Goal: Task Accomplishment & Management: Use online tool/utility

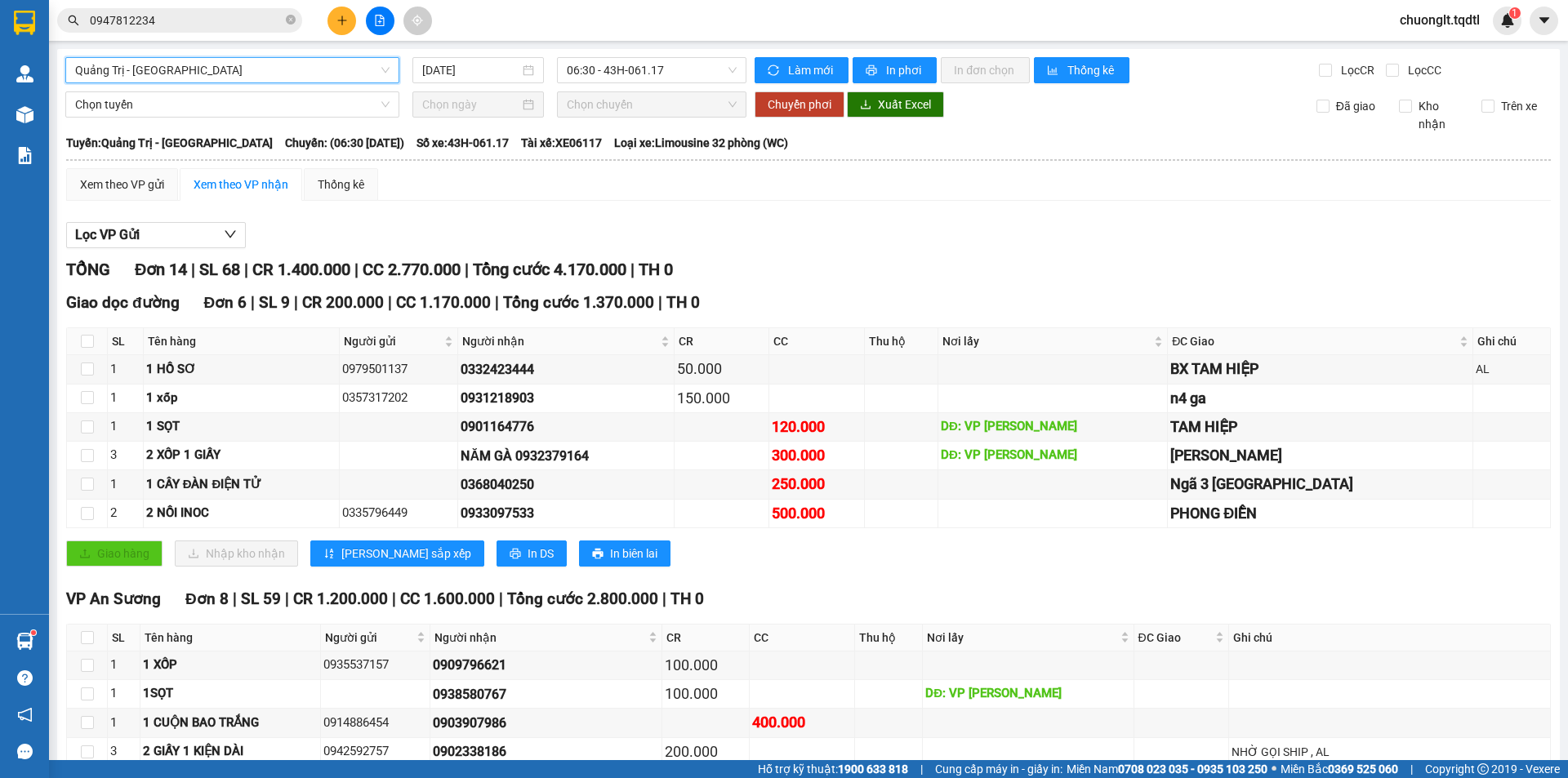
scroll to position [82, 0]
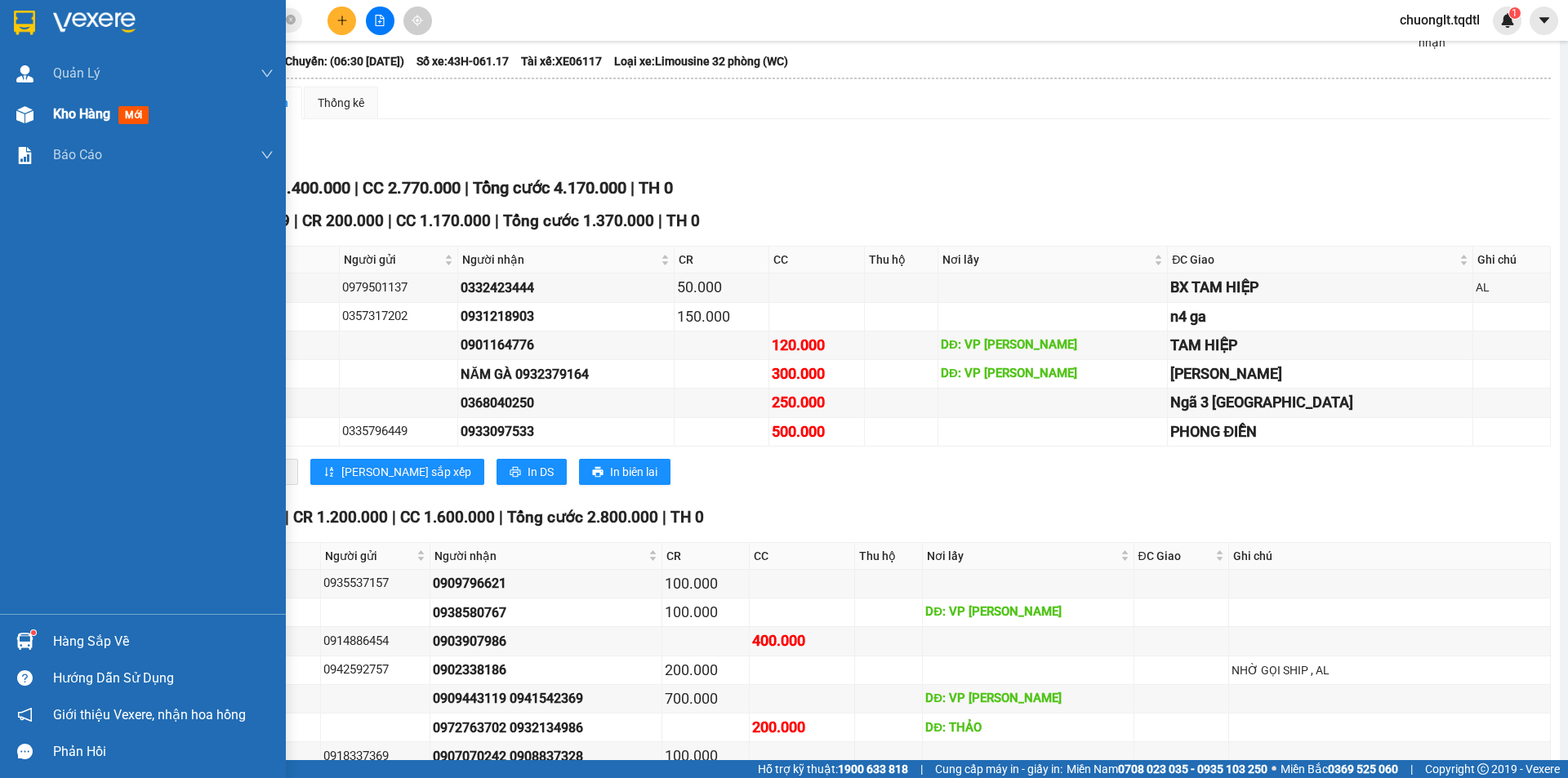
click at [87, 109] on span "Kho hàng" at bounding box center [81, 114] width 57 height 16
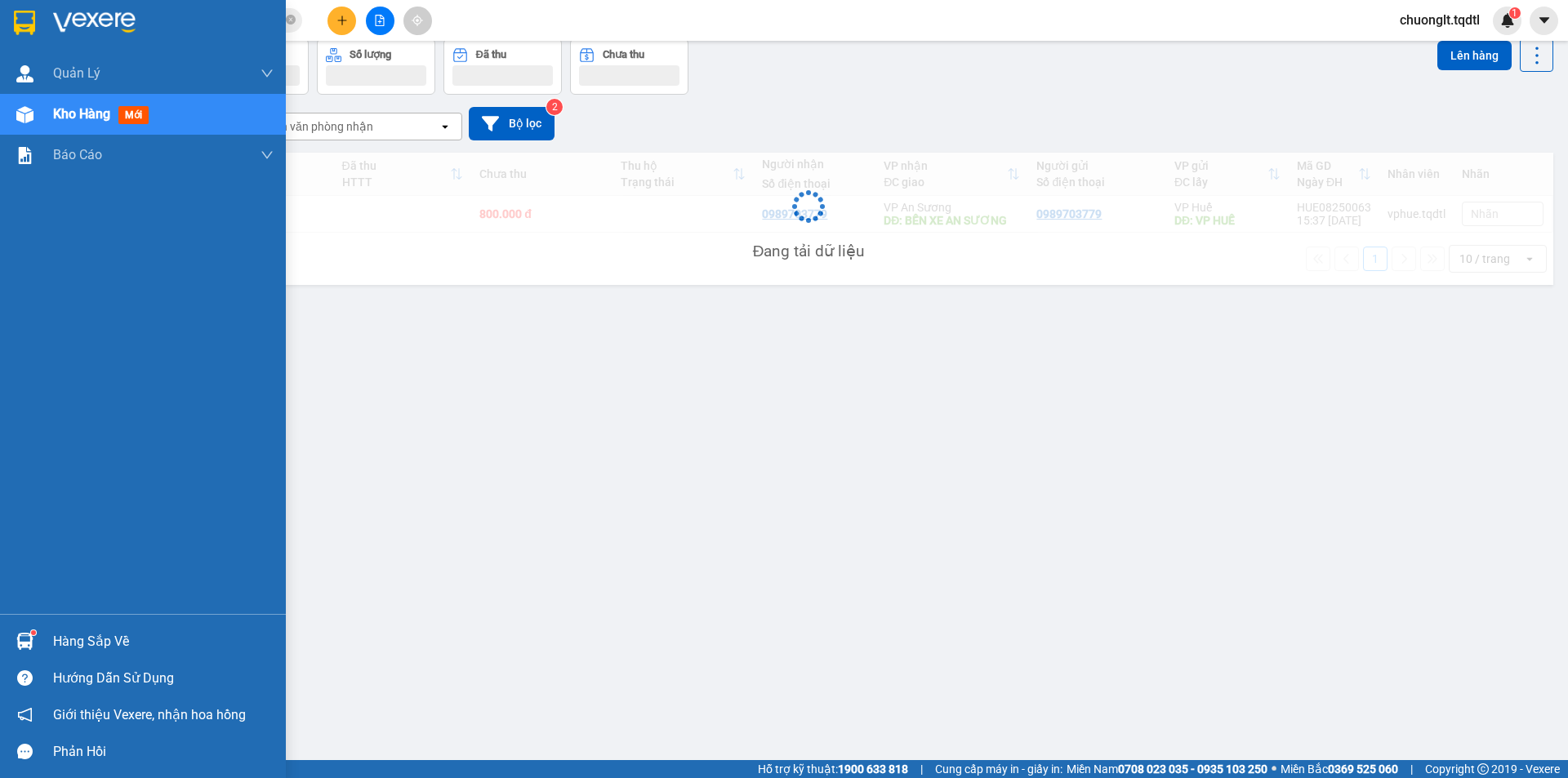
scroll to position [75, 0]
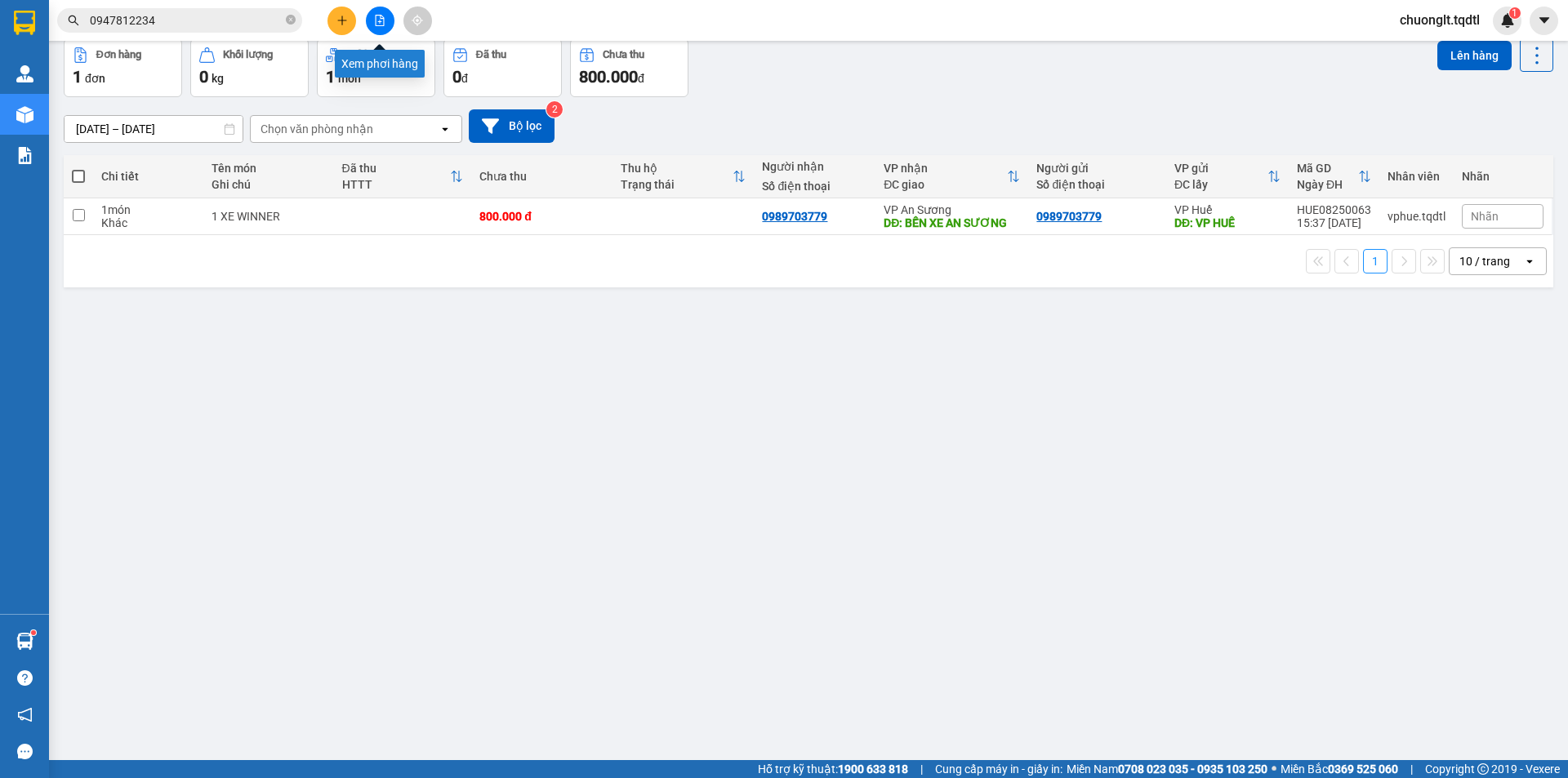
click at [386, 24] on button at bounding box center [380, 21] width 29 height 29
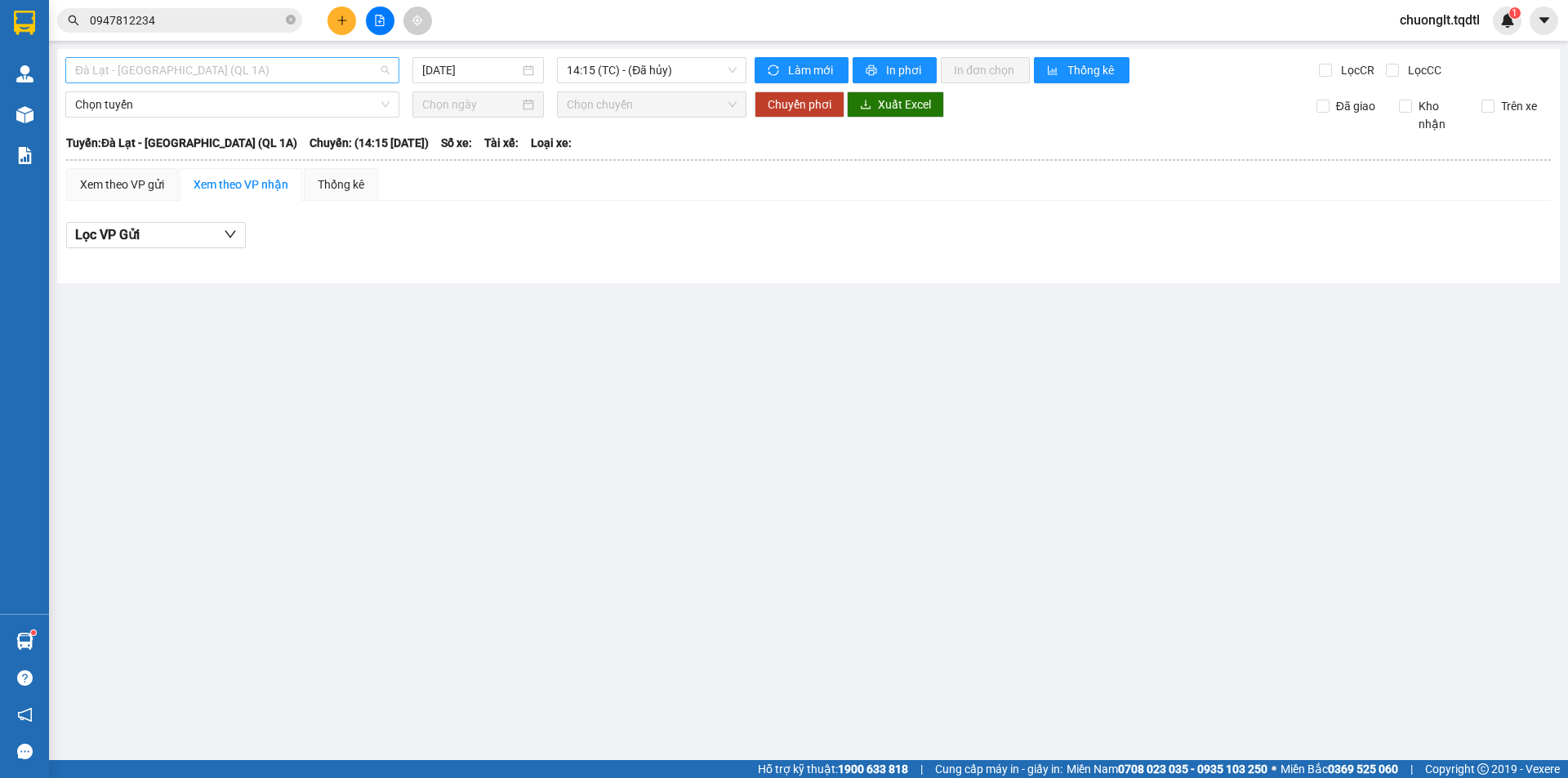
click at [269, 60] on span "Đà Lạt - [GEOGRAPHIC_DATA] (QL 1A)" at bounding box center [232, 70] width 314 height 24
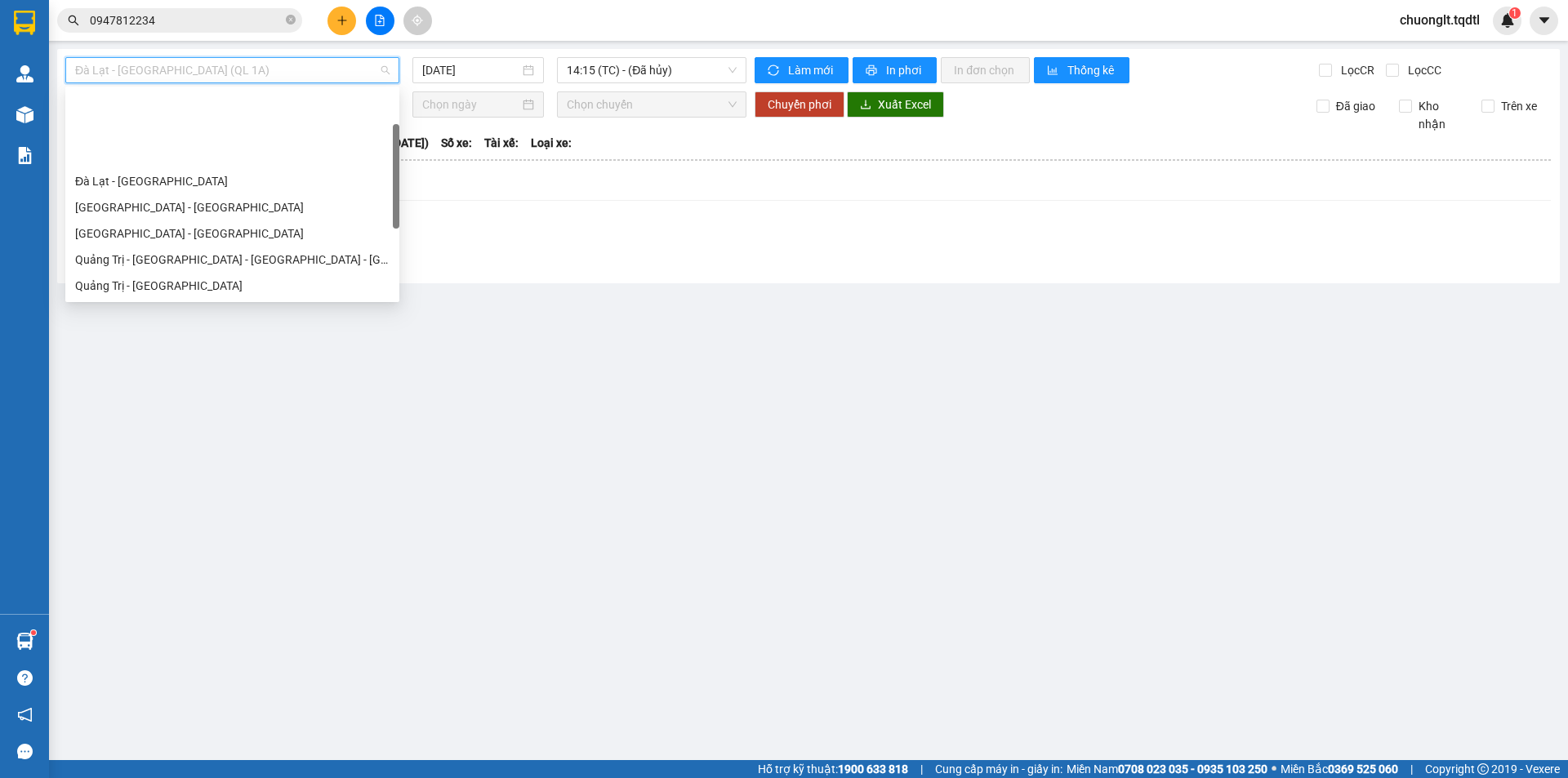
scroll to position [82, 0]
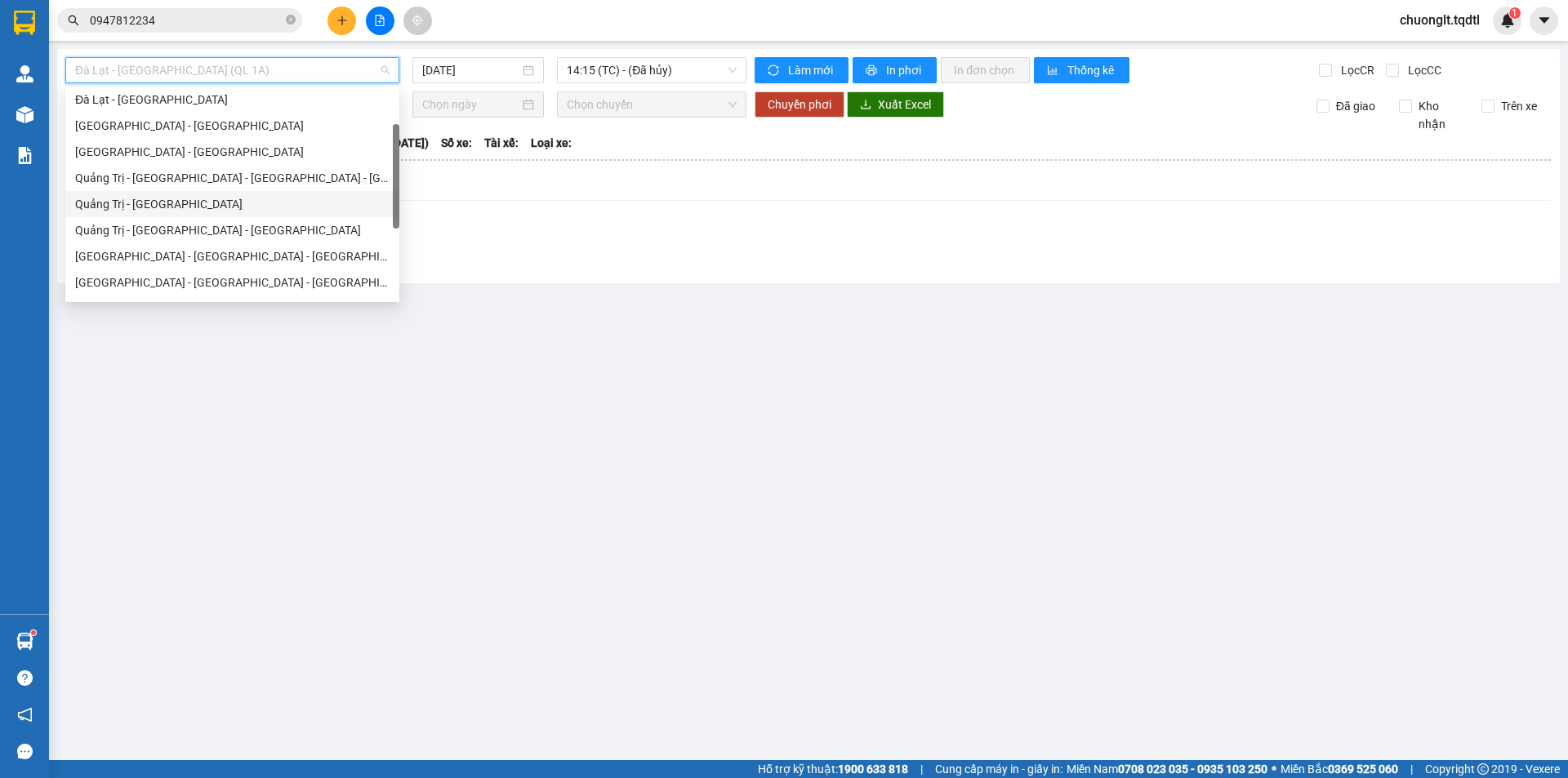
click at [202, 212] on div "Quảng Trị - [GEOGRAPHIC_DATA]" at bounding box center [232, 204] width 314 height 18
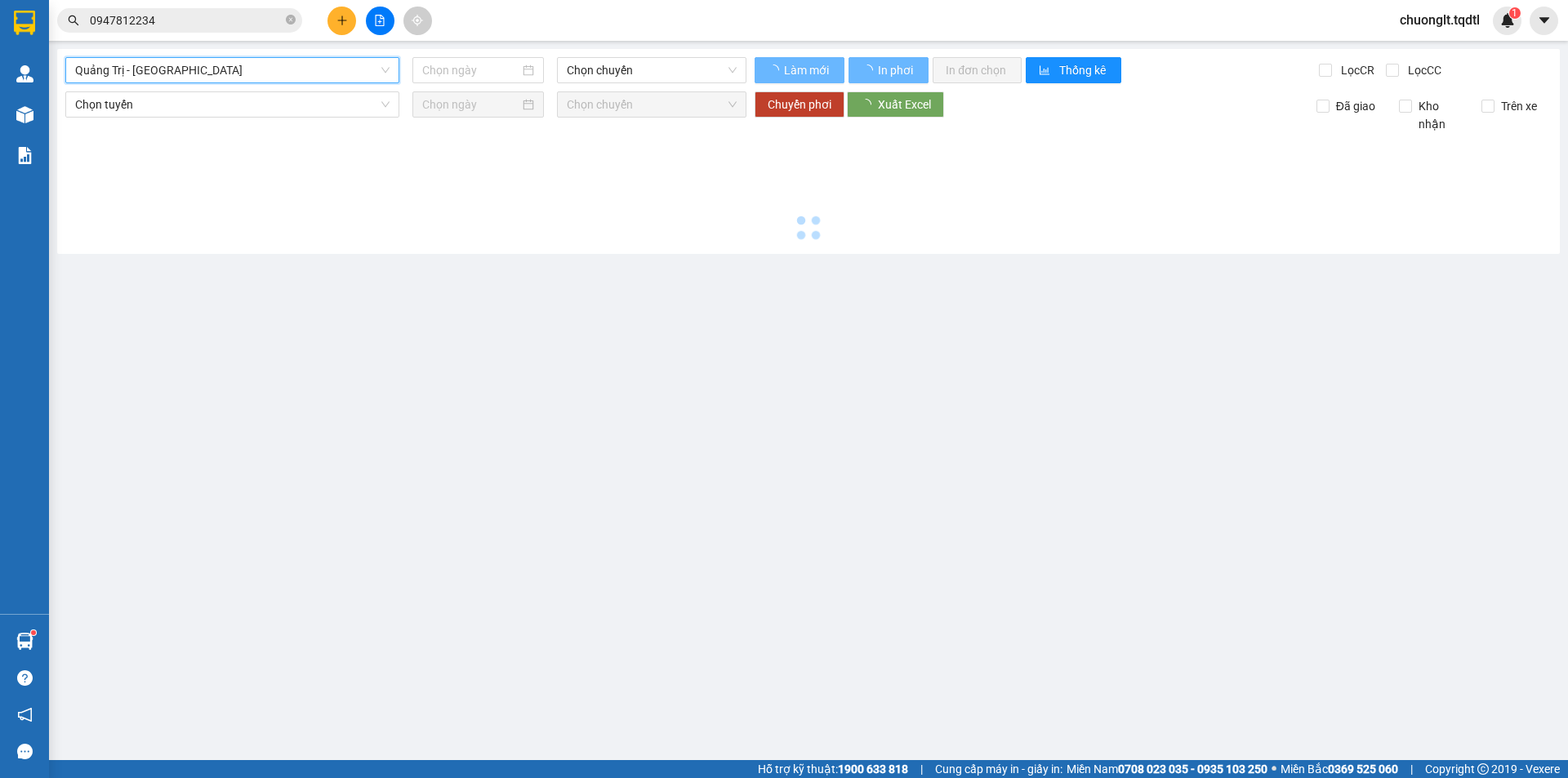
type input "[DATE]"
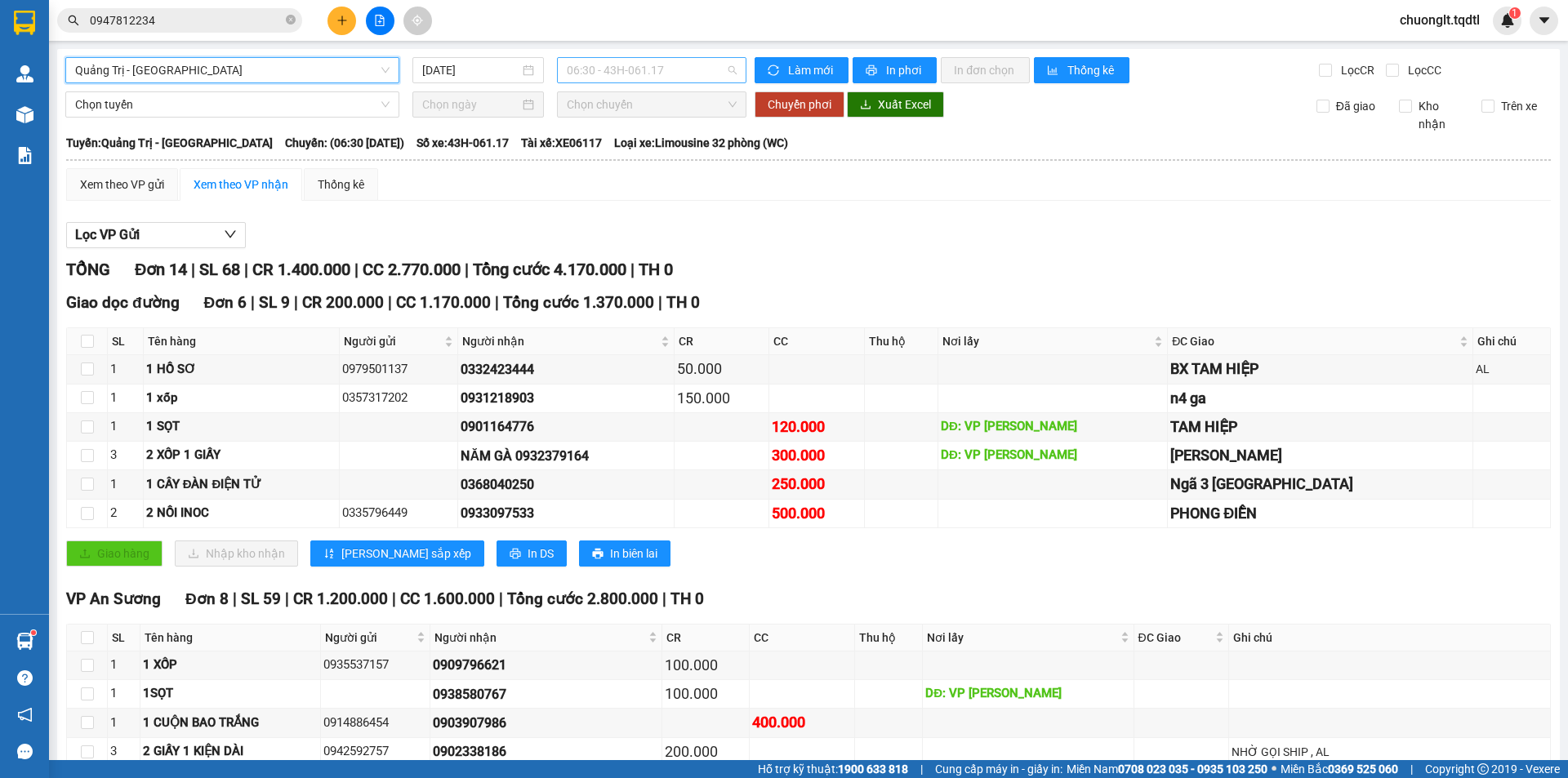
click at [695, 73] on span "06:30 - 43H-061.17" at bounding box center [652, 70] width 170 height 24
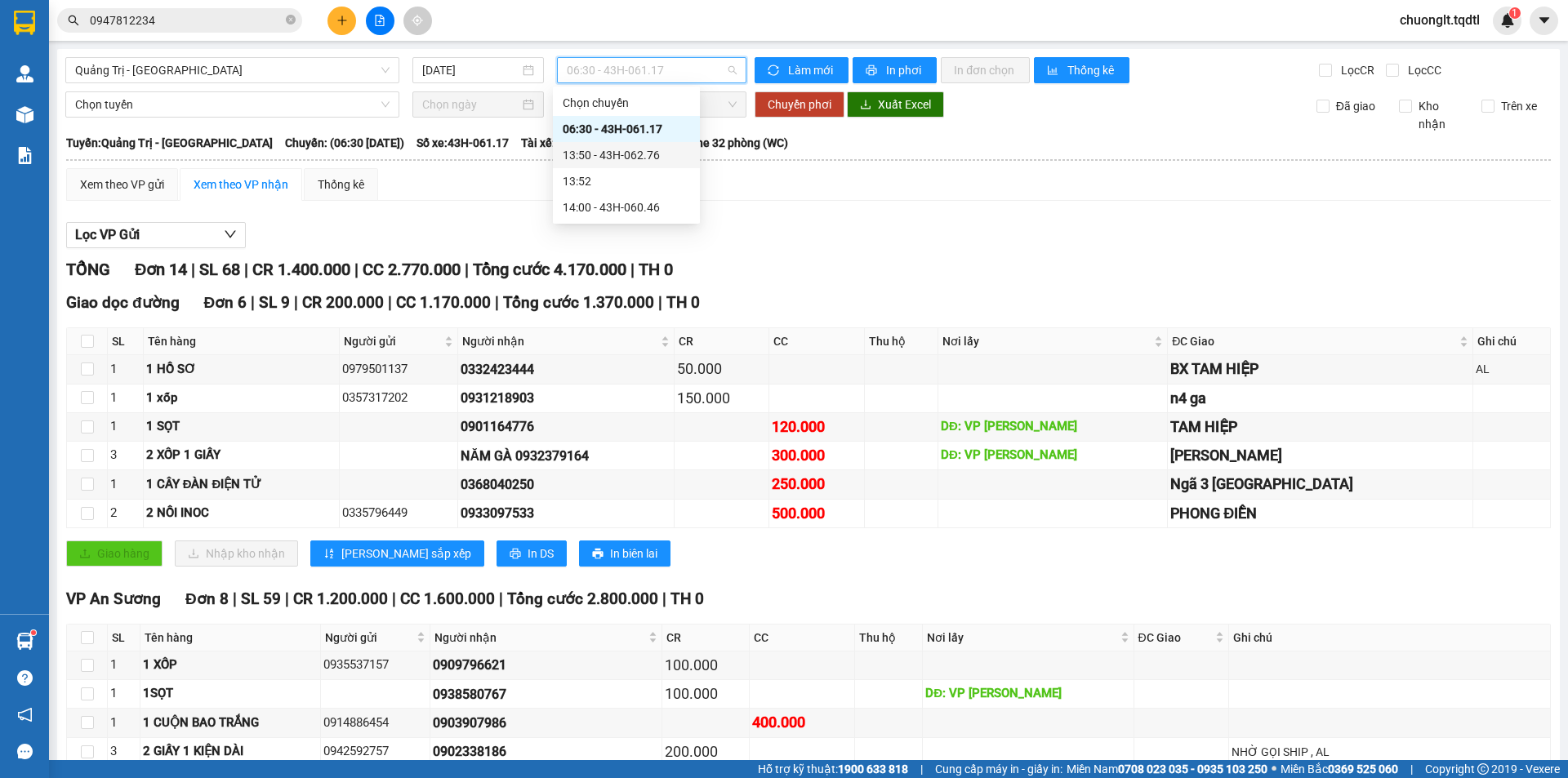
click at [654, 158] on div "13:50 - 43H-062.76" at bounding box center [626, 155] width 127 height 18
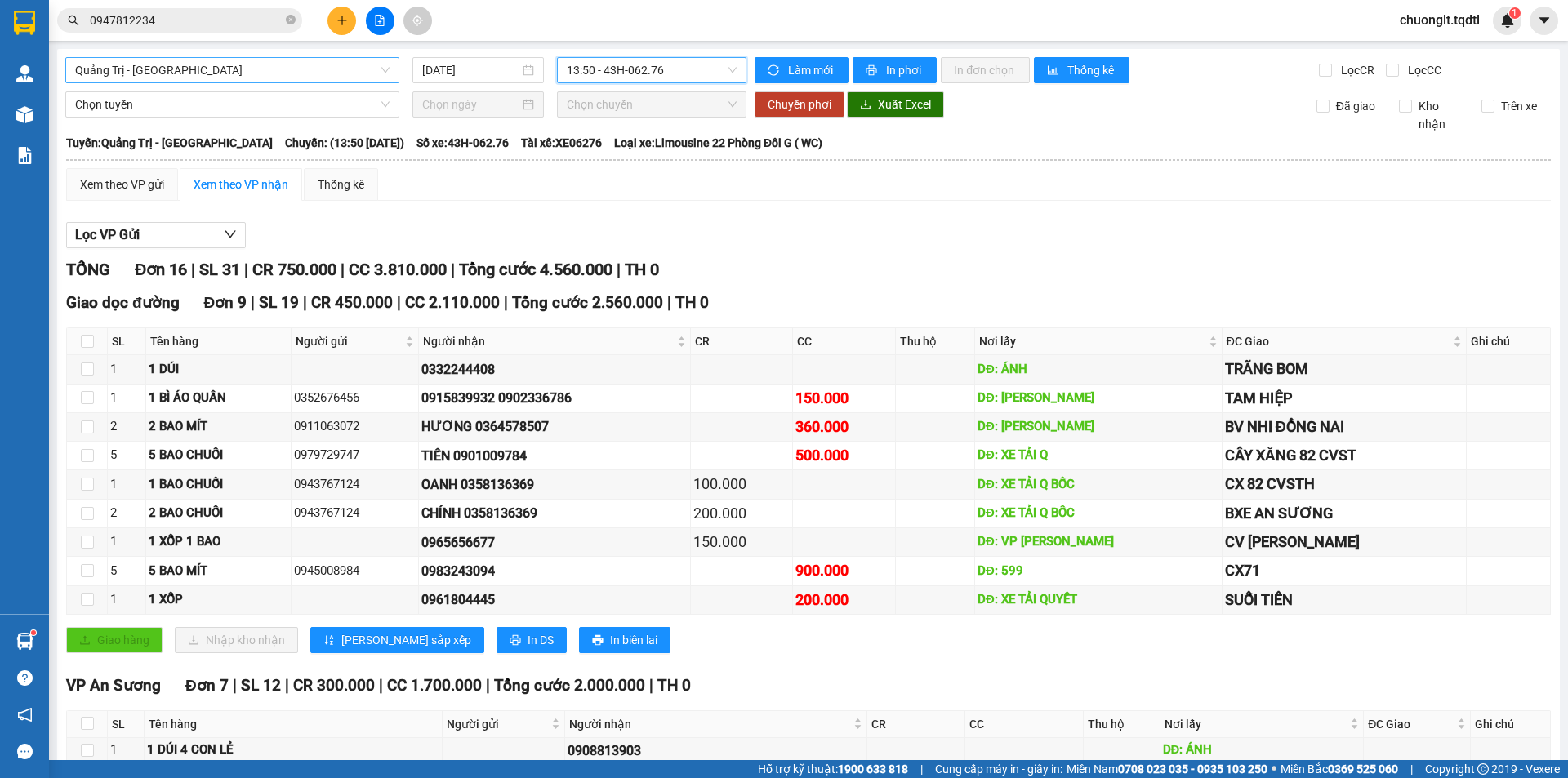
click at [229, 70] on span "Quảng Trị - [GEOGRAPHIC_DATA]" at bounding box center [232, 70] width 314 height 24
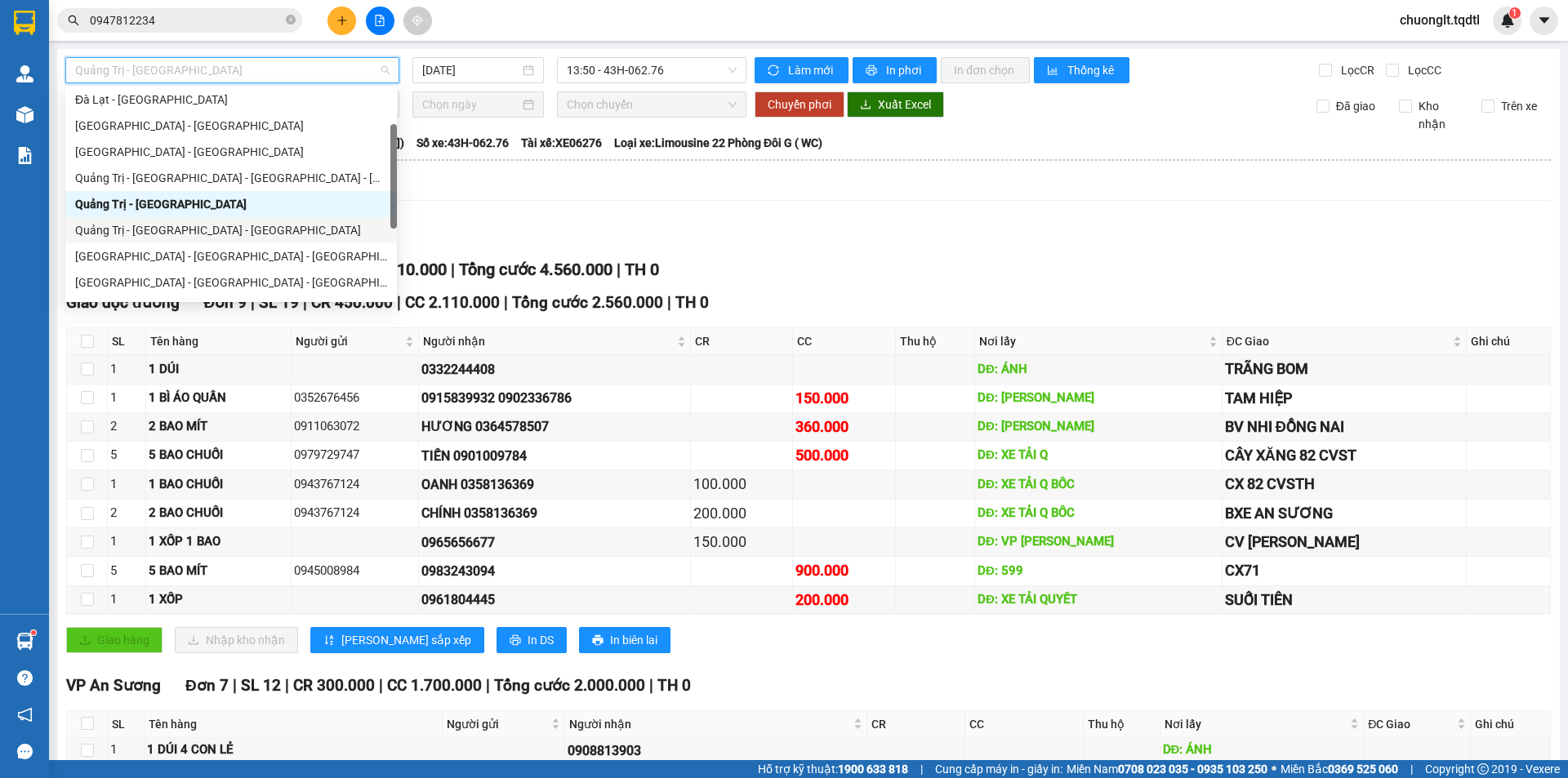
click at [191, 224] on div "Quảng Trị - [GEOGRAPHIC_DATA] - [GEOGRAPHIC_DATA]" at bounding box center [231, 230] width 312 height 18
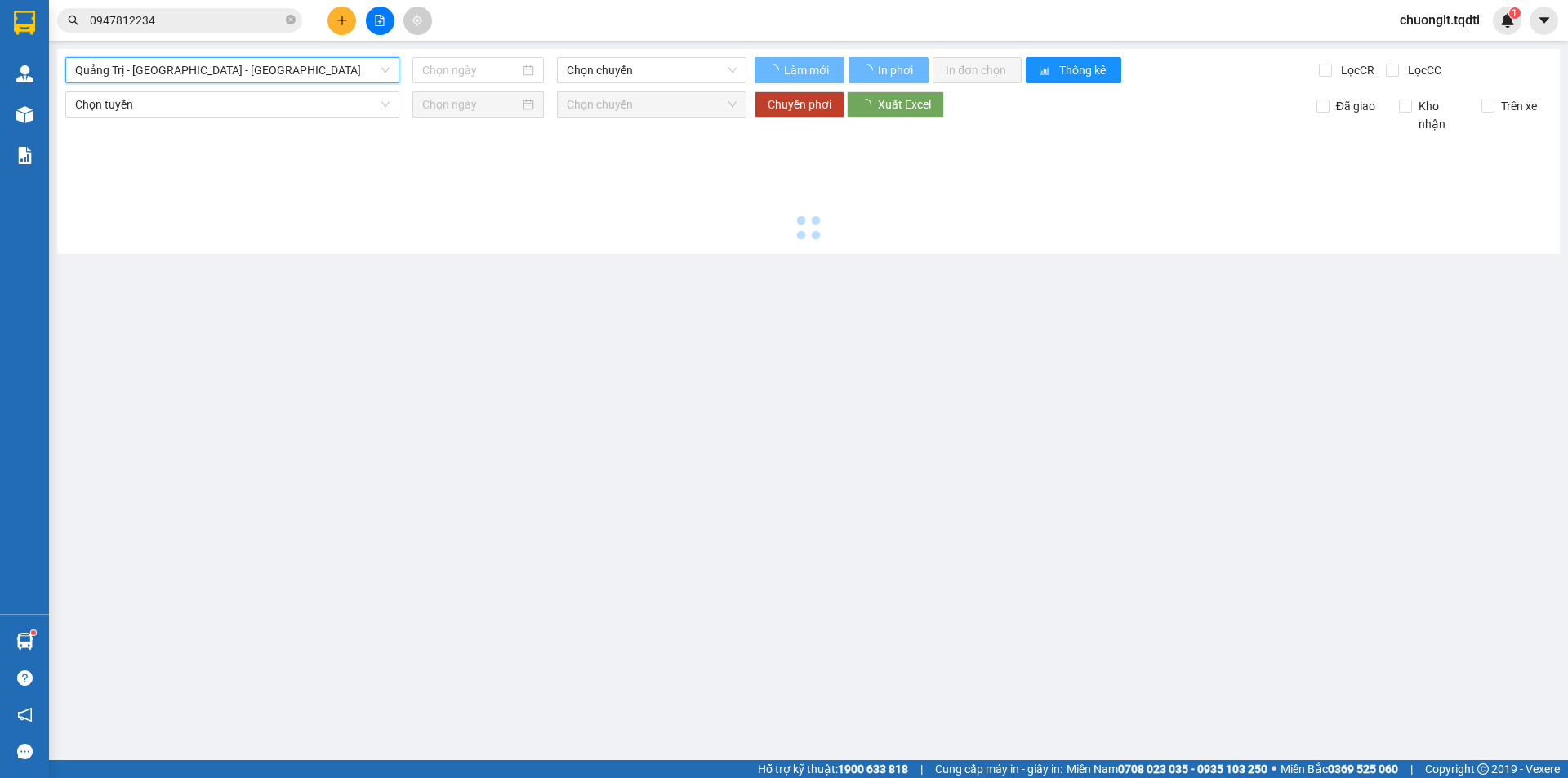
type input "[DATE]"
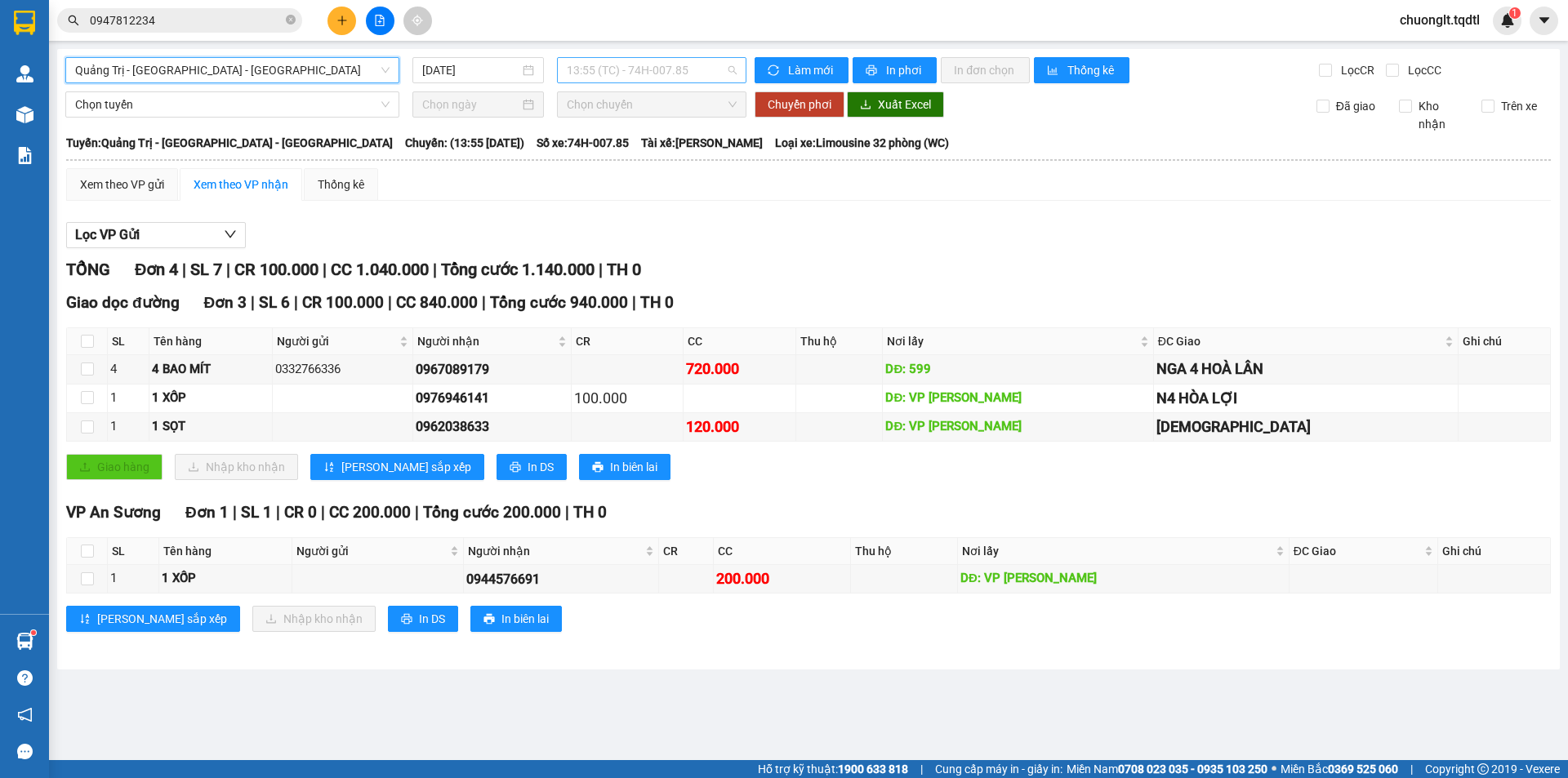
click at [688, 69] on span "13:55 (TC) - 74H-007.85" at bounding box center [652, 70] width 170 height 24
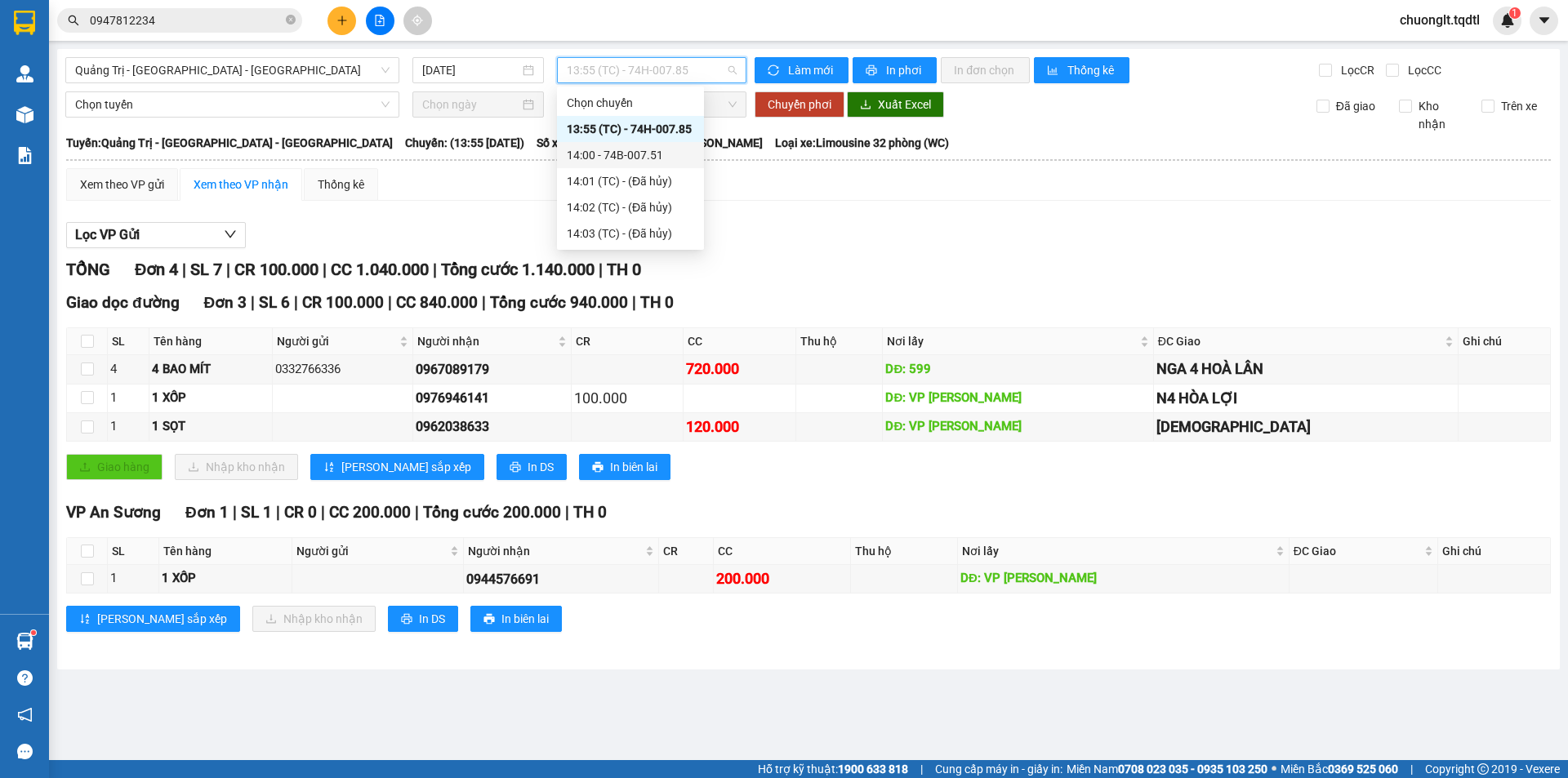
click at [649, 153] on div "14:00 - 74B-007.51" at bounding box center [630, 155] width 127 height 18
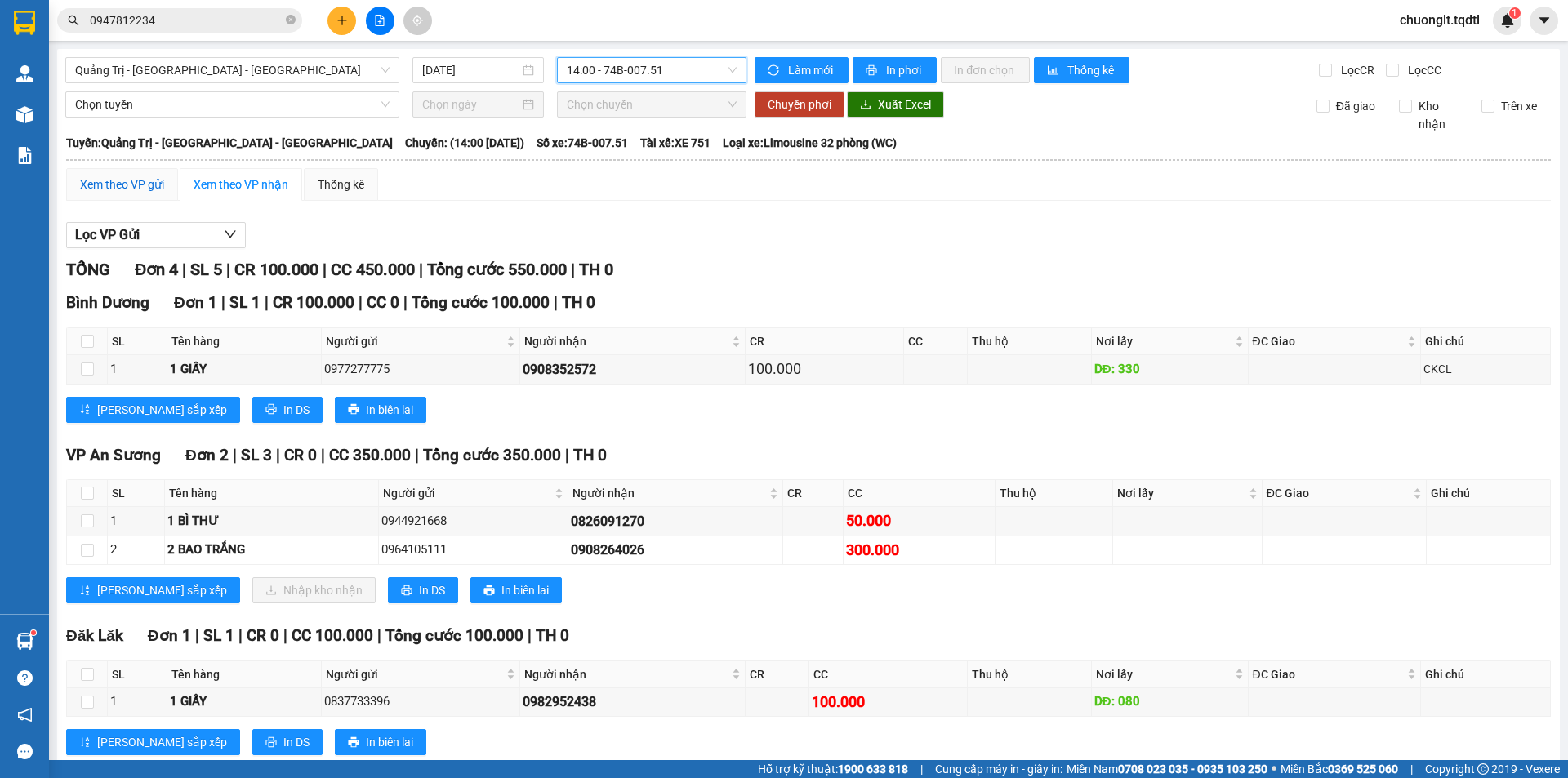
click at [133, 178] on div "Xem theo VP gửi" at bounding box center [122, 185] width 84 height 18
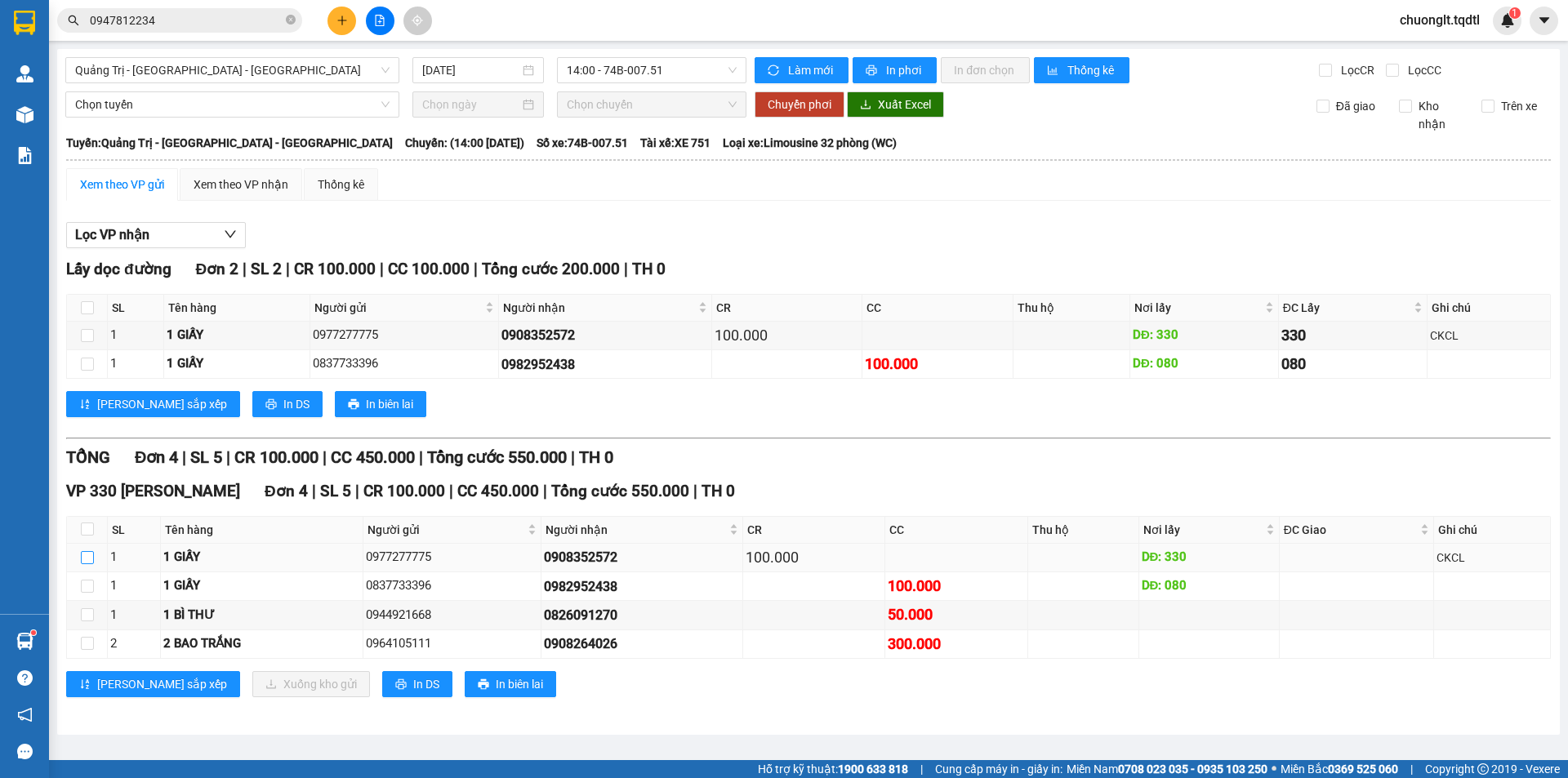
click at [84, 559] on input "checkbox" at bounding box center [87, 557] width 13 height 13
checkbox input "true"
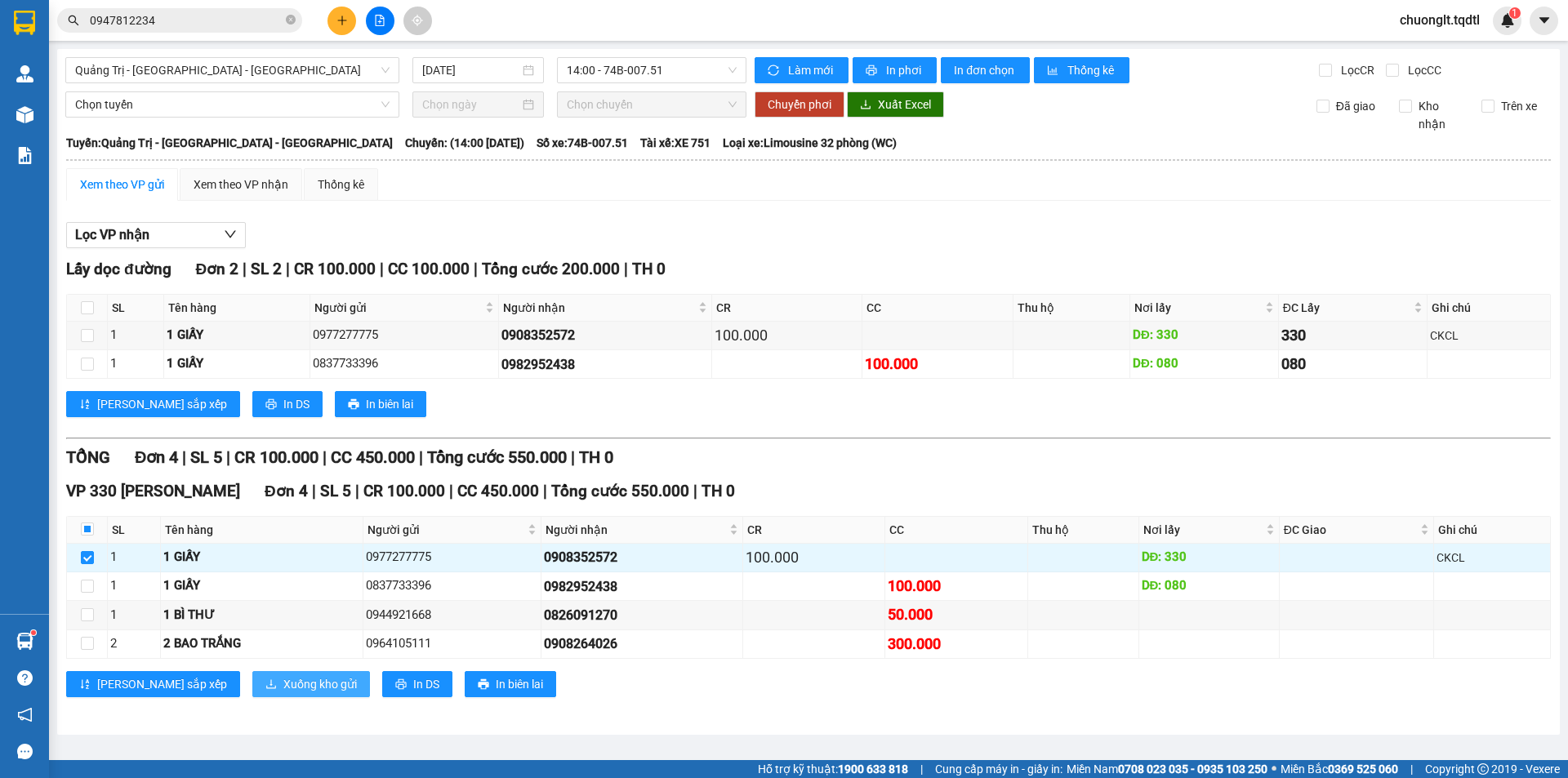
click at [283, 683] on span "Xuống kho gửi" at bounding box center [319, 684] width 73 height 18
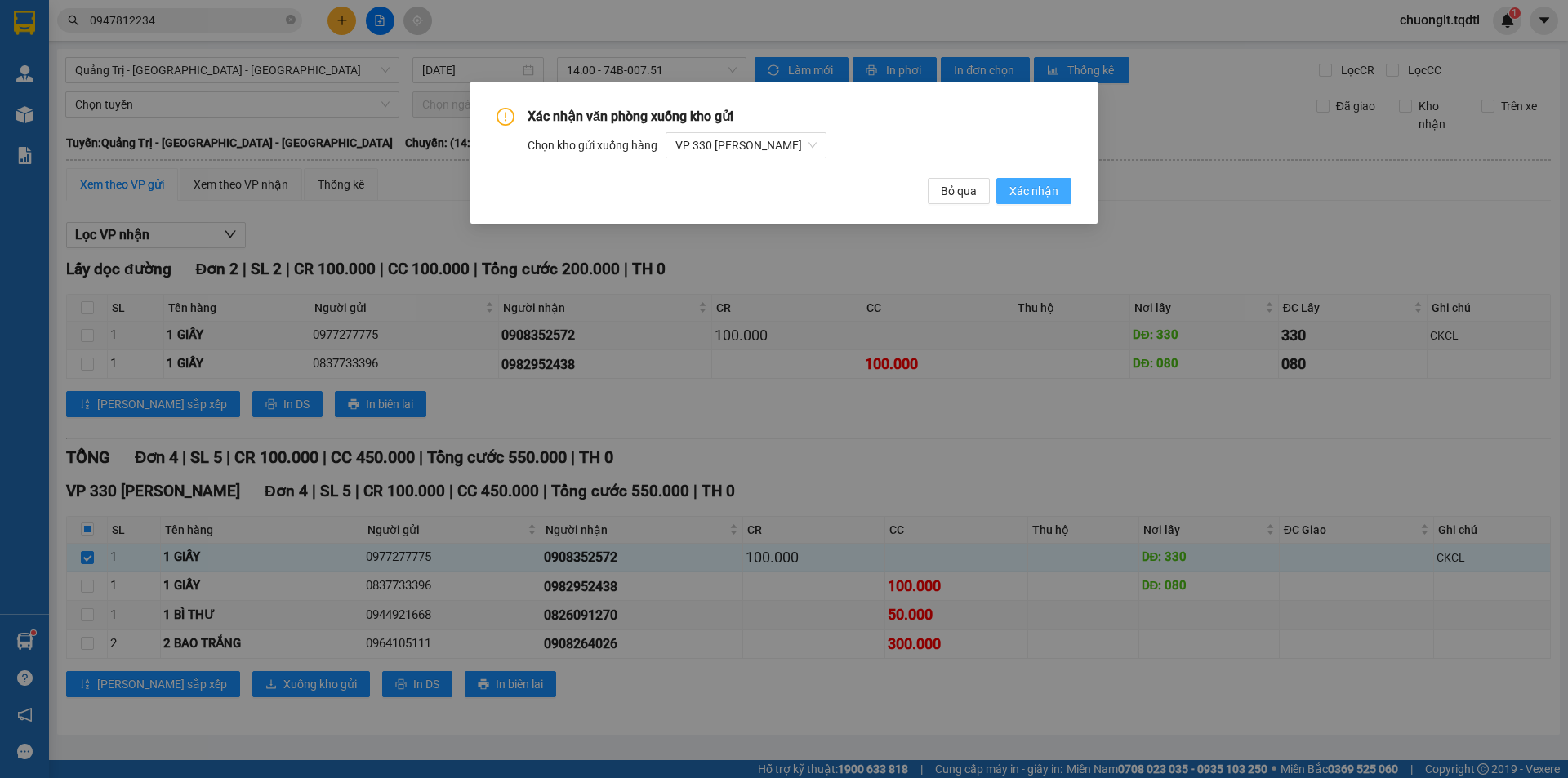
click at [1019, 197] on span "Xác nhận" at bounding box center [1033, 191] width 49 height 18
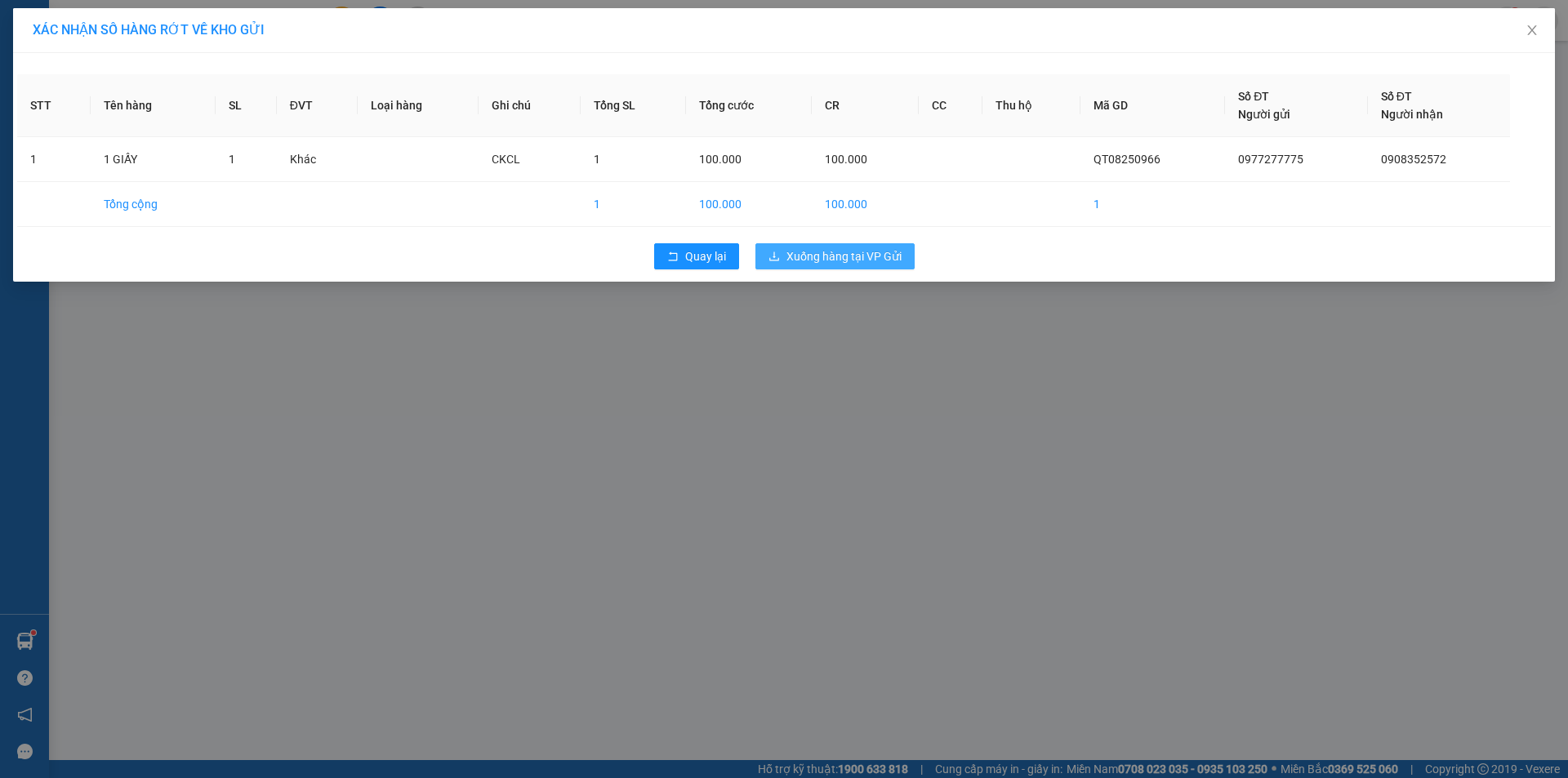
click at [871, 258] on span "Xuống hàng tại VP Gửi" at bounding box center [843, 256] width 115 height 18
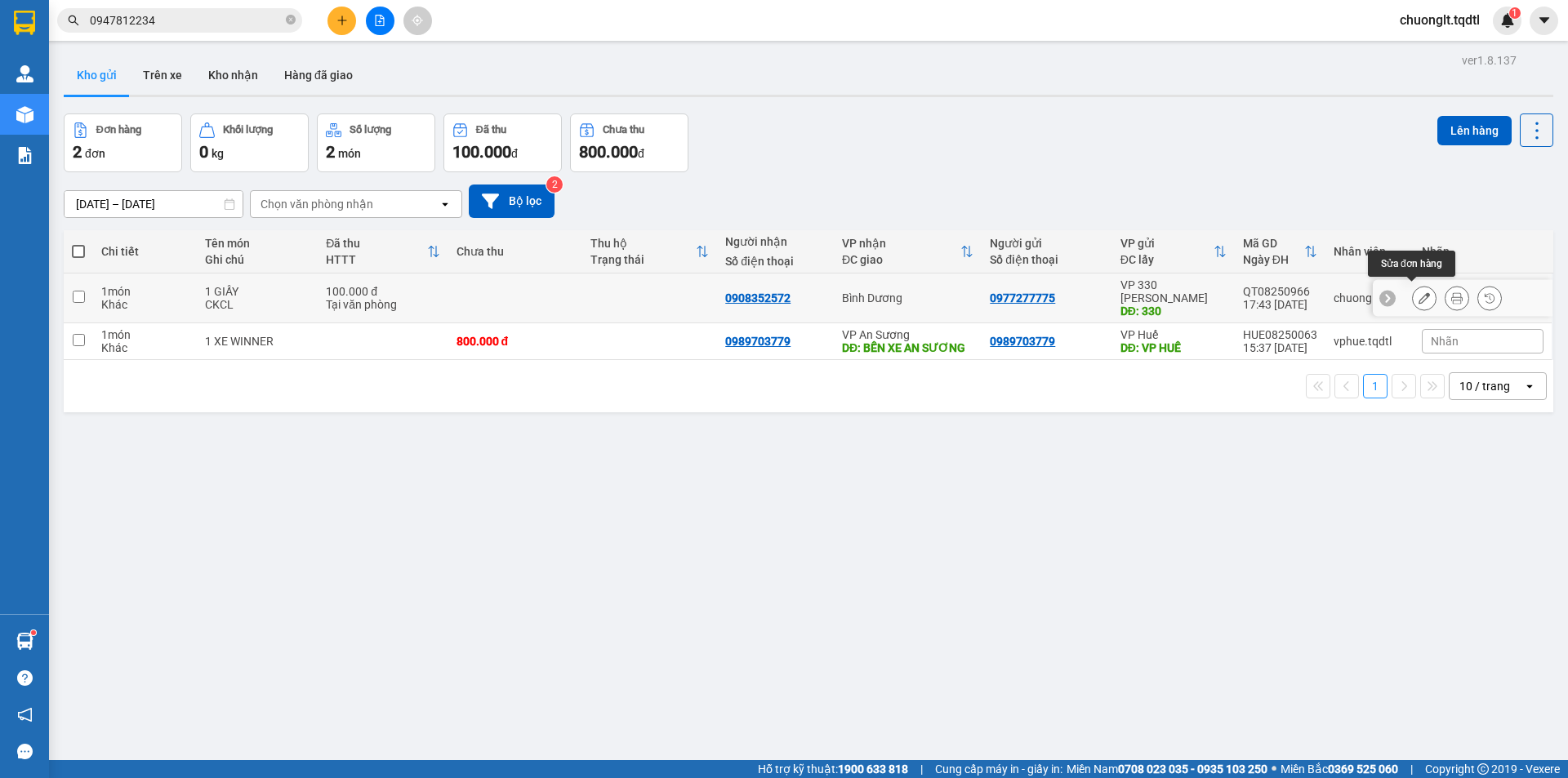
click at [1418, 292] on icon at bounding box center [1423, 297] width 11 height 11
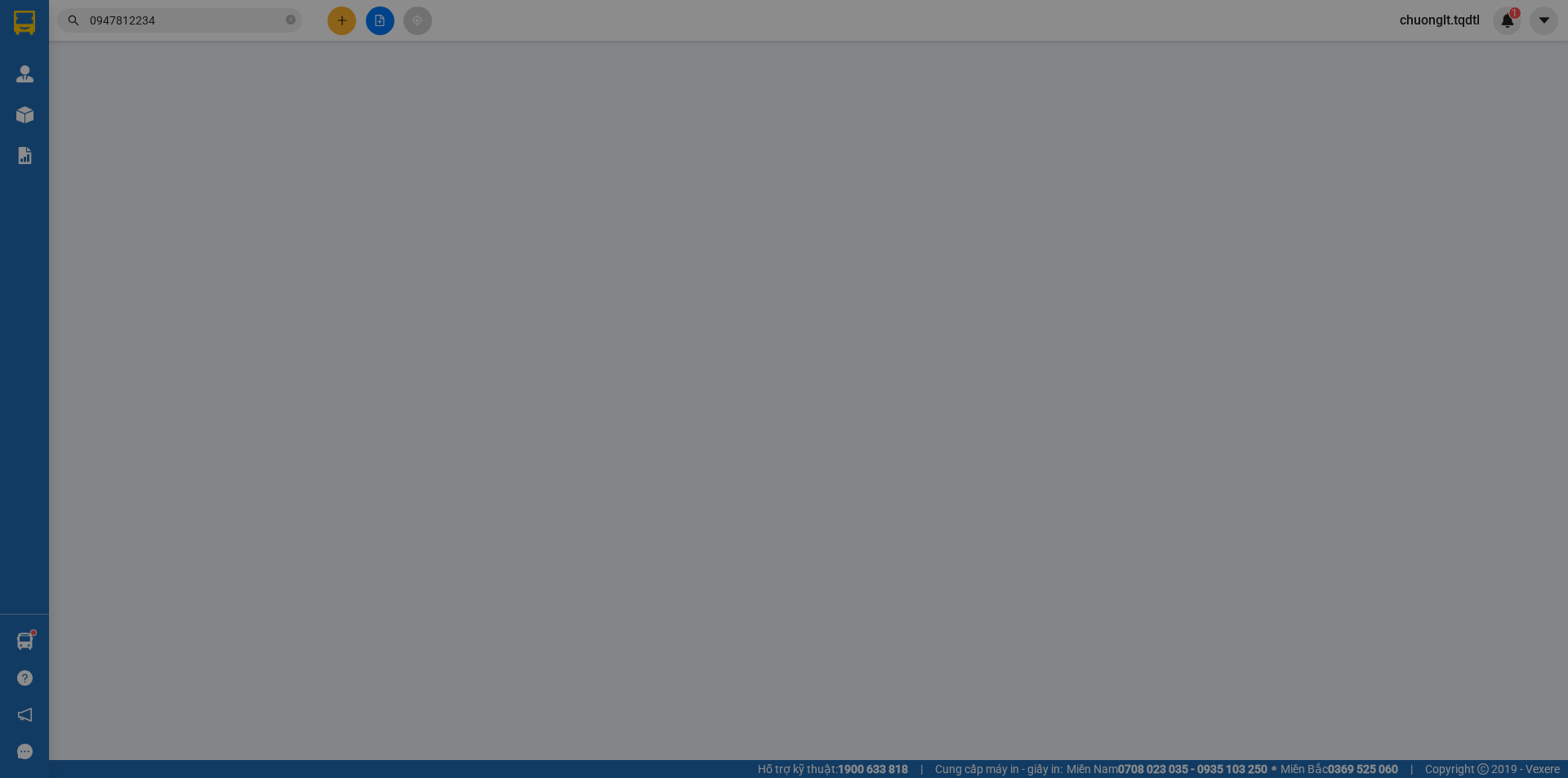
type input "0977277775"
type input "330"
type input "0908352572"
type input "100.000"
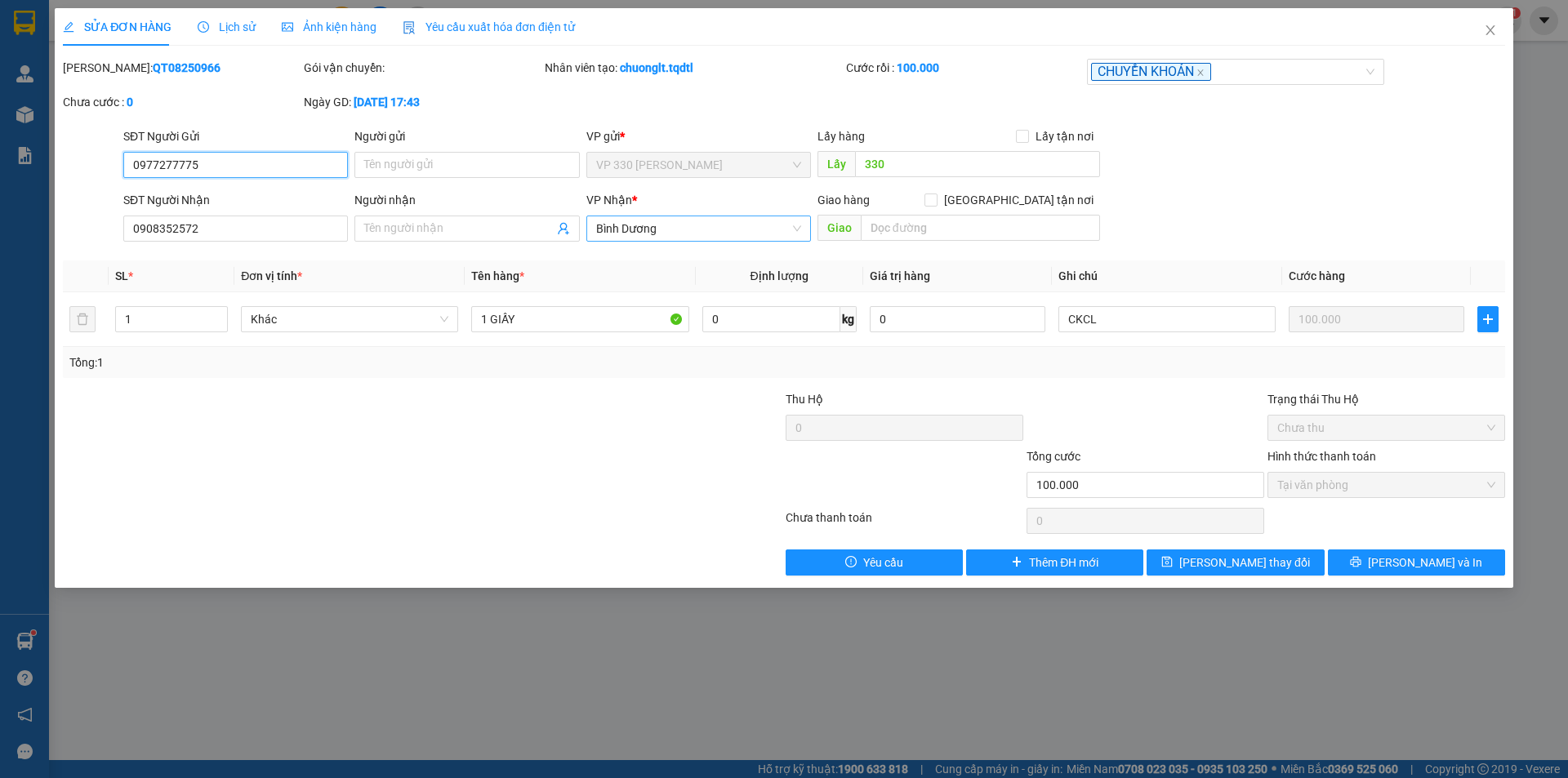
click at [776, 226] on span "Bình Dương" at bounding box center [698, 228] width 205 height 24
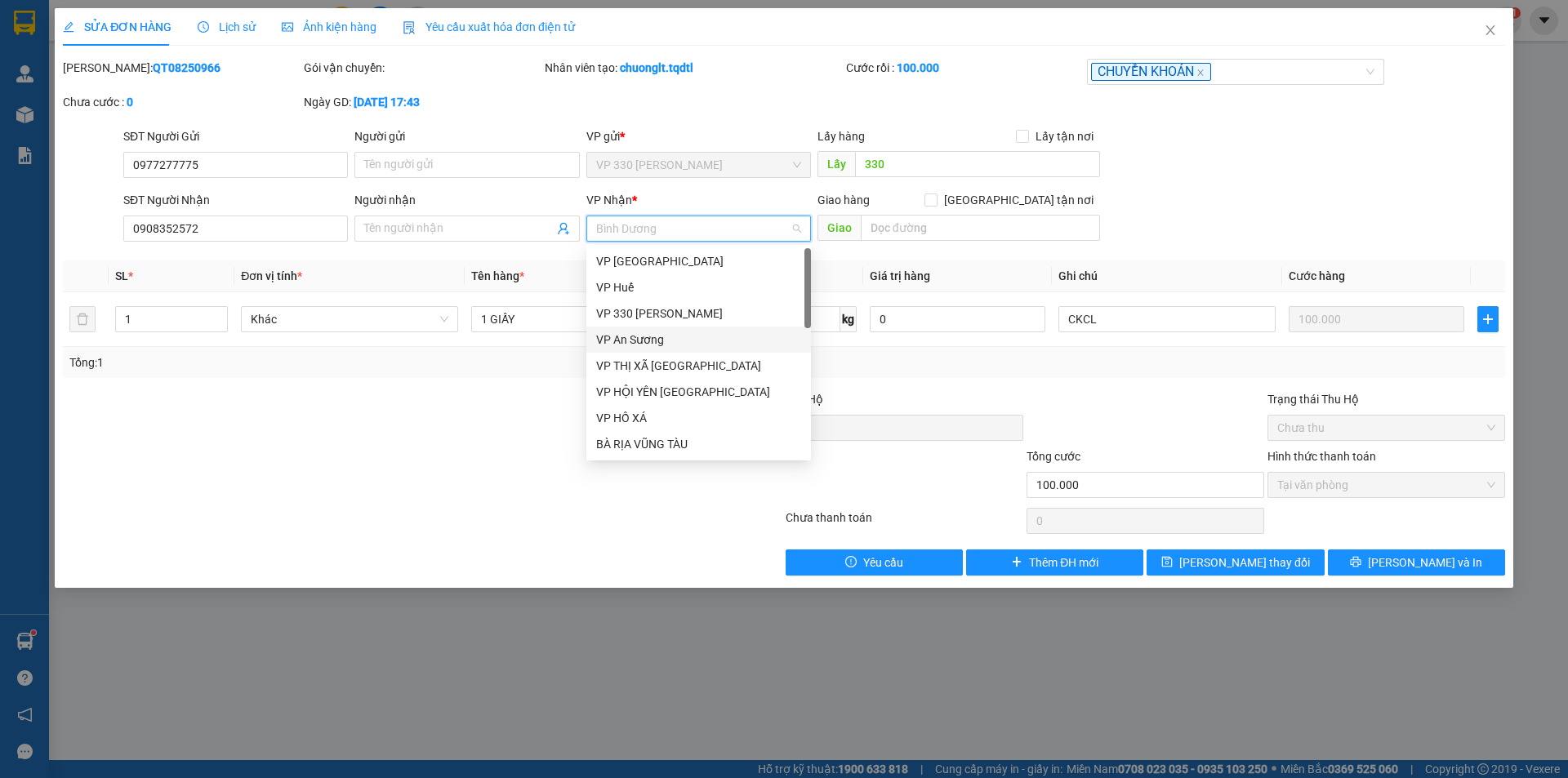
click at [670, 336] on div "VP An Sương" at bounding box center [698, 340] width 205 height 18
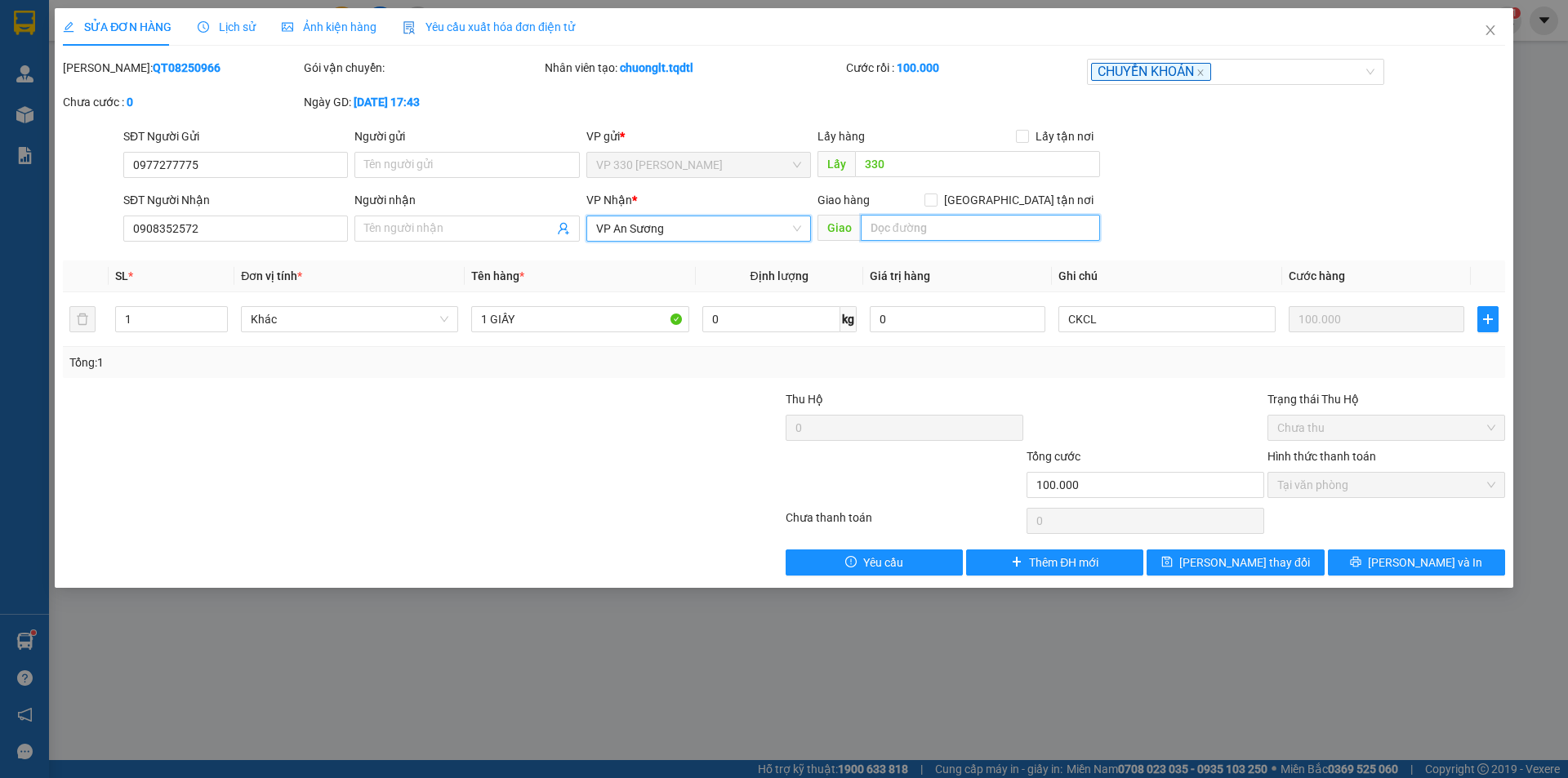
click at [918, 233] on input "text" at bounding box center [980, 228] width 239 height 26
type input "CVSTHAN"
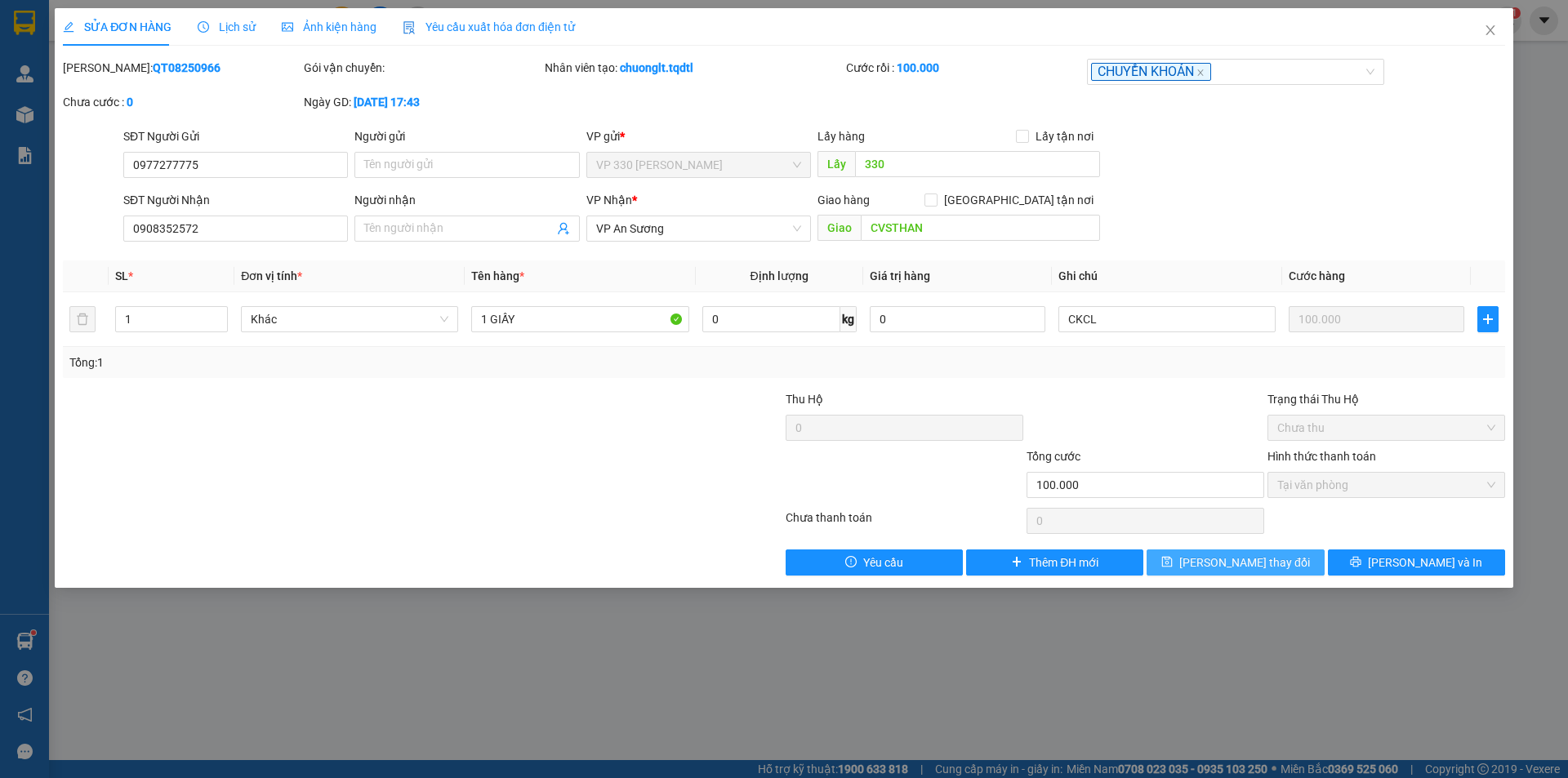
click at [1301, 560] on button "[PERSON_NAME] thay đổi" at bounding box center [1235, 563] width 177 height 26
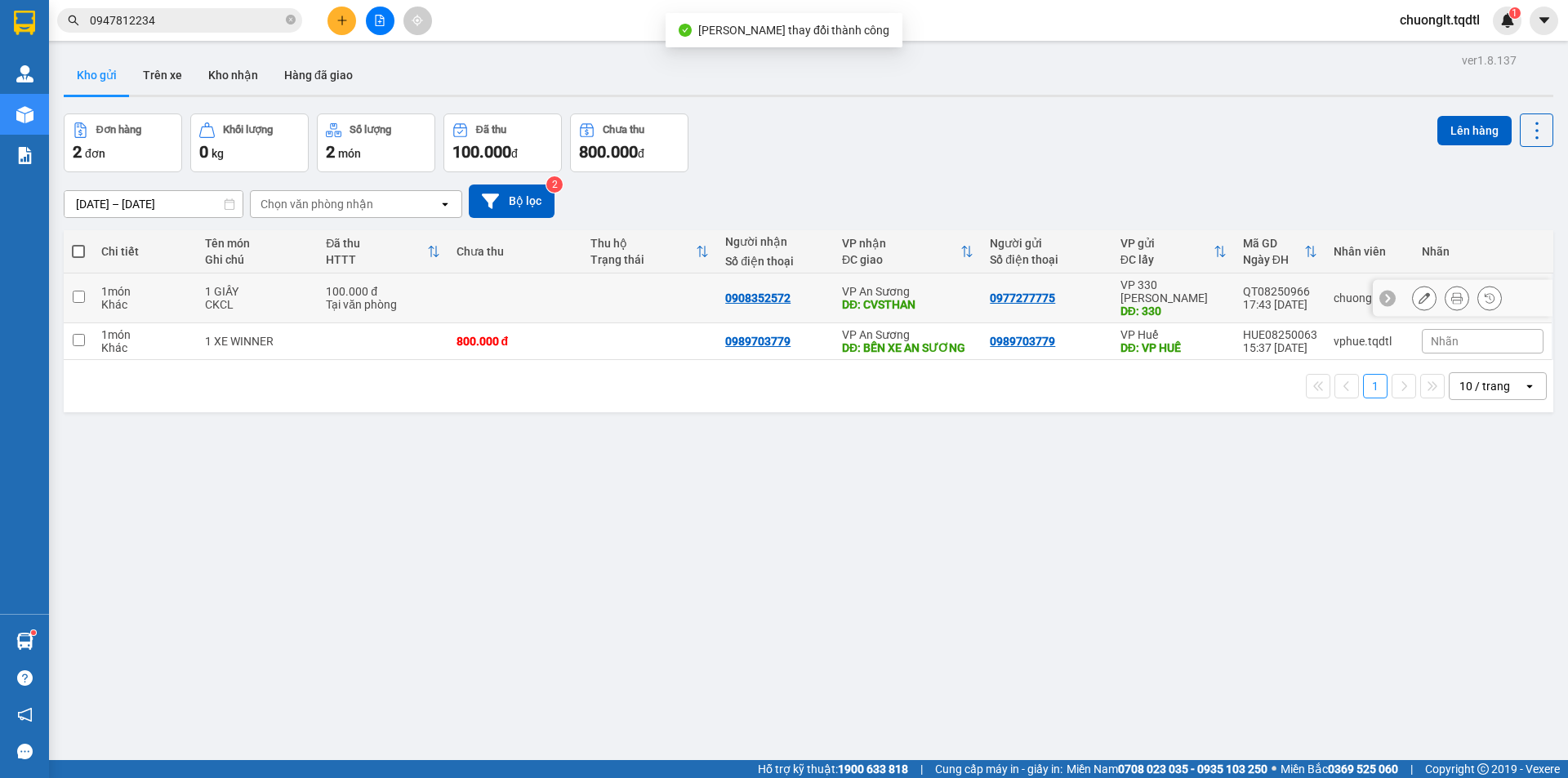
click at [73, 293] on input "checkbox" at bounding box center [79, 297] width 12 height 12
checkbox input "true"
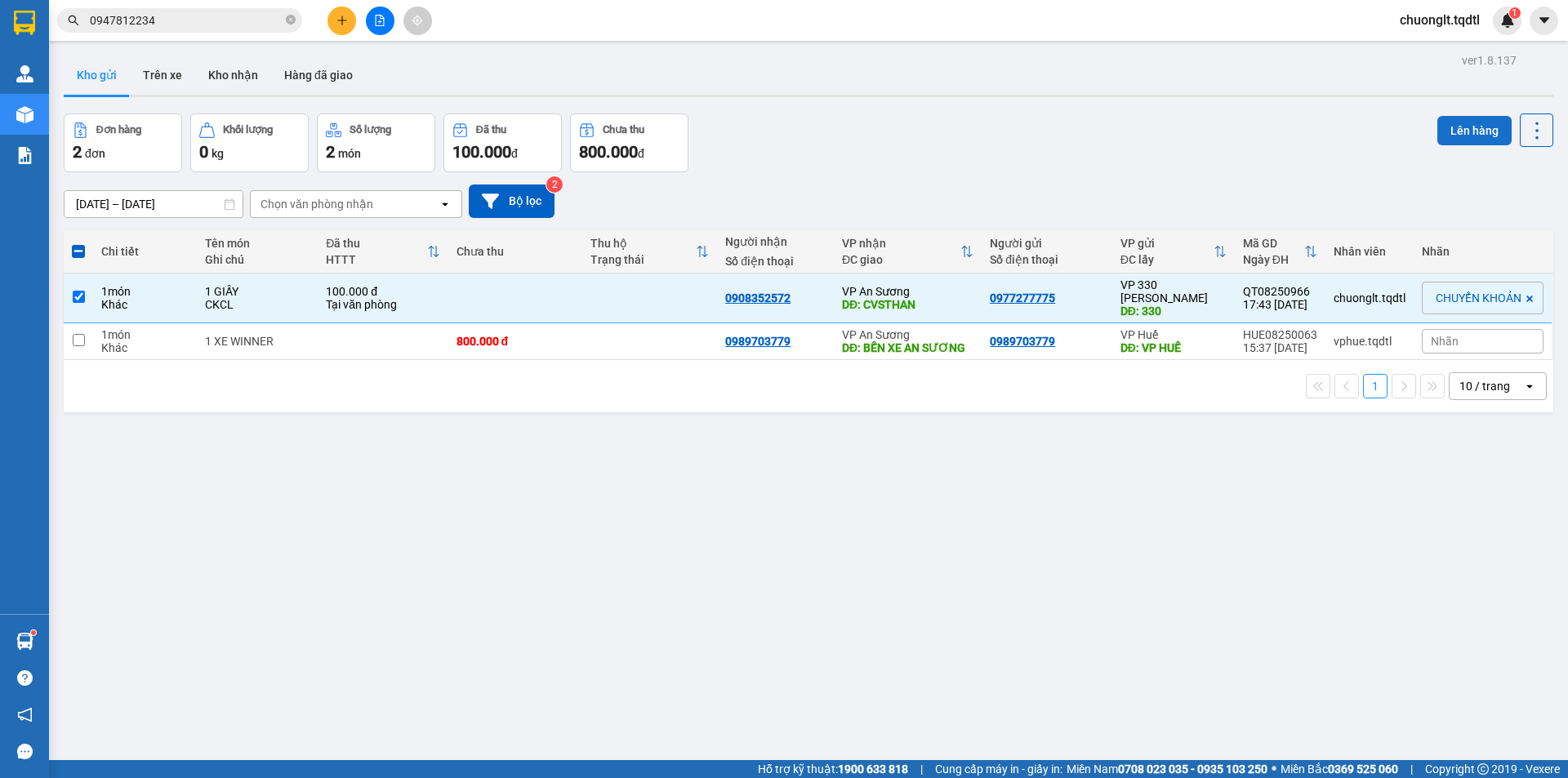
click at [1458, 127] on button "Lên hàng" at bounding box center [1474, 130] width 74 height 29
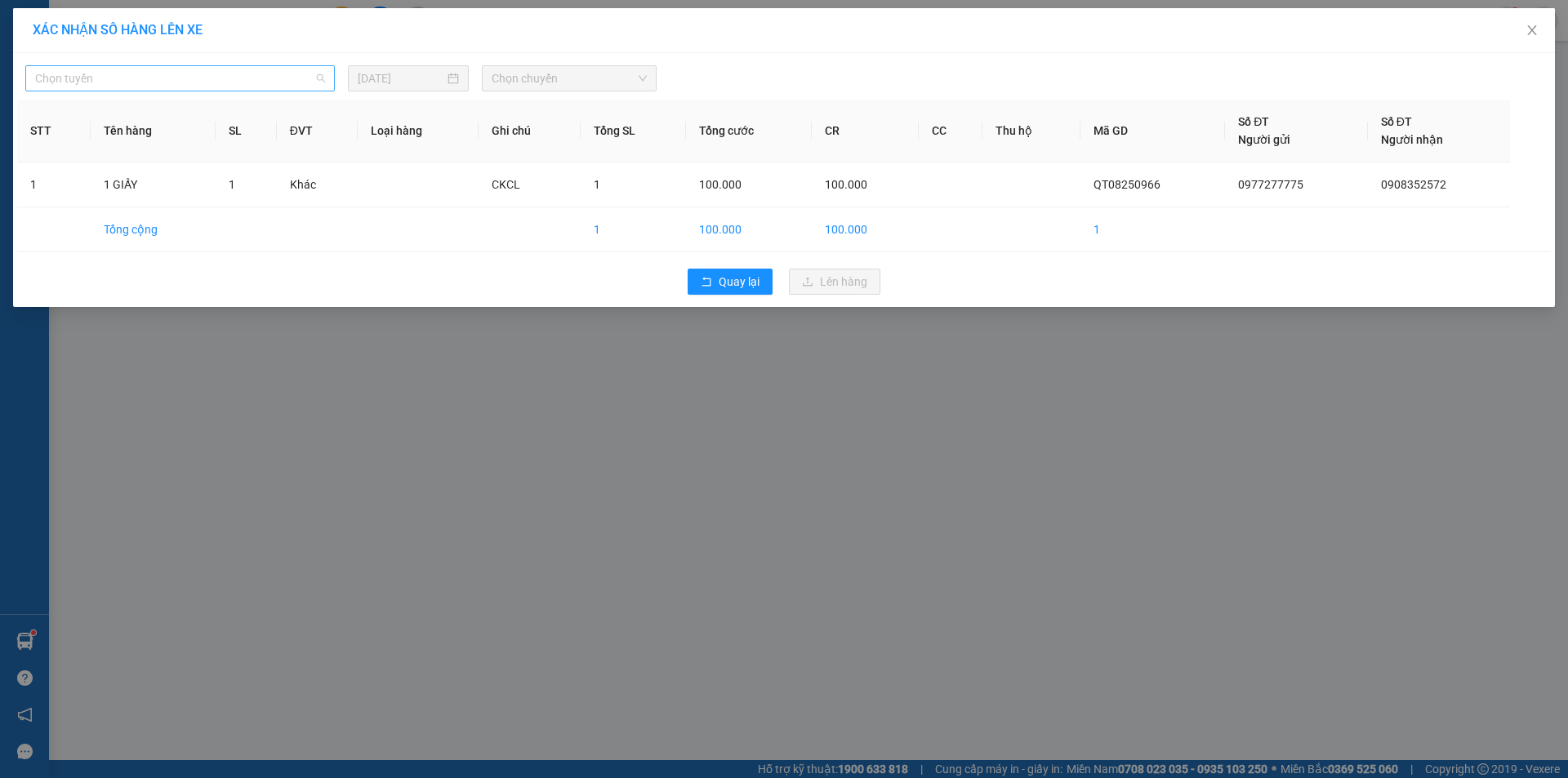
click at [230, 73] on span "Chọn tuyến" at bounding box center [180, 78] width 290 height 24
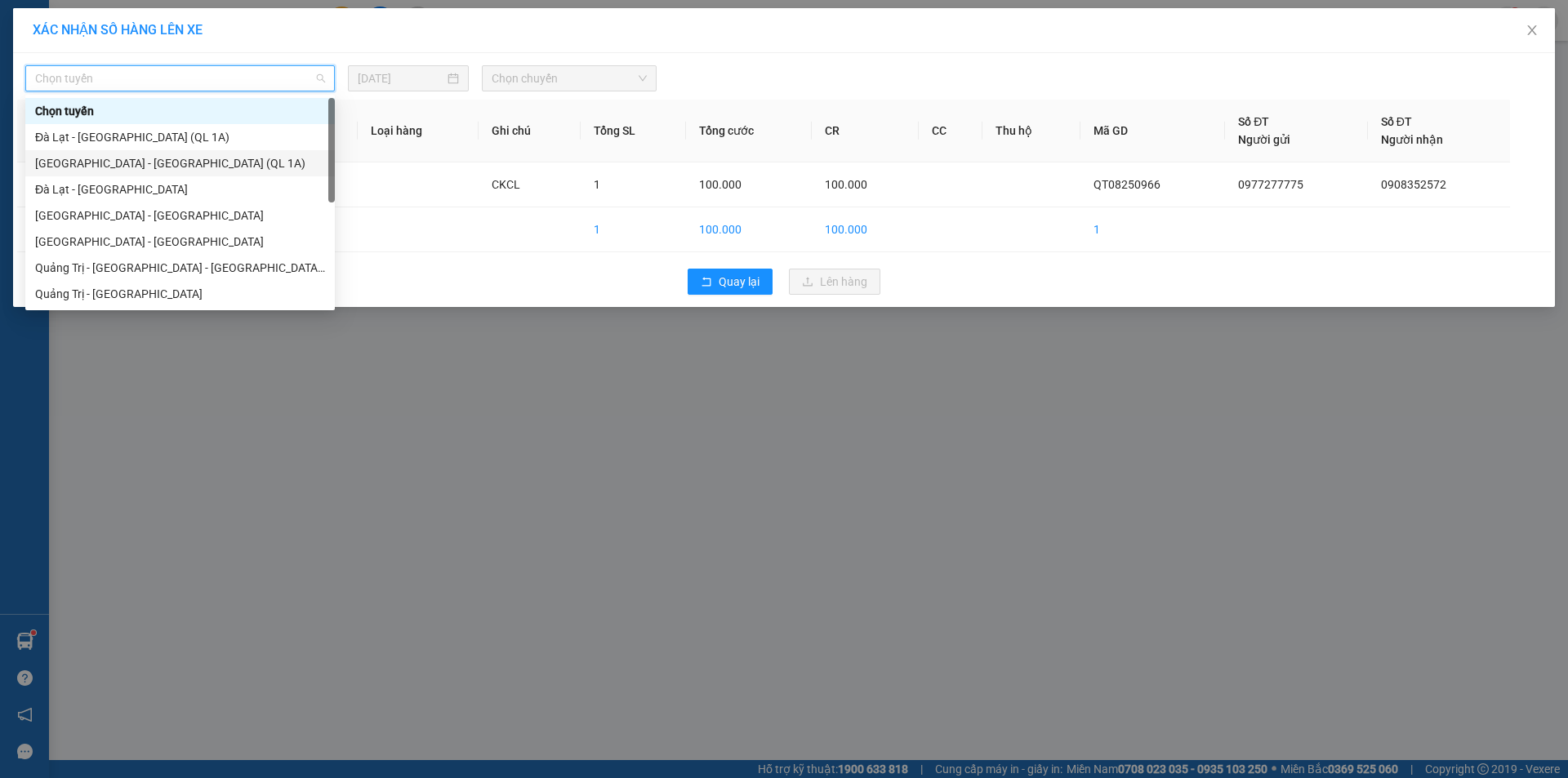
scroll to position [82, 0]
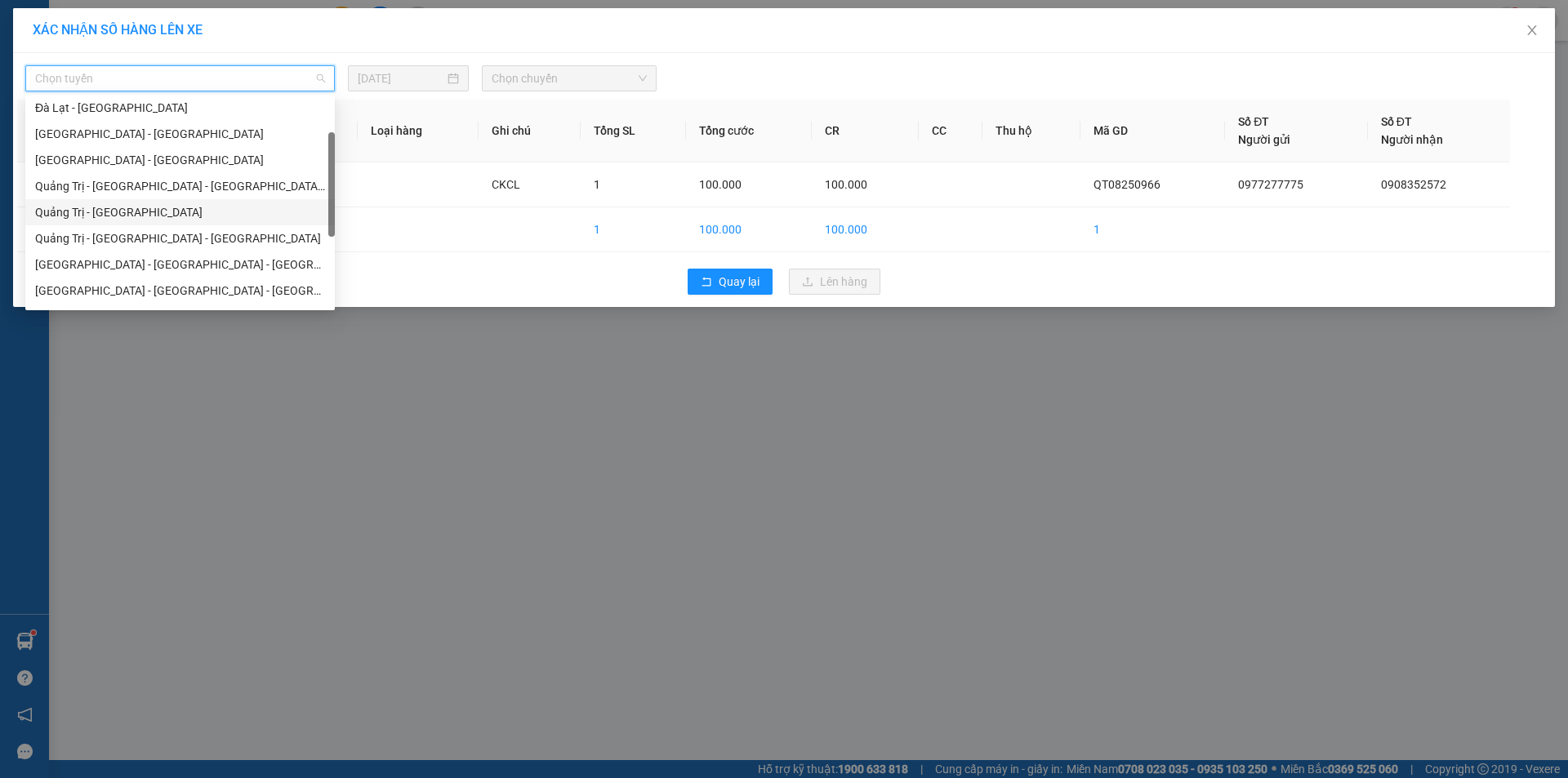
click at [167, 213] on div "Quảng Trị - [GEOGRAPHIC_DATA]" at bounding box center [180, 212] width 290 height 18
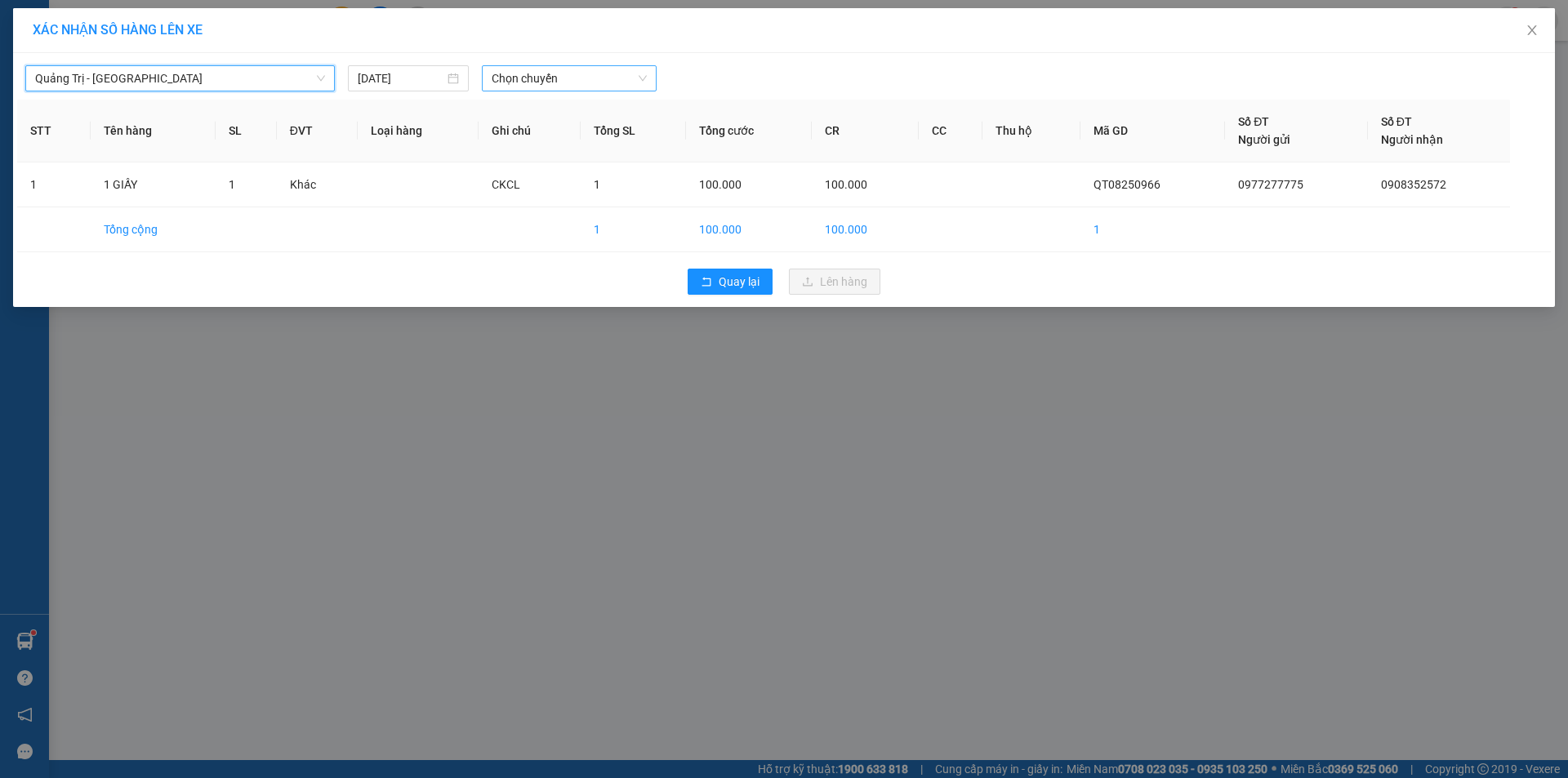
click at [584, 78] on span "Chọn chuyến" at bounding box center [569, 78] width 155 height 24
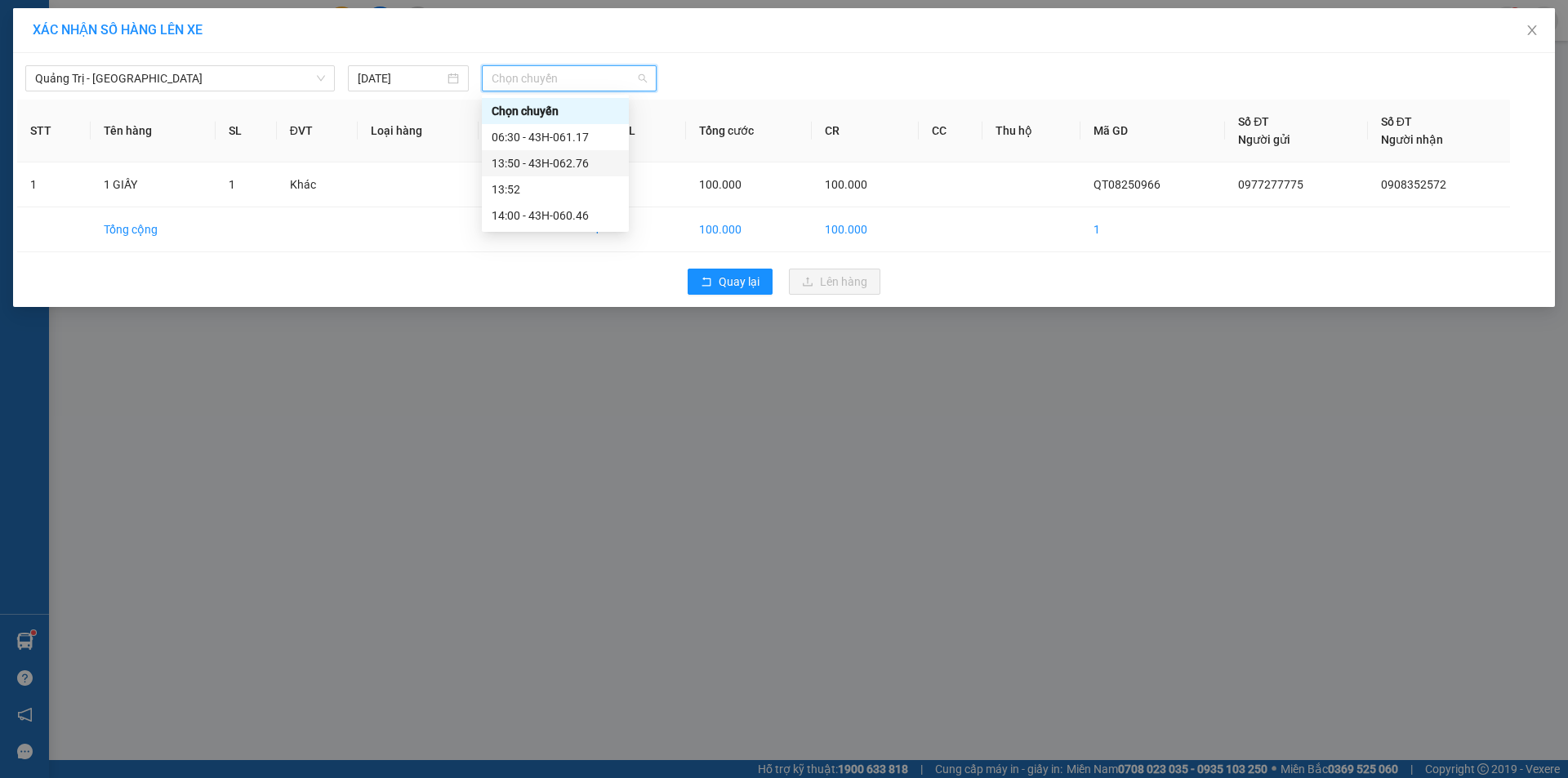
click at [577, 163] on div "13:50 - 43H-062.76" at bounding box center [555, 163] width 127 height 18
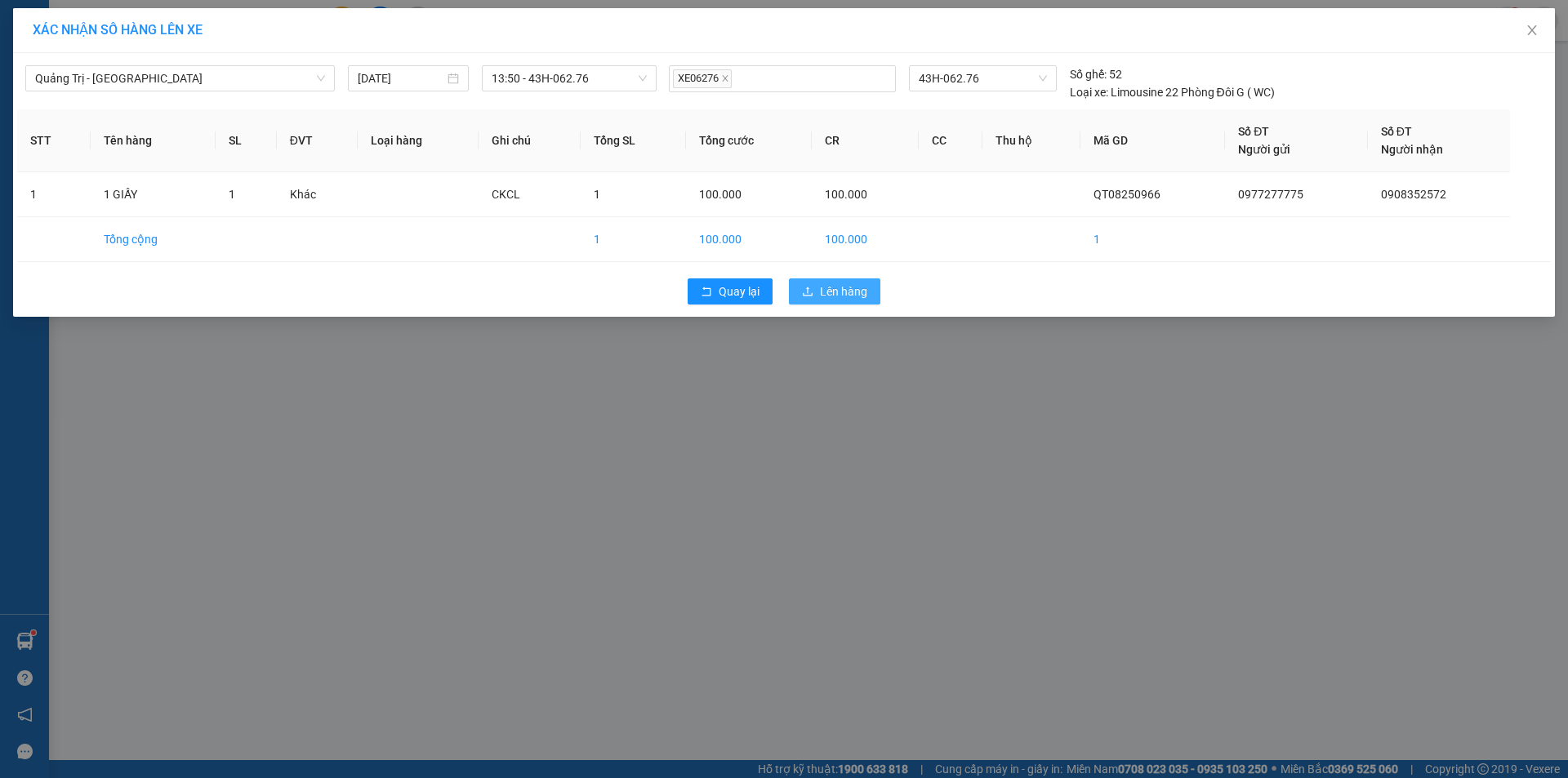
click at [836, 283] on span "Lên hàng" at bounding box center [843, 292] width 47 height 18
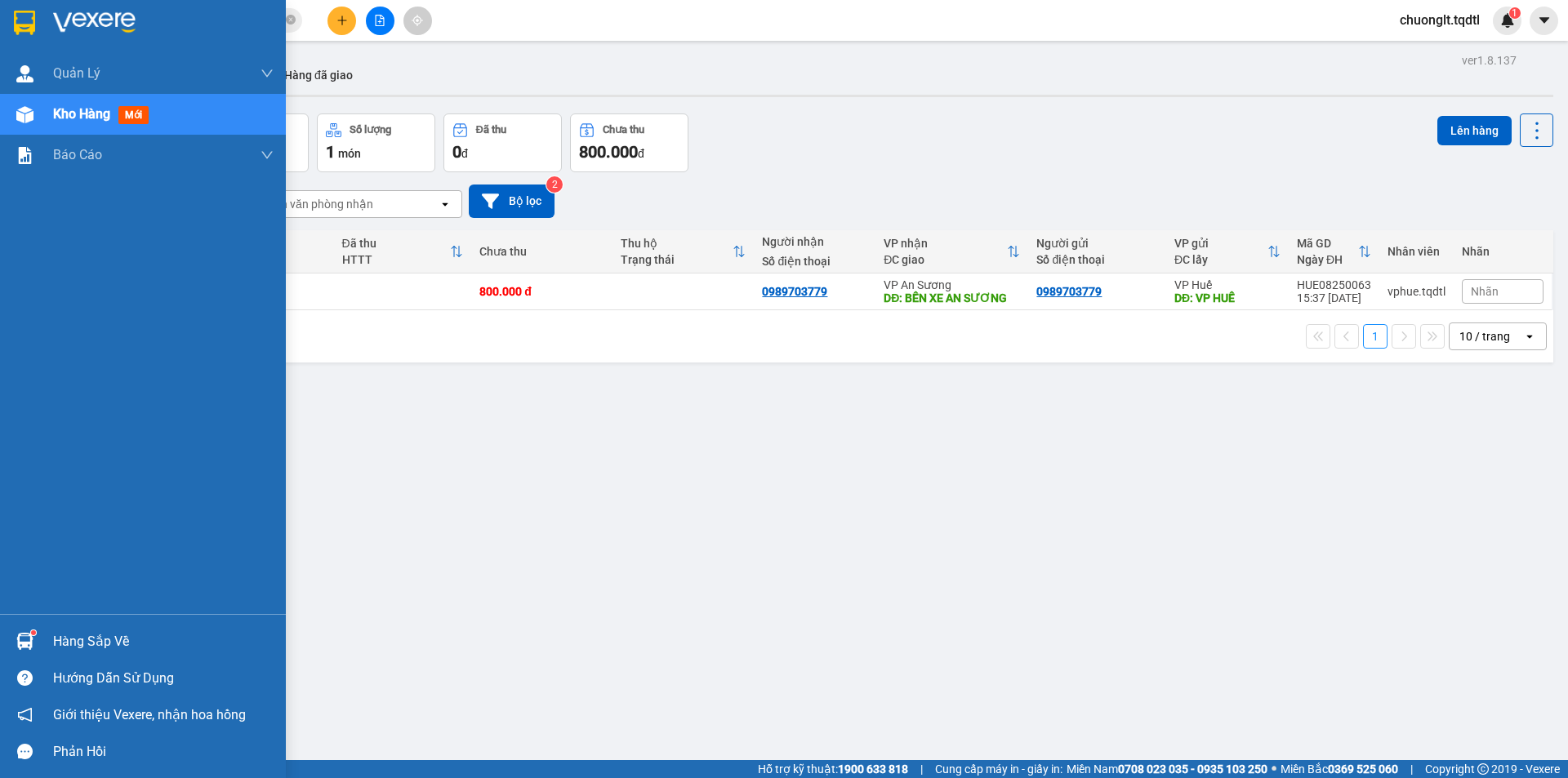
click at [65, 112] on span "Kho hàng" at bounding box center [81, 114] width 57 height 16
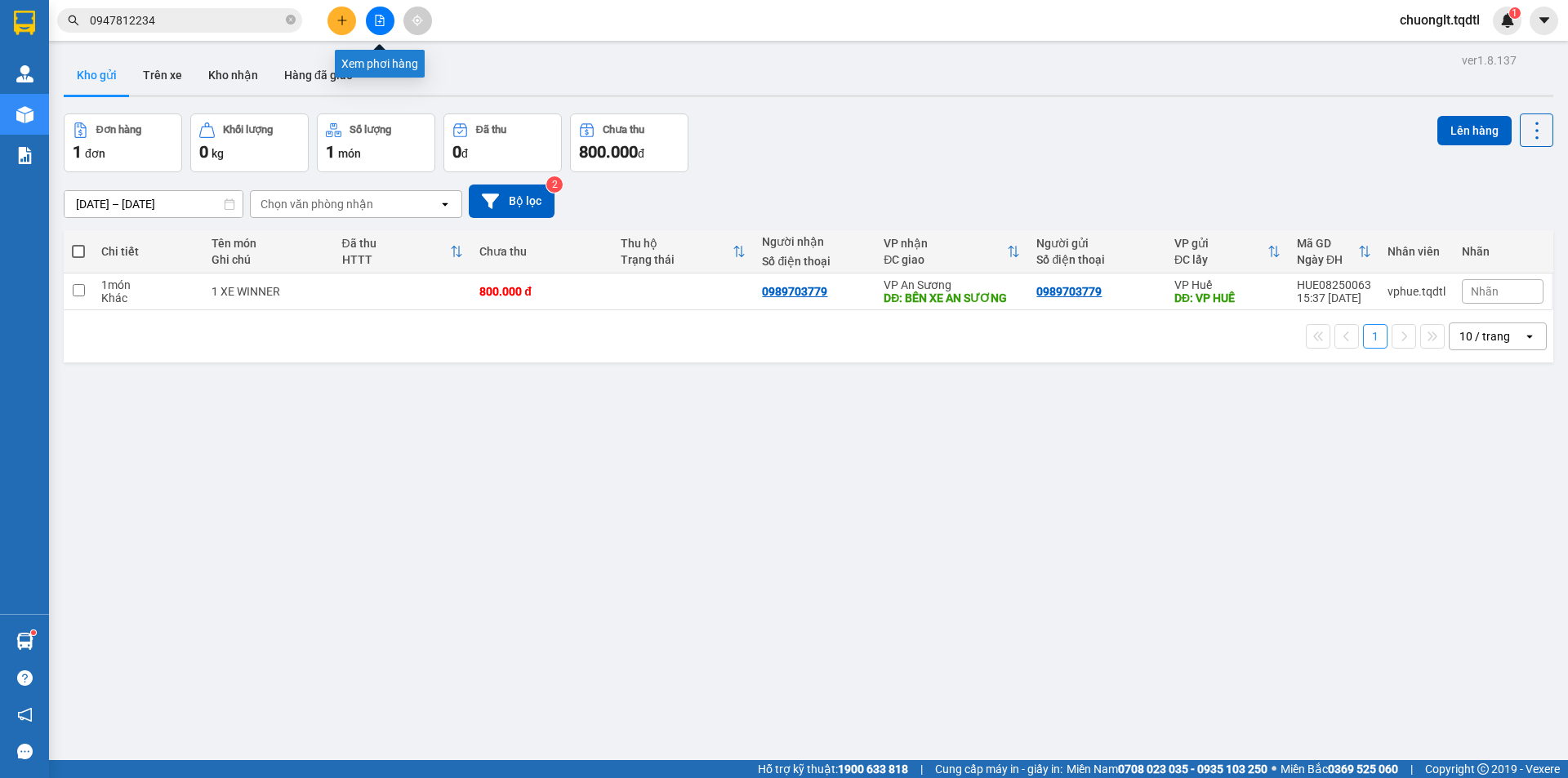
click at [376, 19] on icon "file-add" at bounding box center [380, 20] width 9 height 11
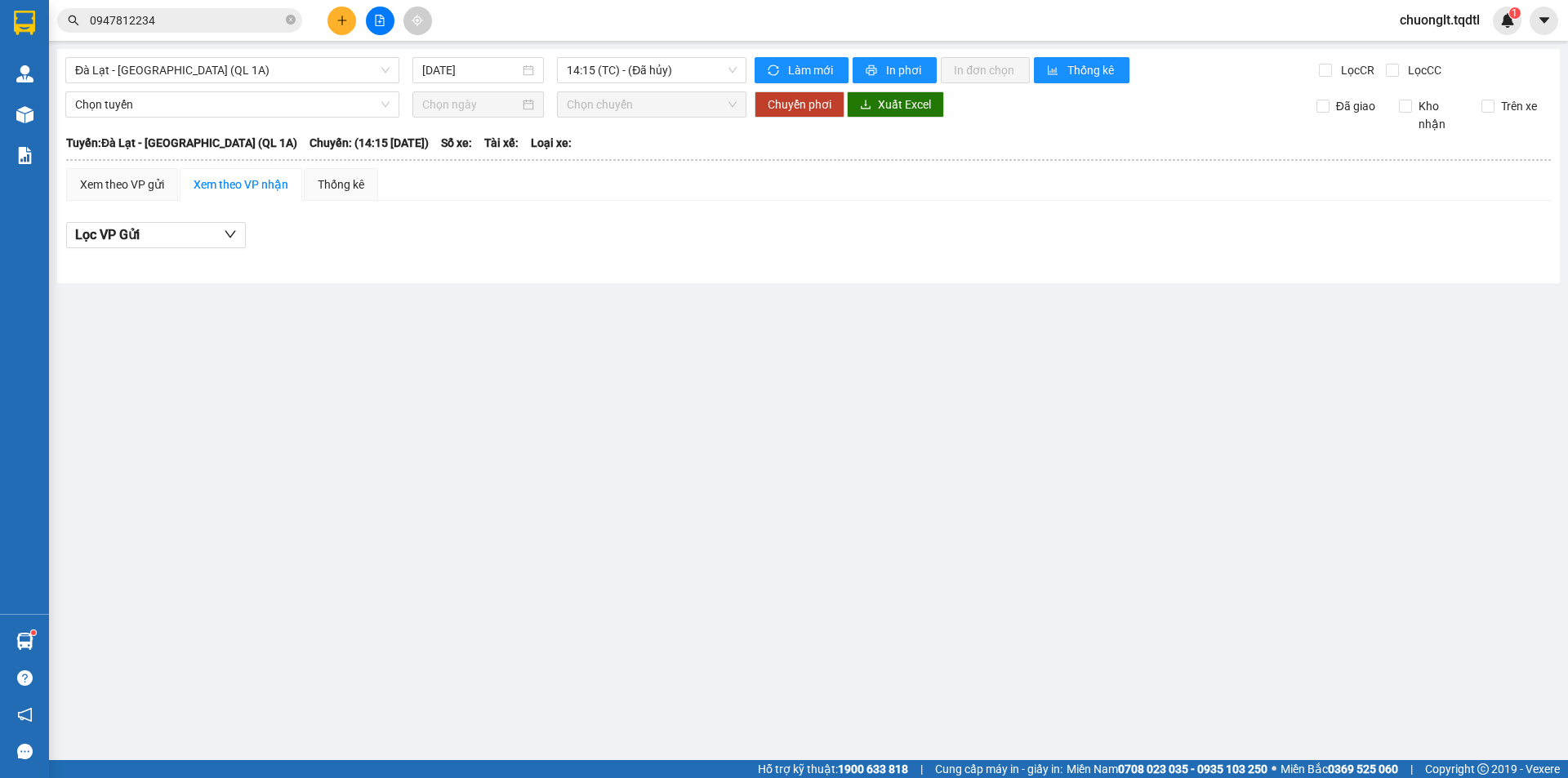
click at [279, 56] on div "[GEOGRAPHIC_DATA] - [GEOGRAPHIC_DATA] (QL 1A) [DATE] 14:15 (TC) - (Đã hủy) Làm …" at bounding box center [808, 166] width 1503 height 234
click at [279, 60] on span "Đà Lạt - [GEOGRAPHIC_DATA] (QL 1A)" at bounding box center [232, 70] width 314 height 24
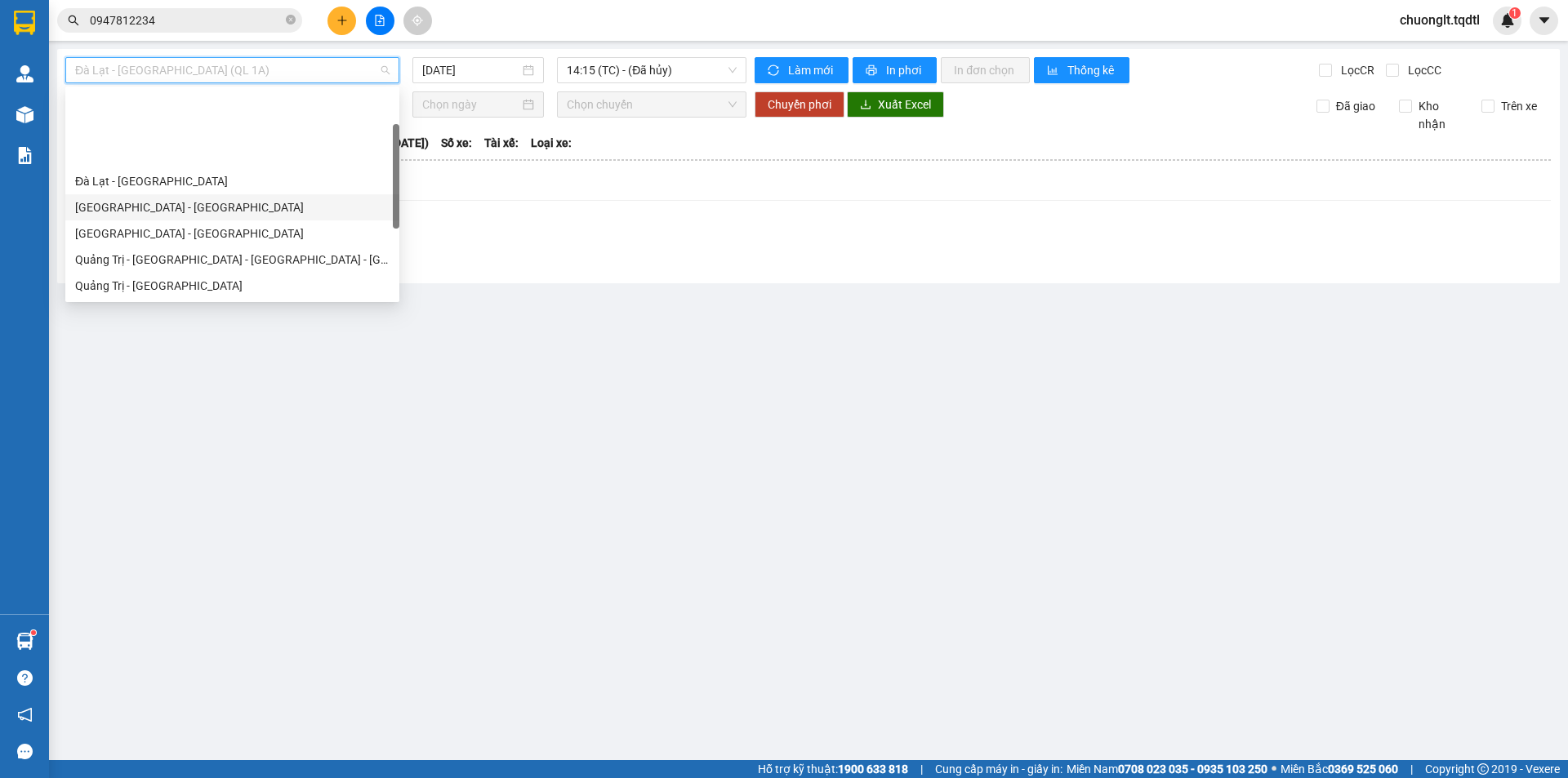
scroll to position [82, 0]
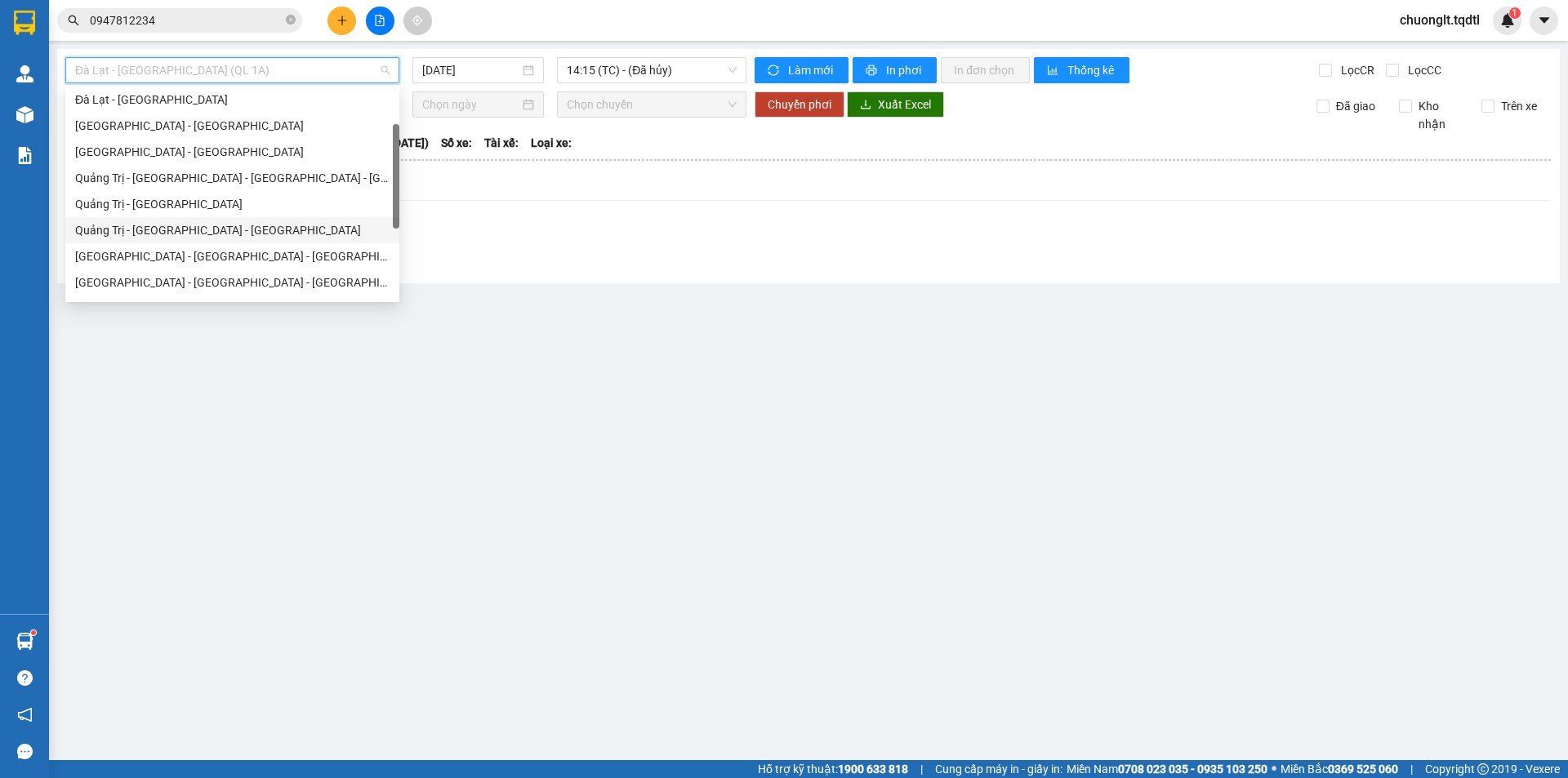
click at [214, 230] on div "Quảng Trị - [GEOGRAPHIC_DATA] - [GEOGRAPHIC_DATA]" at bounding box center [232, 230] width 314 height 18
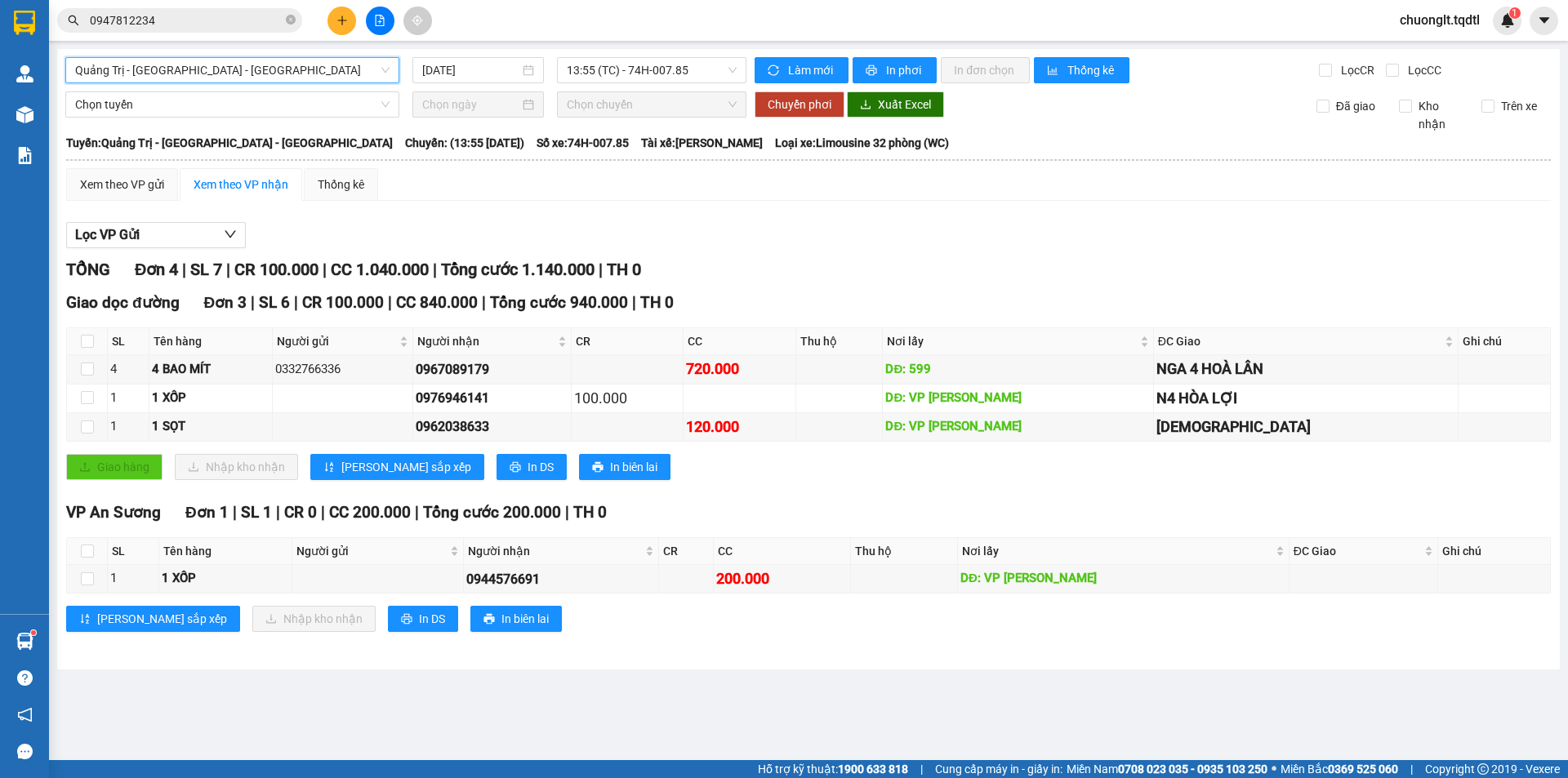
click at [378, 66] on span "Quảng Trị - [GEOGRAPHIC_DATA] - [GEOGRAPHIC_DATA]" at bounding box center [232, 70] width 314 height 24
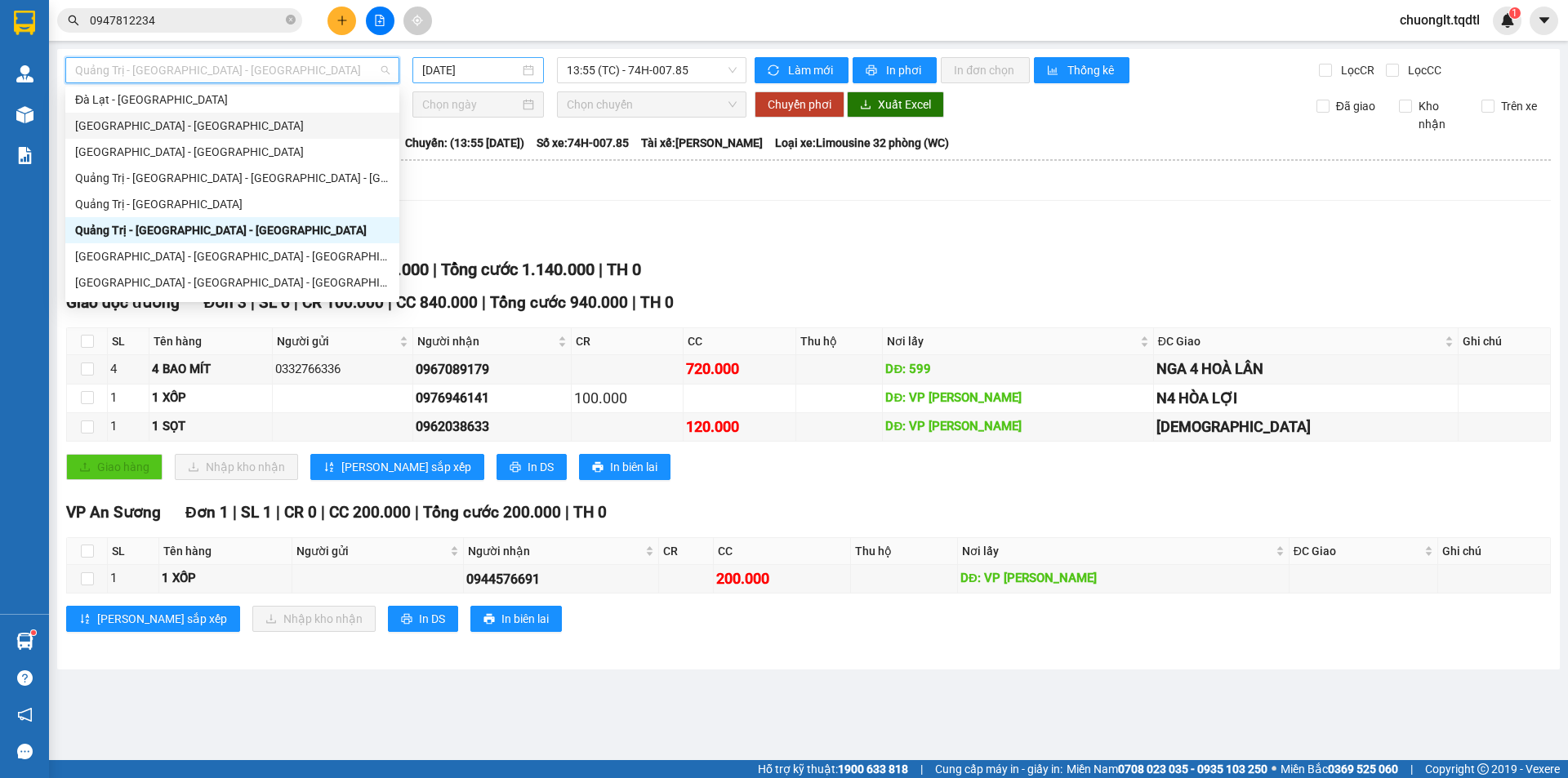
click at [528, 65] on div "[DATE]" at bounding box center [478, 70] width 112 height 18
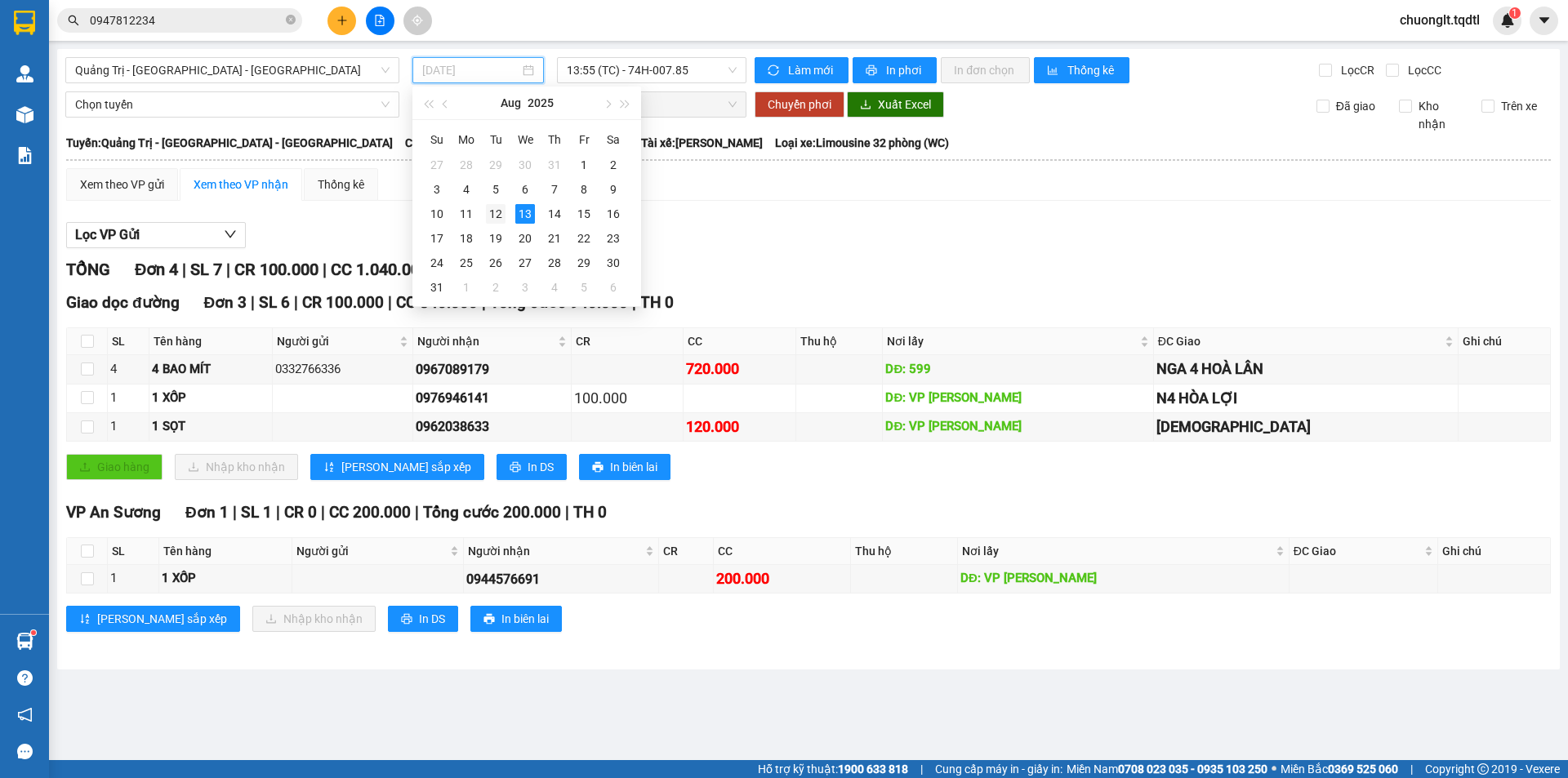
click at [495, 213] on div "12" at bounding box center [496, 214] width 20 height 20
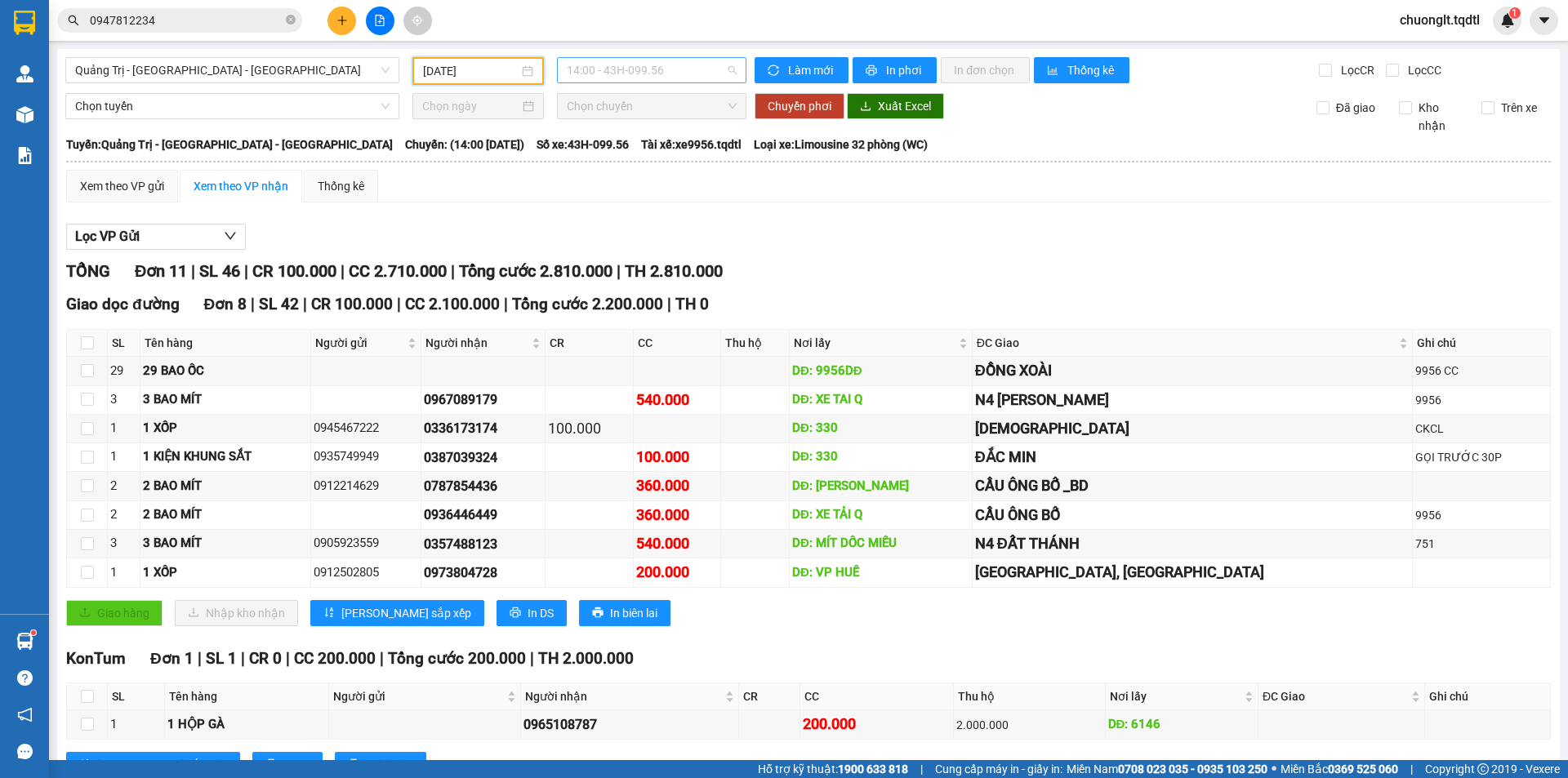
click at [692, 68] on span "14:00 - 43H-099.56" at bounding box center [652, 70] width 170 height 24
click at [525, 71] on div "[DATE]" at bounding box center [478, 71] width 110 height 18
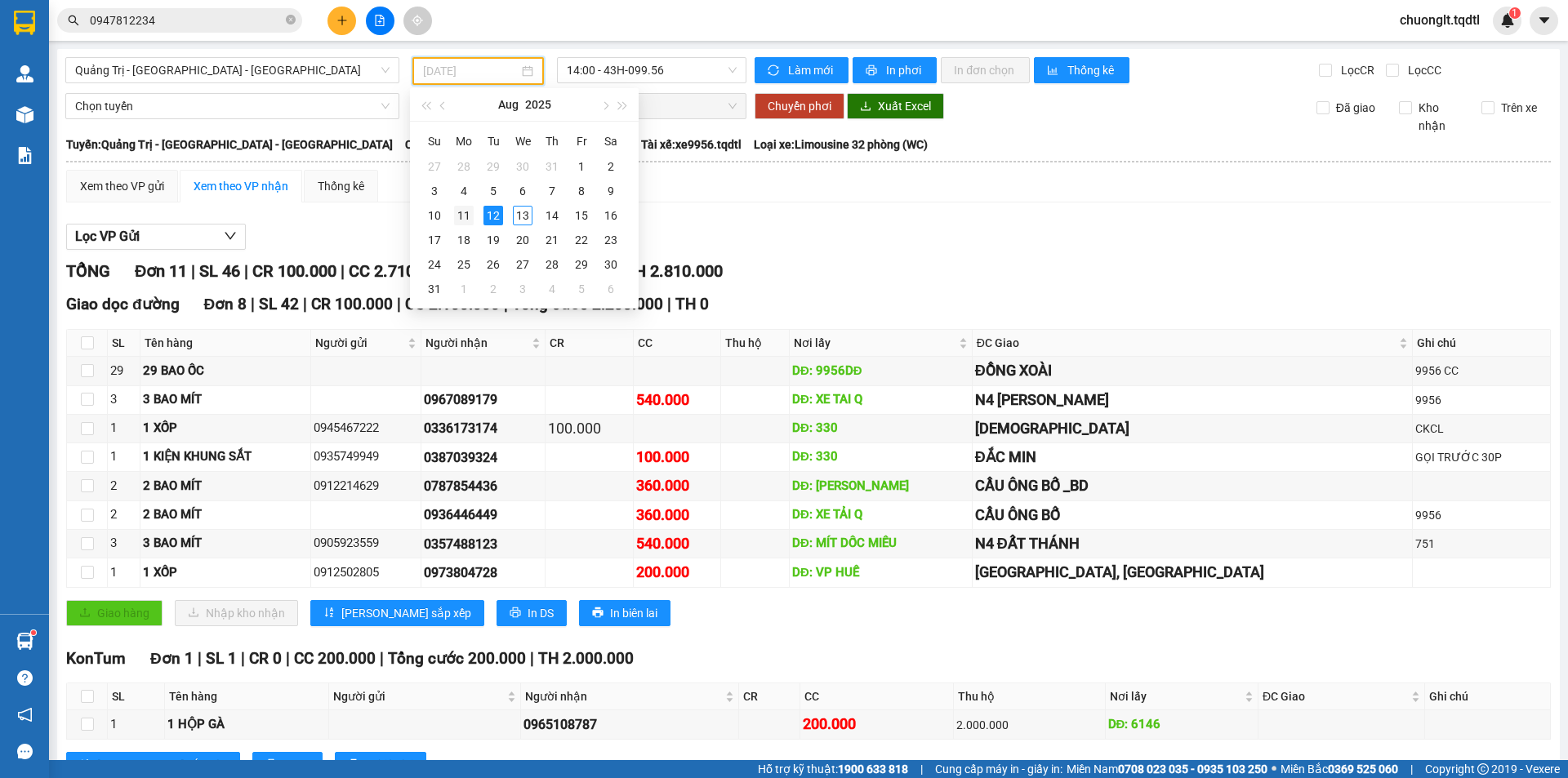
click at [463, 212] on div "11" at bounding box center [464, 216] width 20 height 20
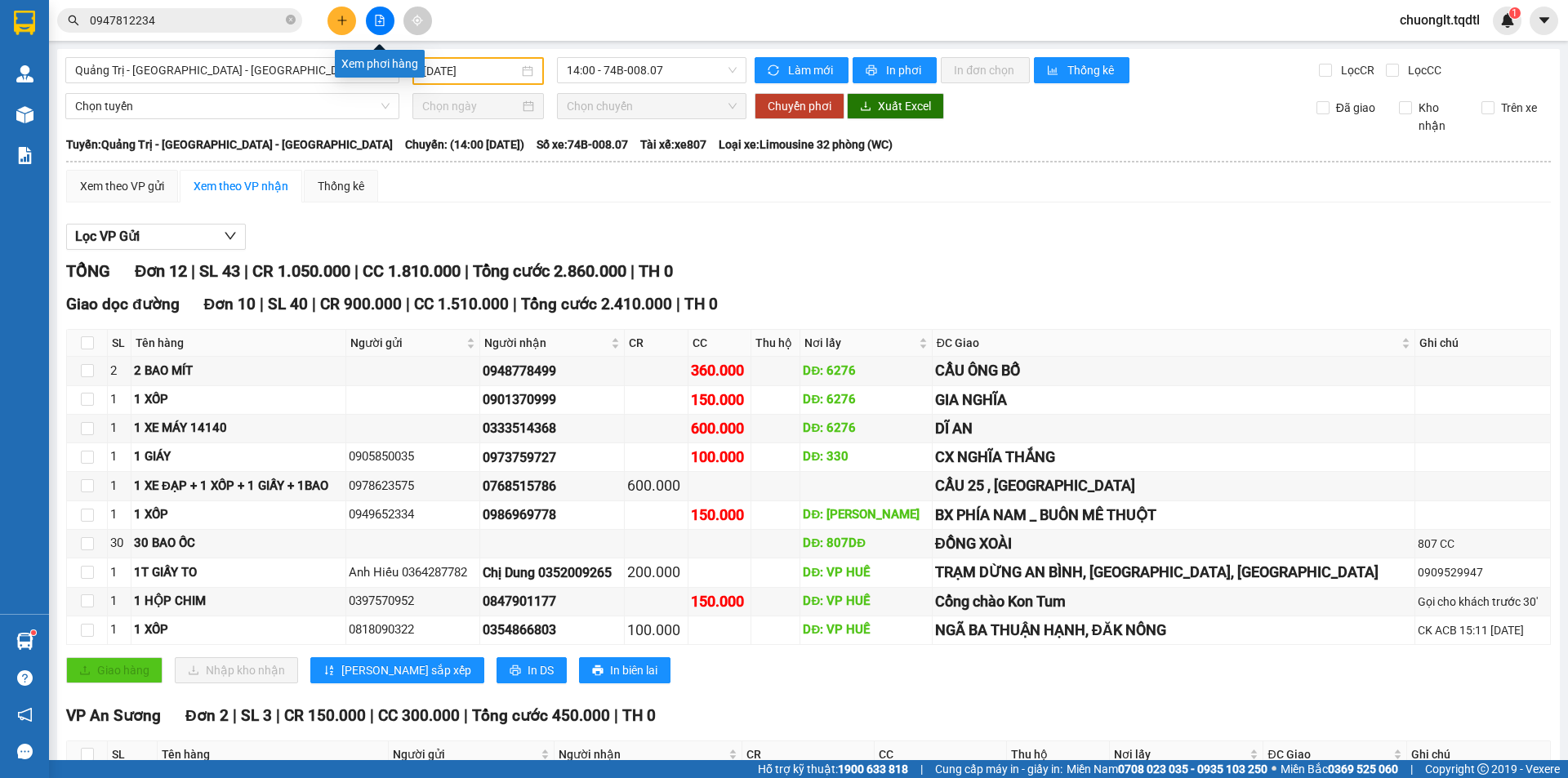
click at [376, 20] on icon "file-add" at bounding box center [380, 20] width 9 height 11
drag, startPoint x: 519, startPoint y: 69, endPoint x: 528, endPoint y: 69, distance: 9.0
click at [528, 69] on div "[DATE]" at bounding box center [478, 71] width 110 height 18
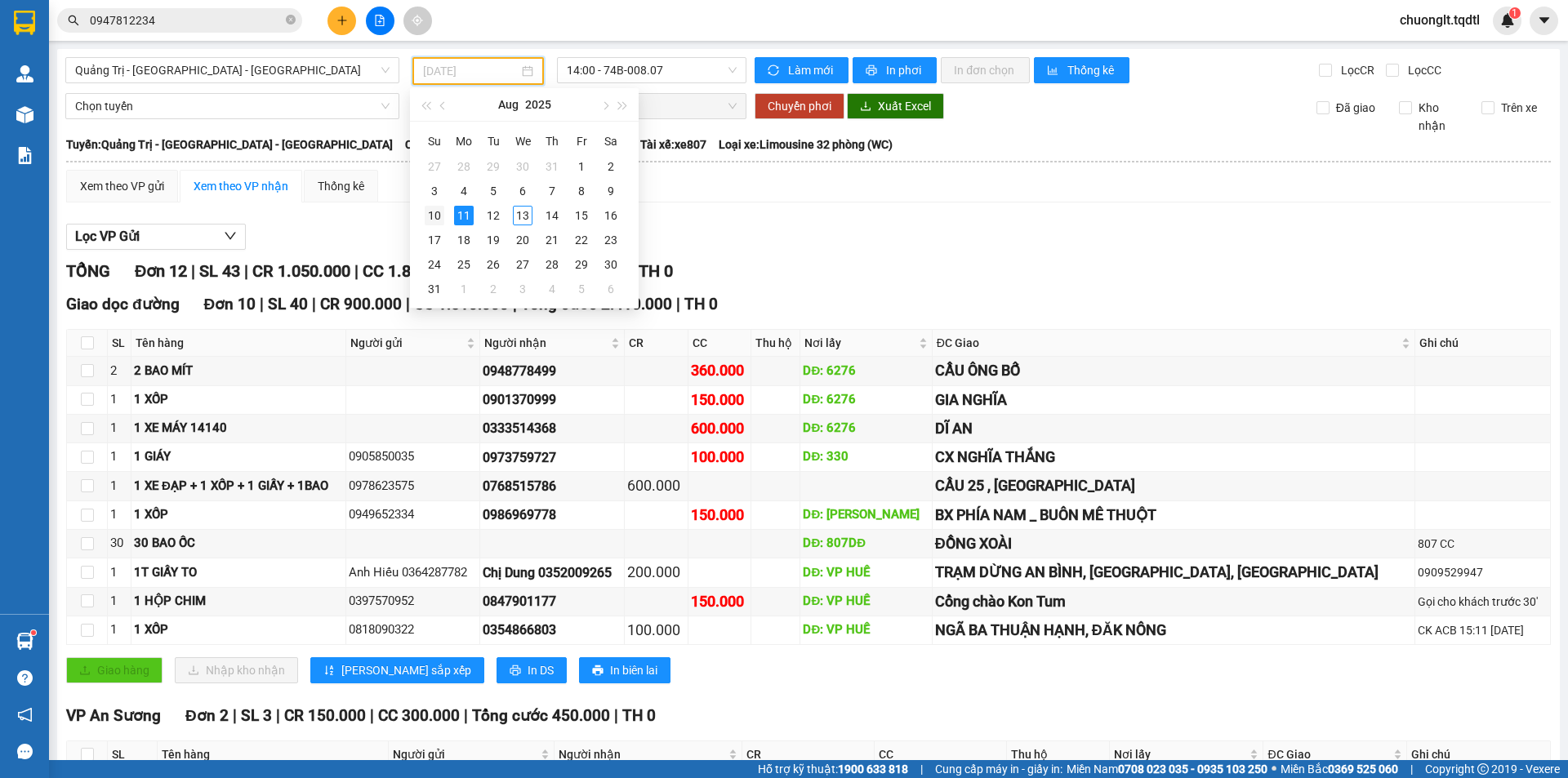
click at [439, 210] on div "10" at bounding box center [435, 216] width 20 height 20
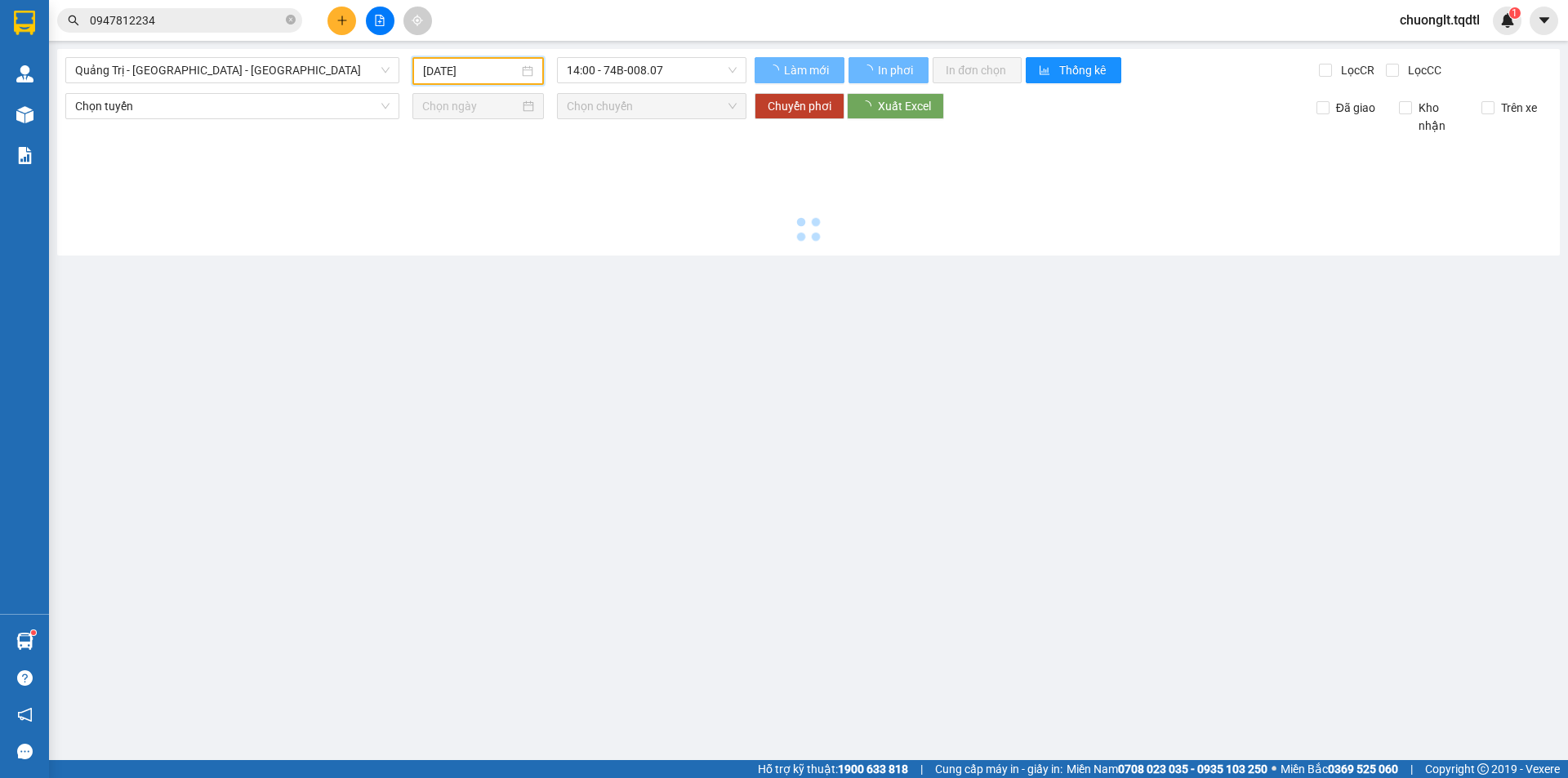
type input "[DATE]"
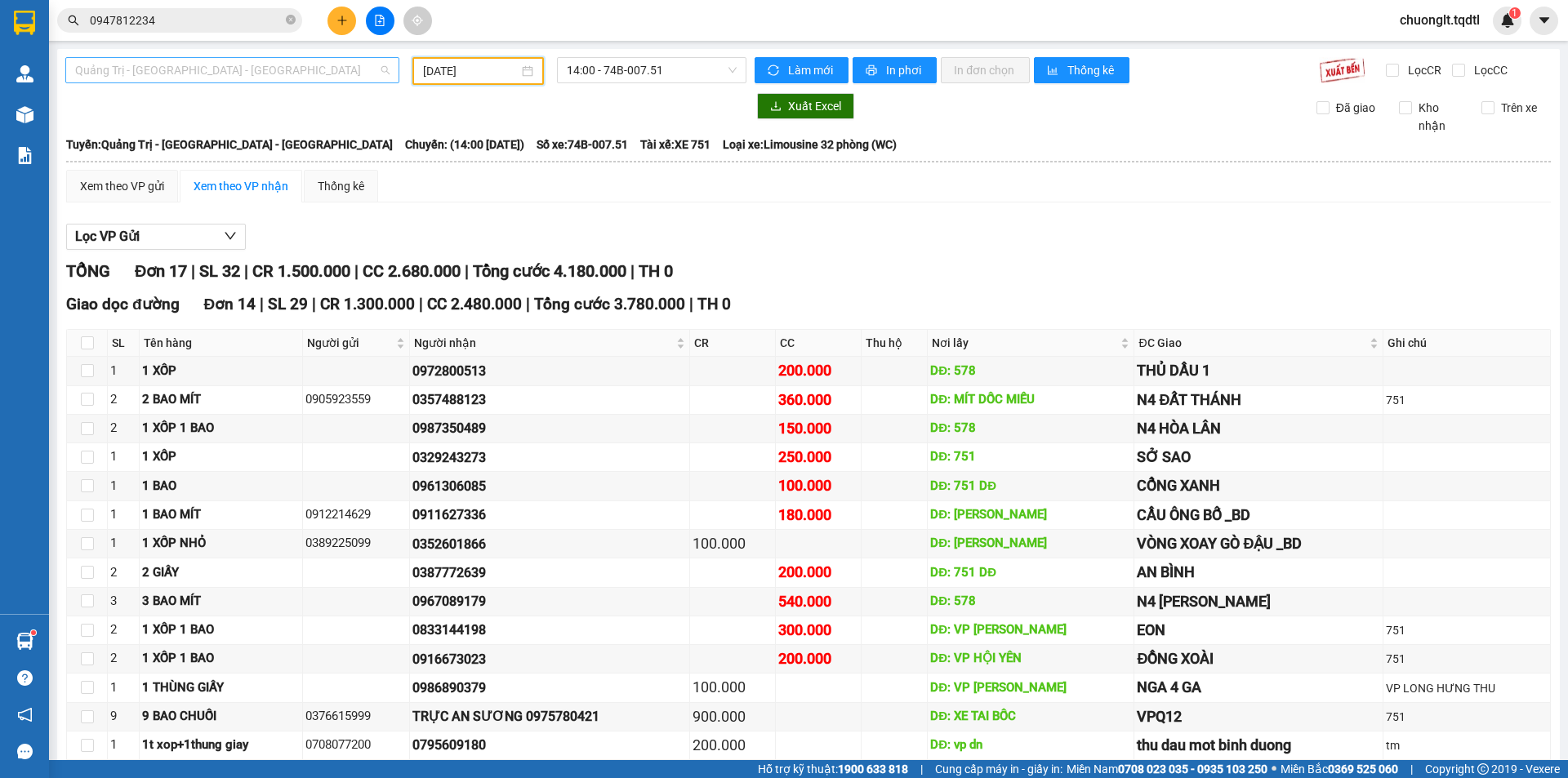
click at [309, 68] on span "Quảng Trị - [GEOGRAPHIC_DATA] - [GEOGRAPHIC_DATA]" at bounding box center [232, 70] width 314 height 24
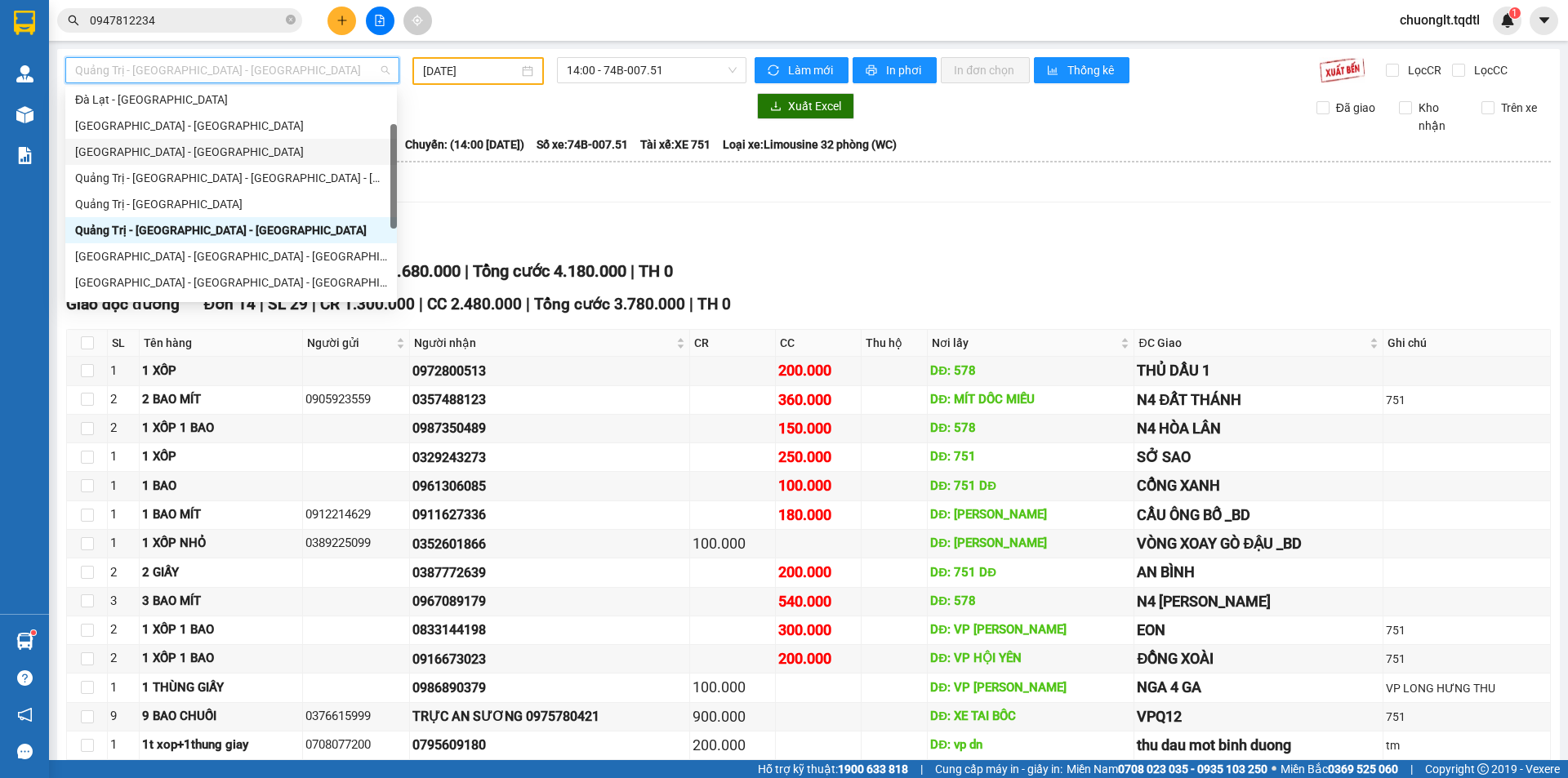
scroll to position [287, 0]
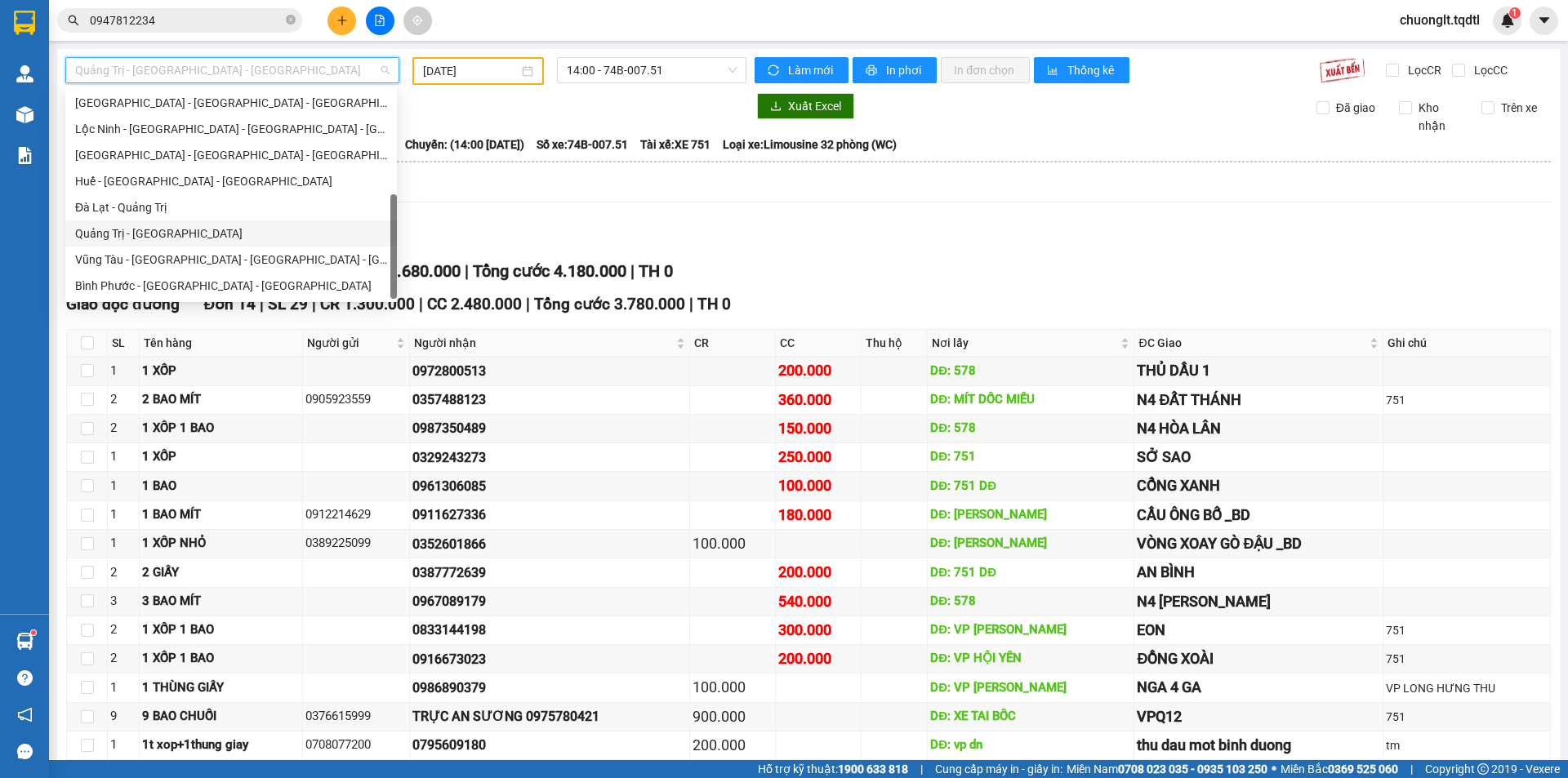
click at [199, 231] on div "Quảng Trị - [GEOGRAPHIC_DATA]" at bounding box center [231, 234] width 312 height 18
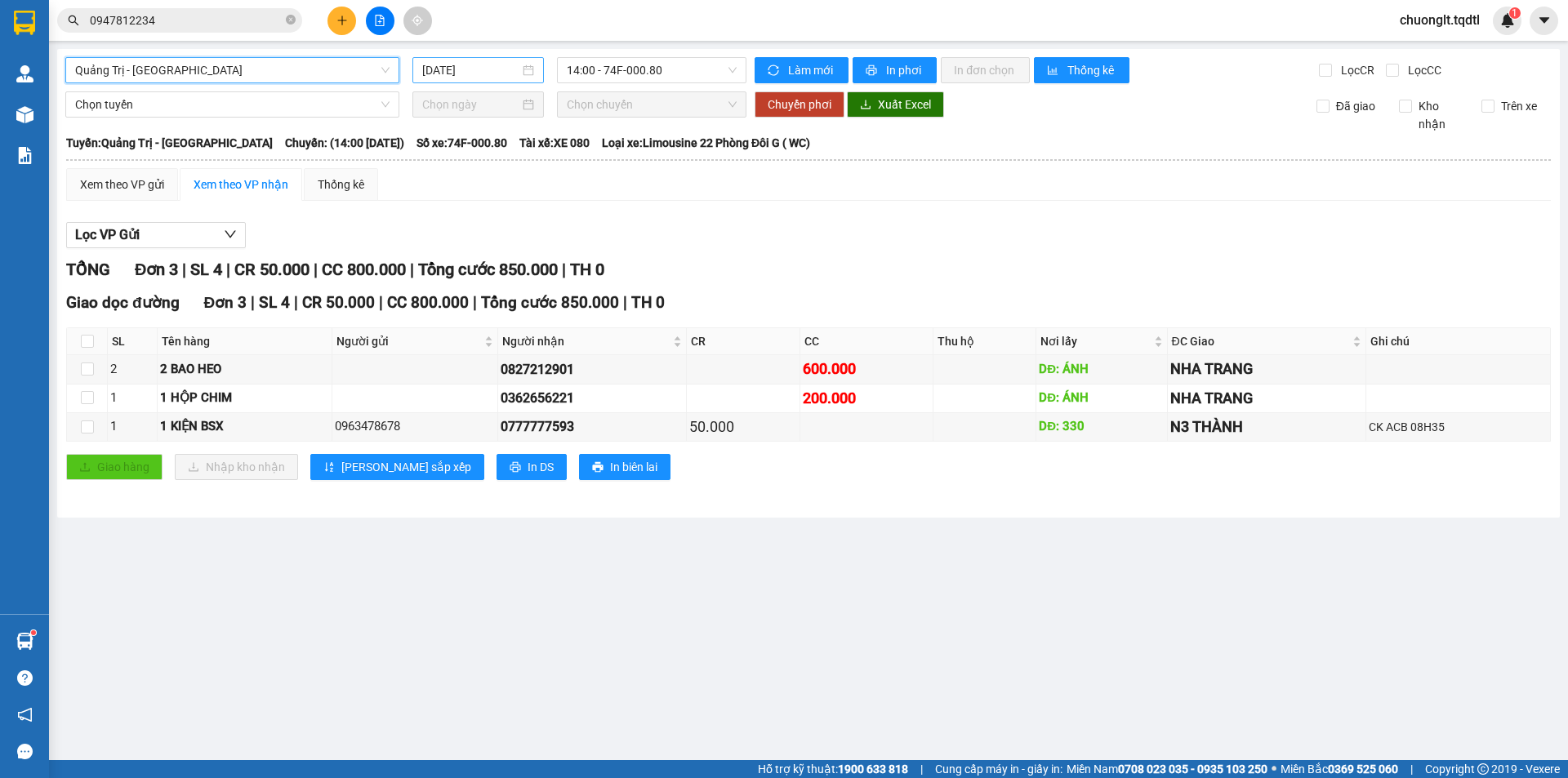
click at [532, 69] on div "[DATE]" at bounding box center [478, 70] width 112 height 18
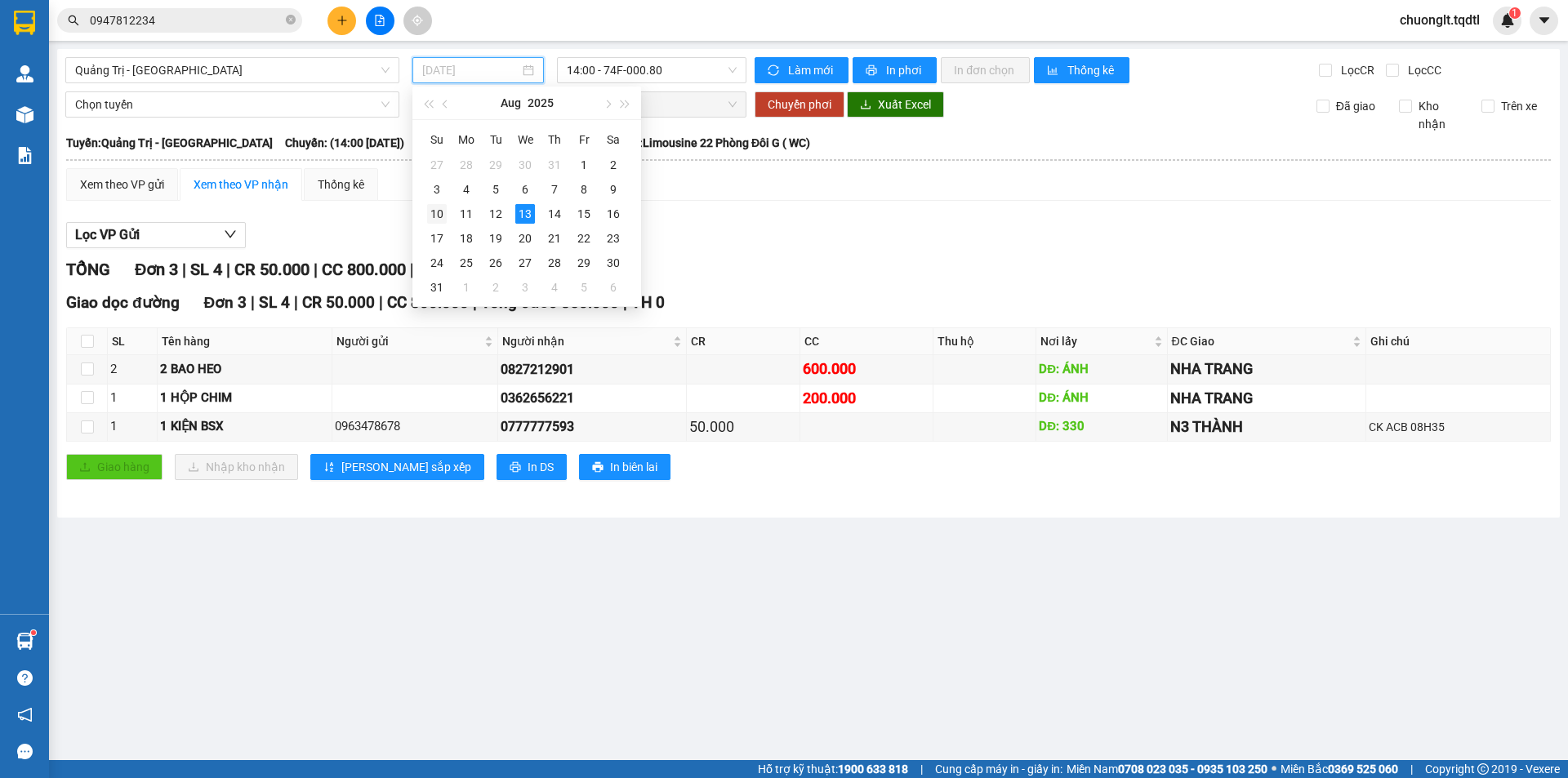
click at [435, 211] on div "10" at bounding box center [437, 214] width 20 height 20
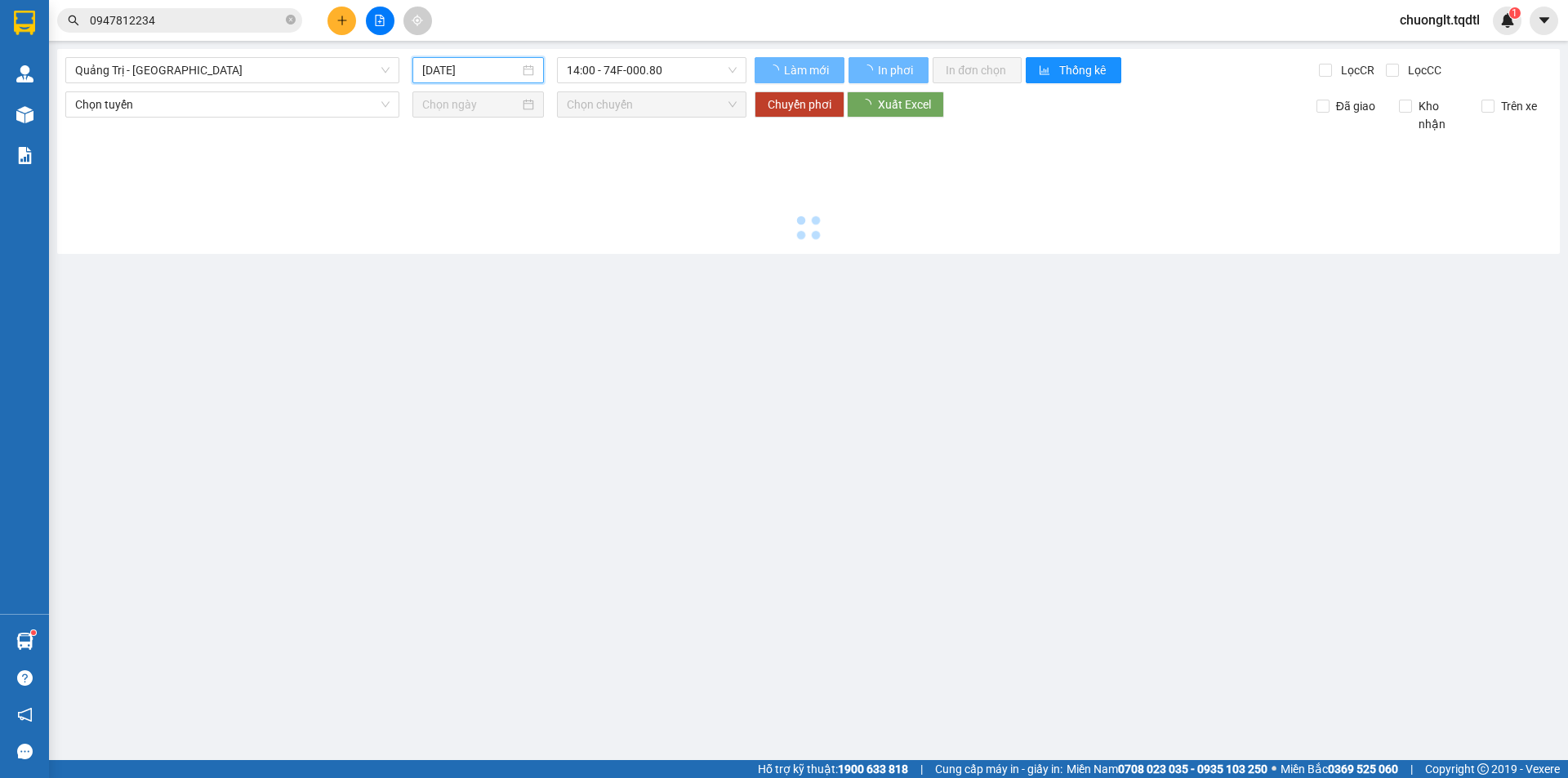
type input "[DATE]"
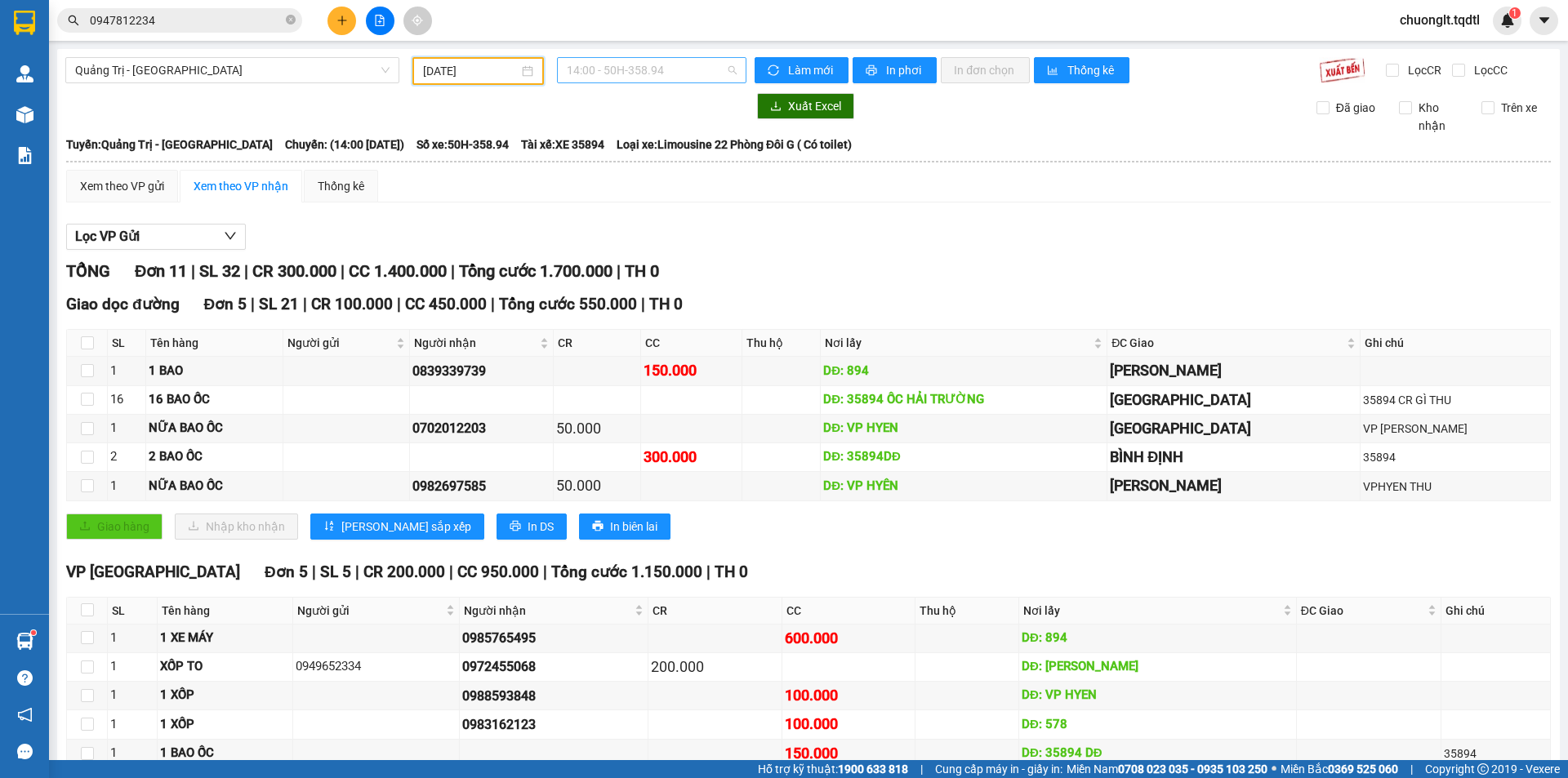
click at [705, 73] on span "14:00 - 50H-358.94" at bounding box center [652, 70] width 170 height 24
click at [636, 205] on div "14:31 - 43H-161.46" at bounding box center [626, 207] width 127 height 18
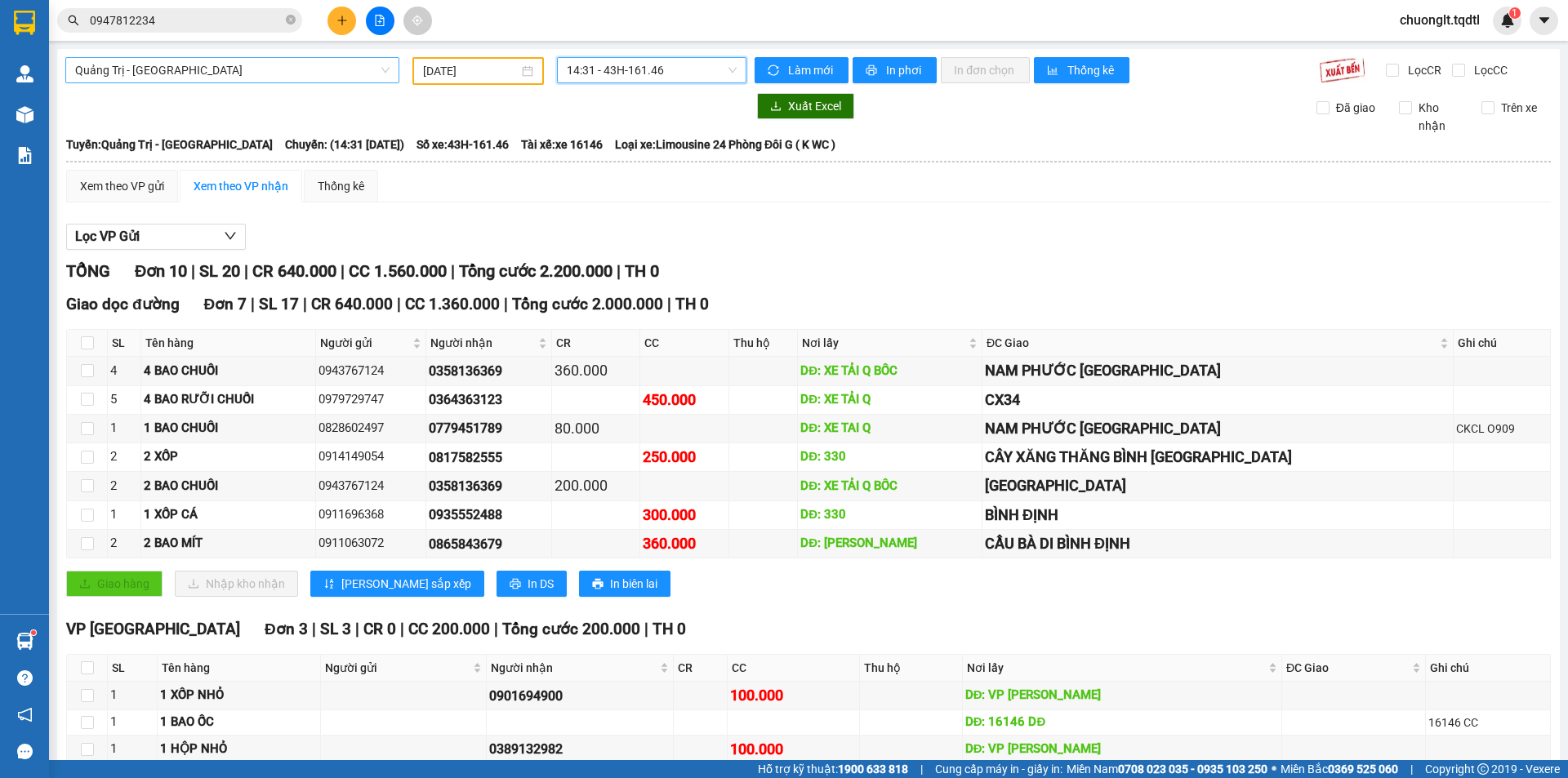
click at [319, 69] on span "Quảng Trị - [GEOGRAPHIC_DATA]" at bounding box center [232, 70] width 314 height 24
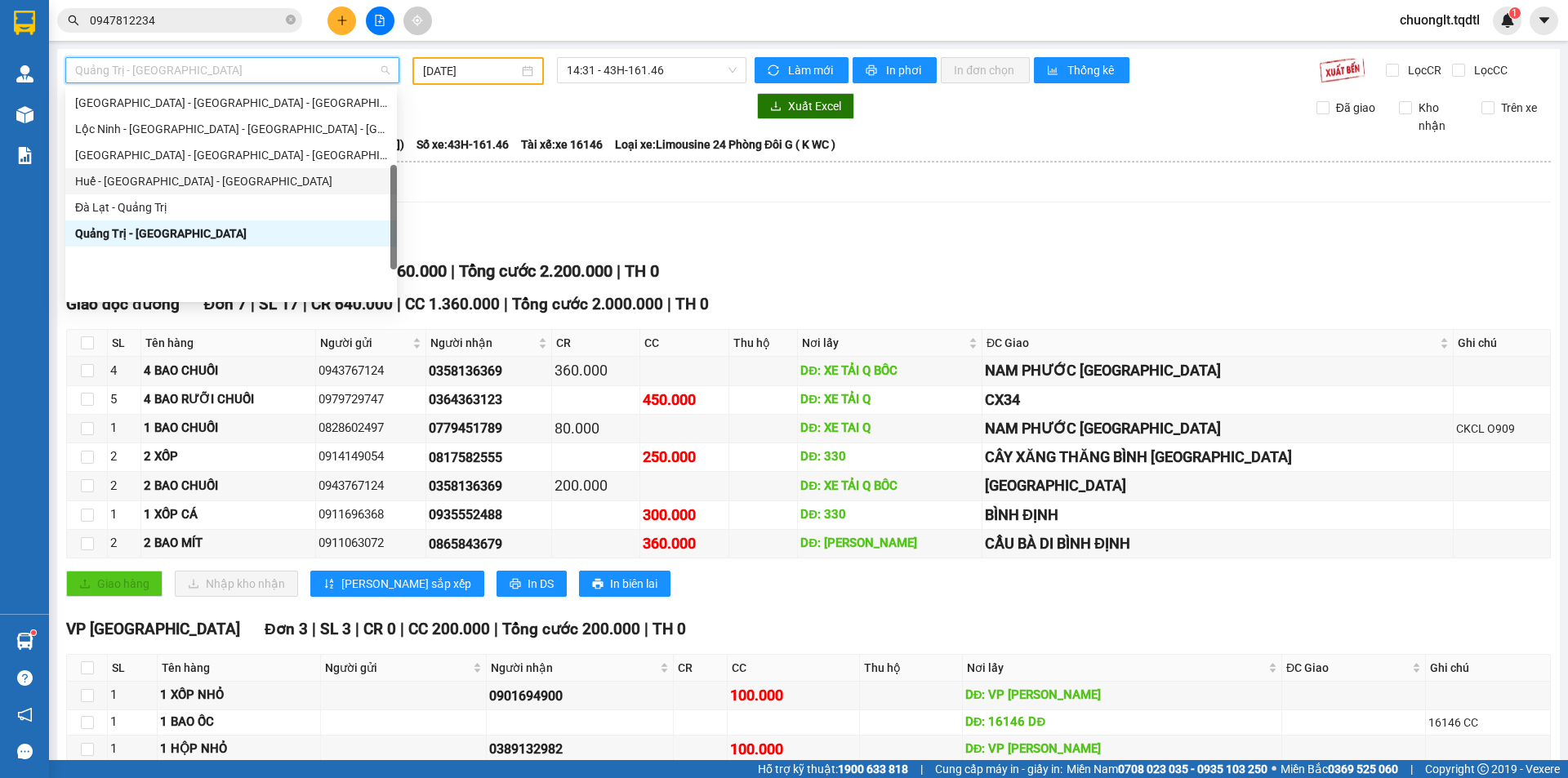
scroll to position [206, 0]
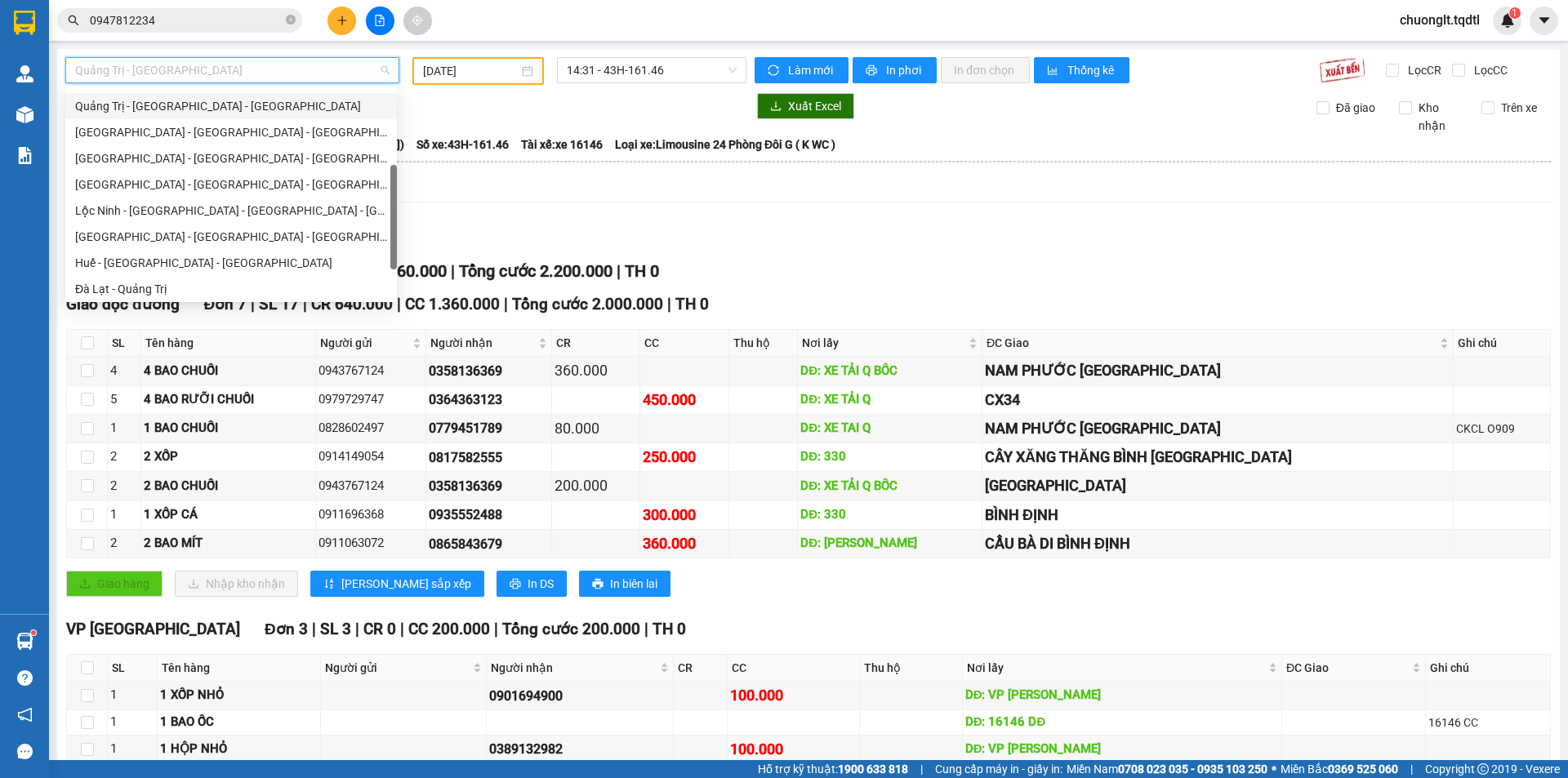
click at [248, 103] on div "Quảng Trị - [GEOGRAPHIC_DATA] - [GEOGRAPHIC_DATA]" at bounding box center [231, 106] width 312 height 18
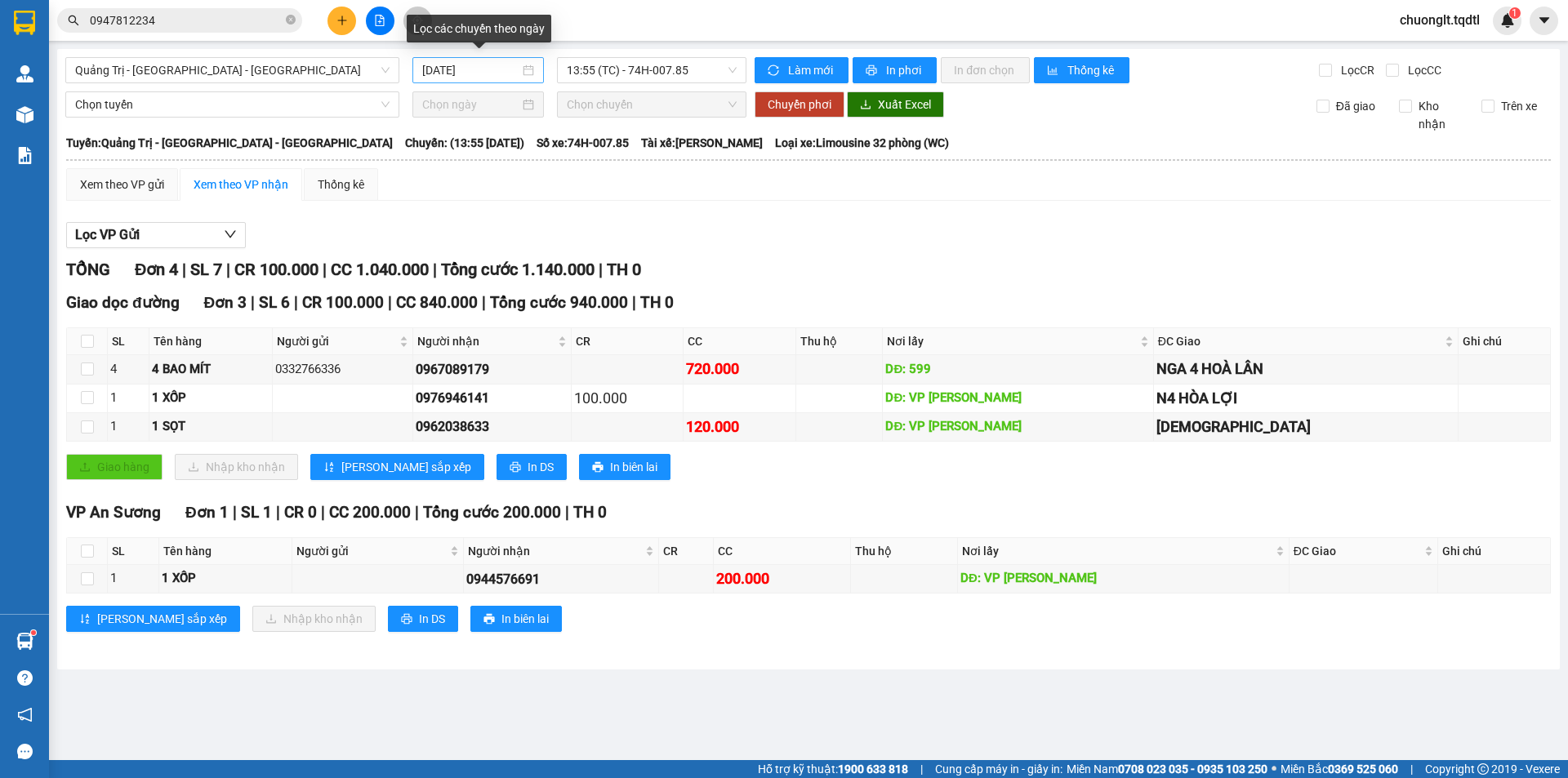
click at [528, 69] on div "[DATE]" at bounding box center [478, 70] width 112 height 18
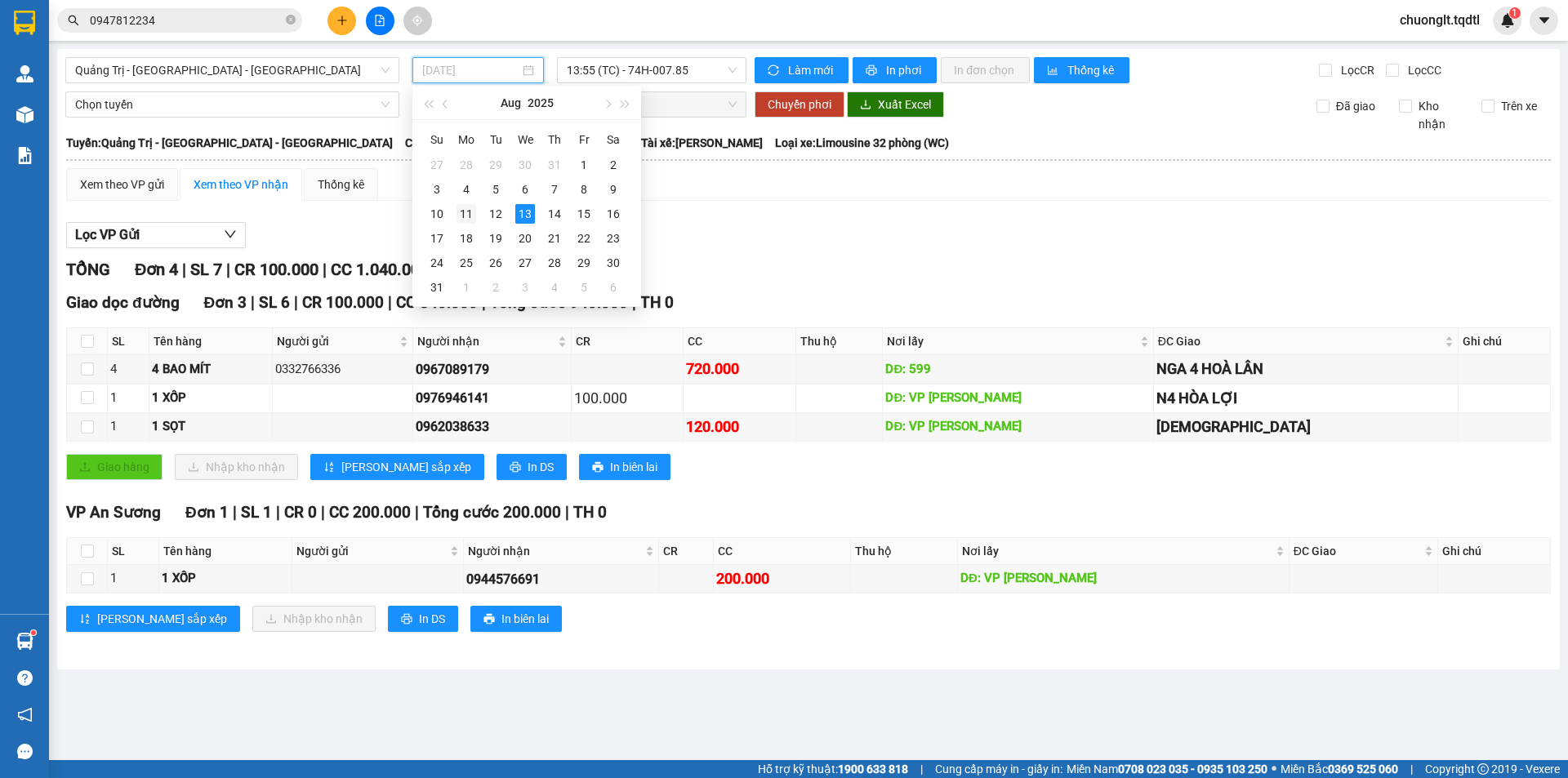
click at [461, 214] on div "11" at bounding box center [466, 214] width 20 height 20
type input "[DATE]"
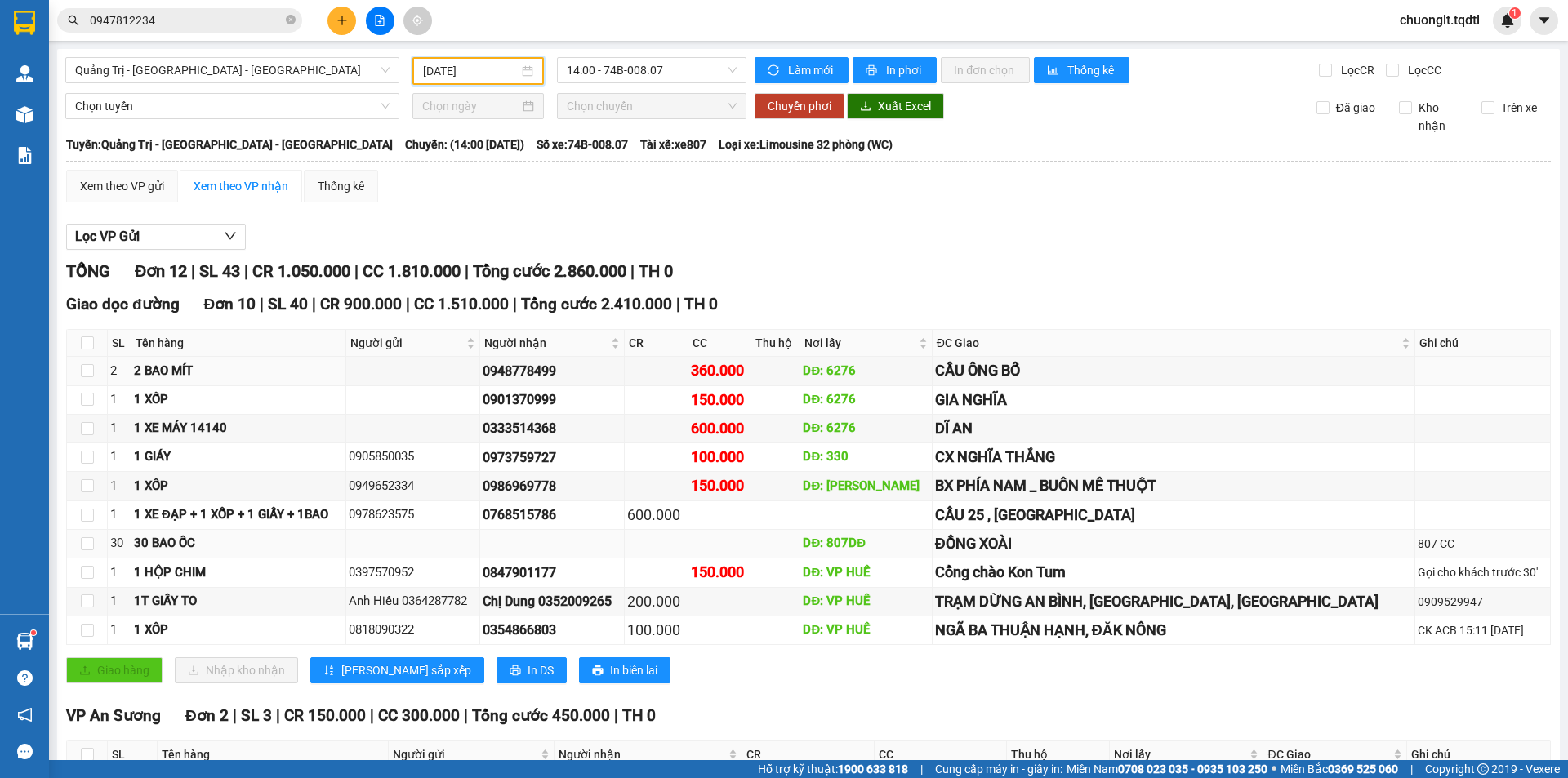
scroll to position [149, 0]
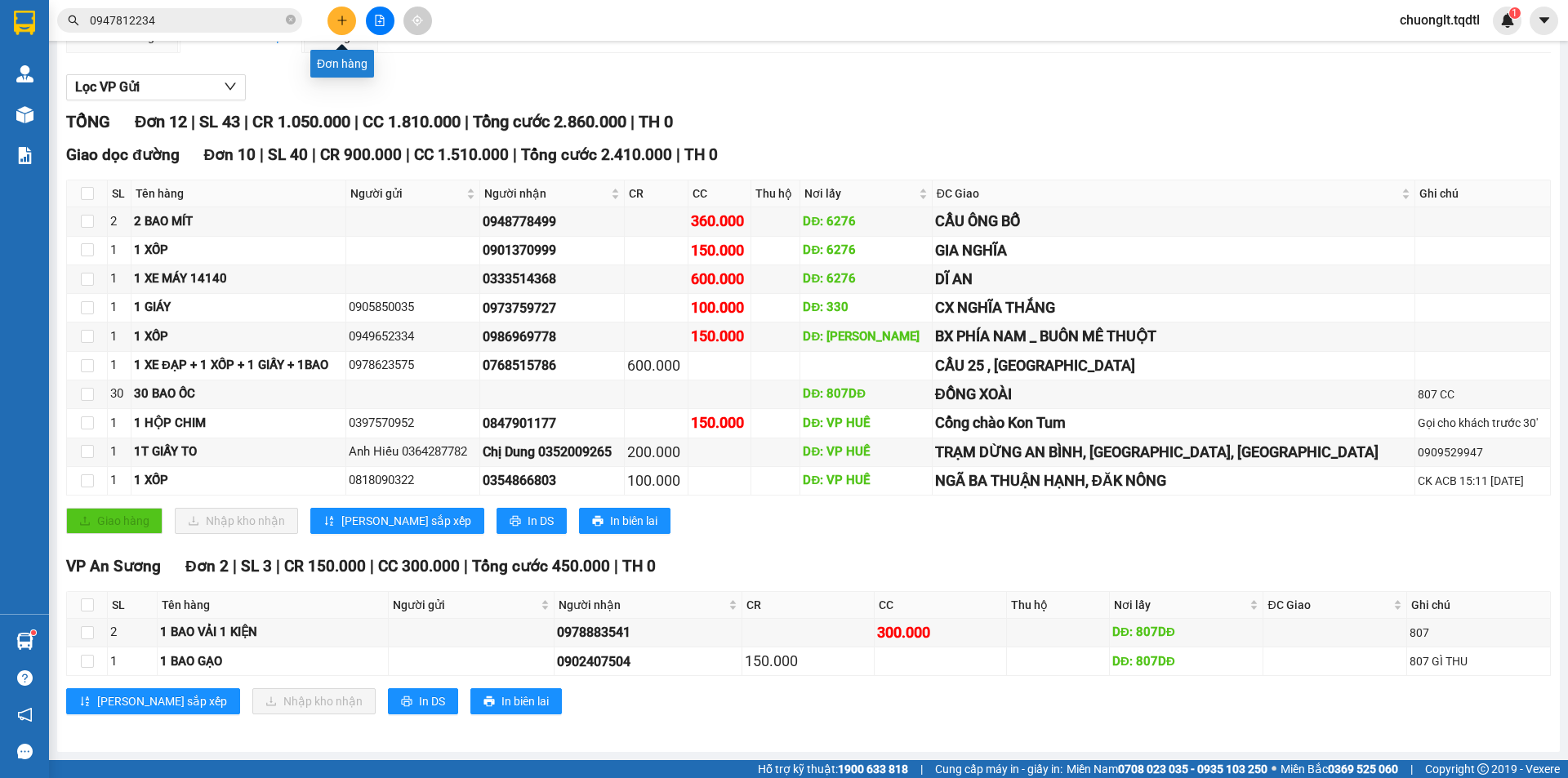
click at [336, 19] on icon "plus" at bounding box center [341, 20] width 11 height 11
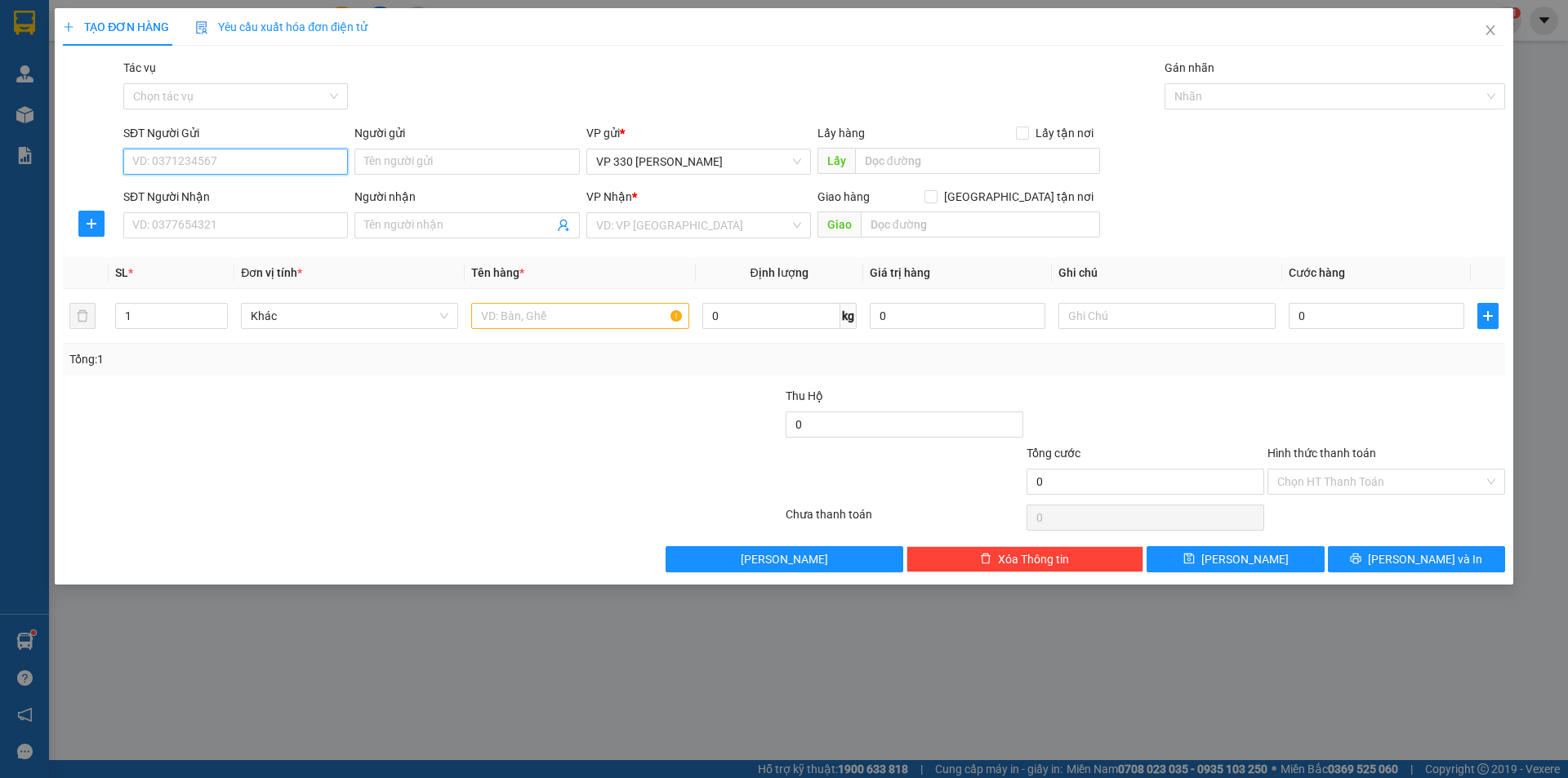
click at [204, 165] on input "SĐT Người Gửi" at bounding box center [235, 162] width 225 height 26
click at [191, 216] on input "SĐT Người Nhận" at bounding box center [235, 225] width 225 height 26
type input "0918370358"
click at [556, 321] on input "text" at bounding box center [579, 316] width 217 height 26
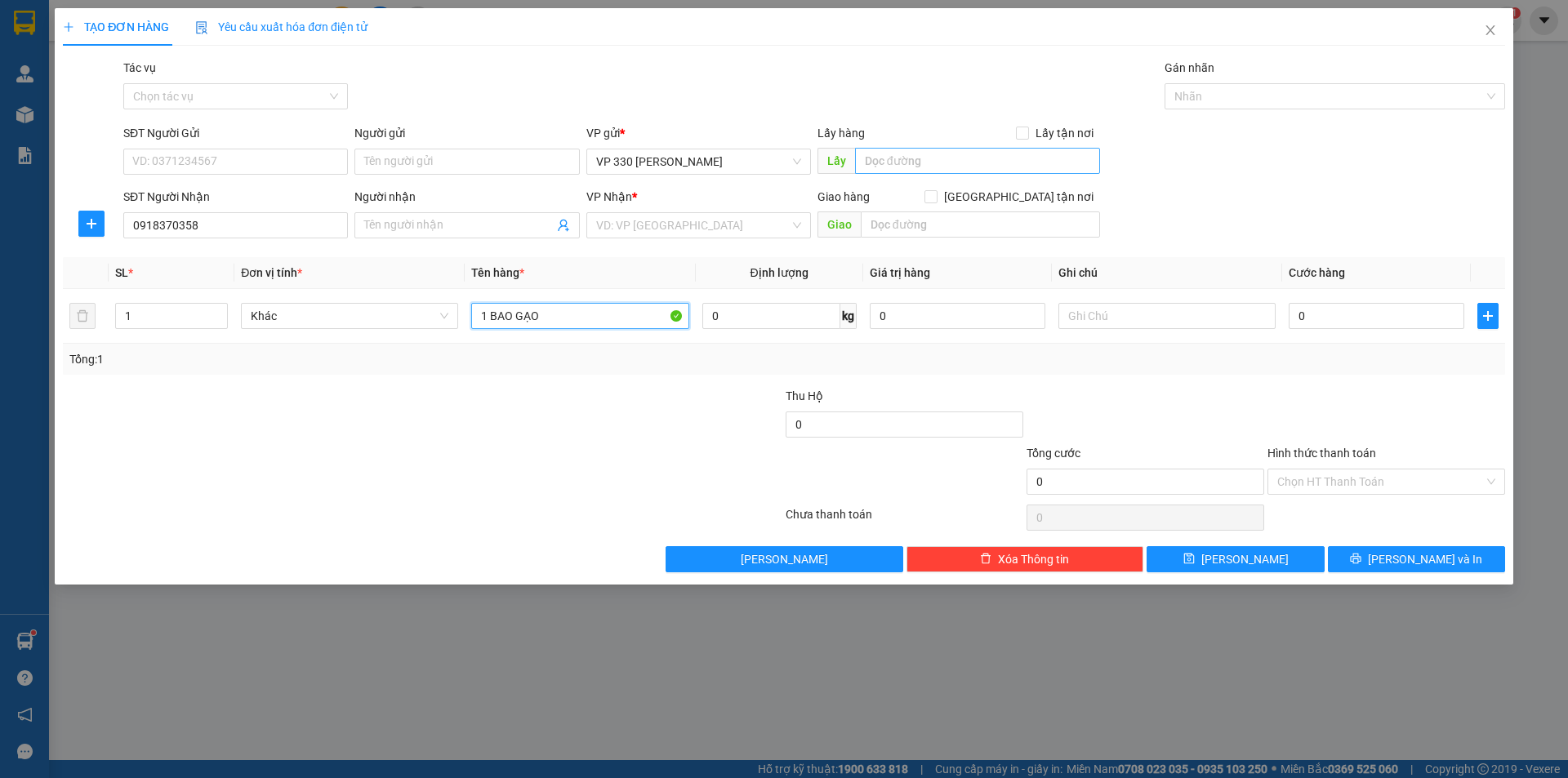
type input "1 BAO GẠO"
click at [979, 150] on input "text" at bounding box center [977, 161] width 245 height 26
type input "VP HYÊN"
click at [722, 226] on input "search" at bounding box center [693, 225] width 194 height 24
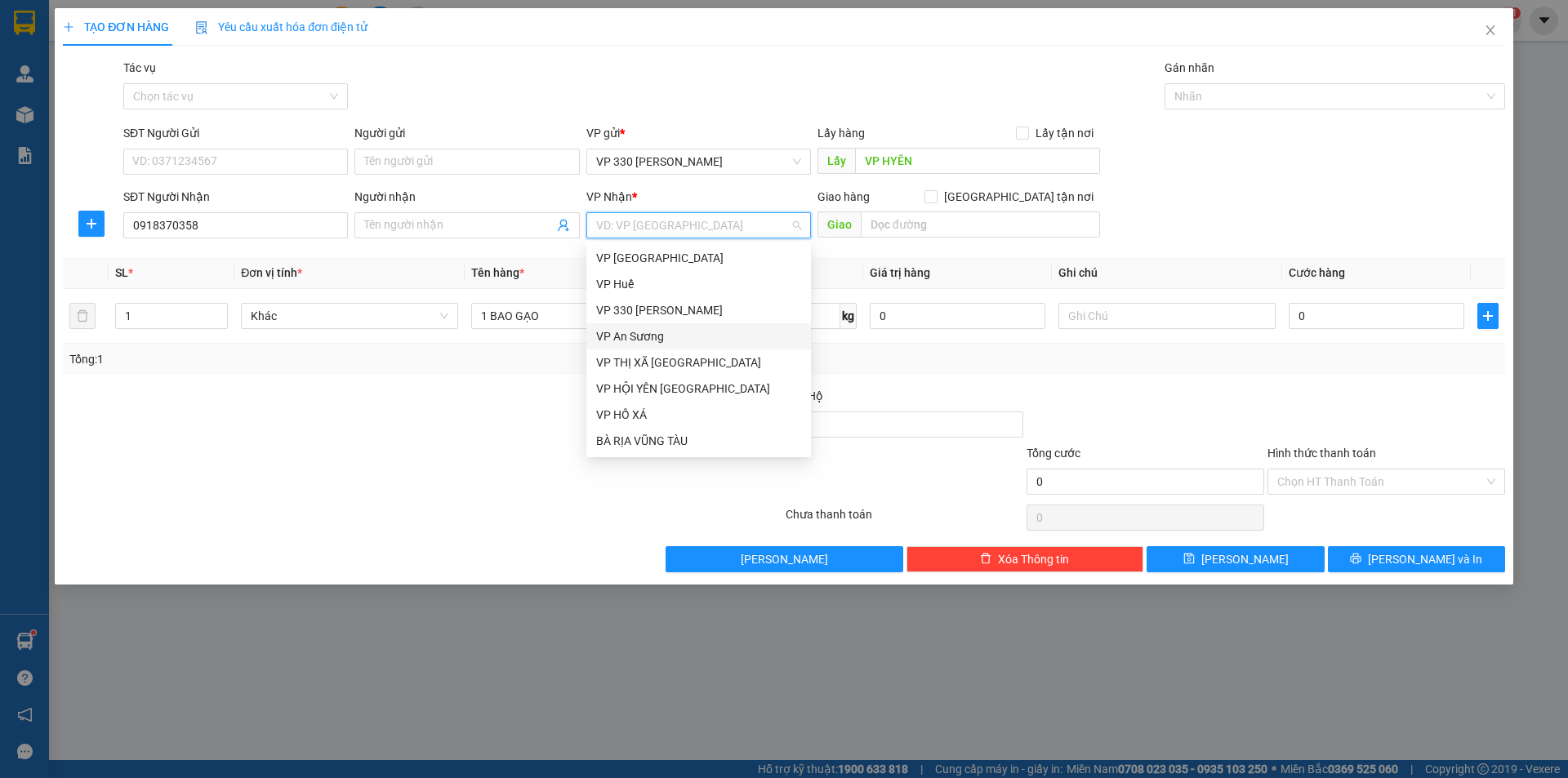
click at [656, 337] on div "VP An Sương" at bounding box center [698, 336] width 205 height 18
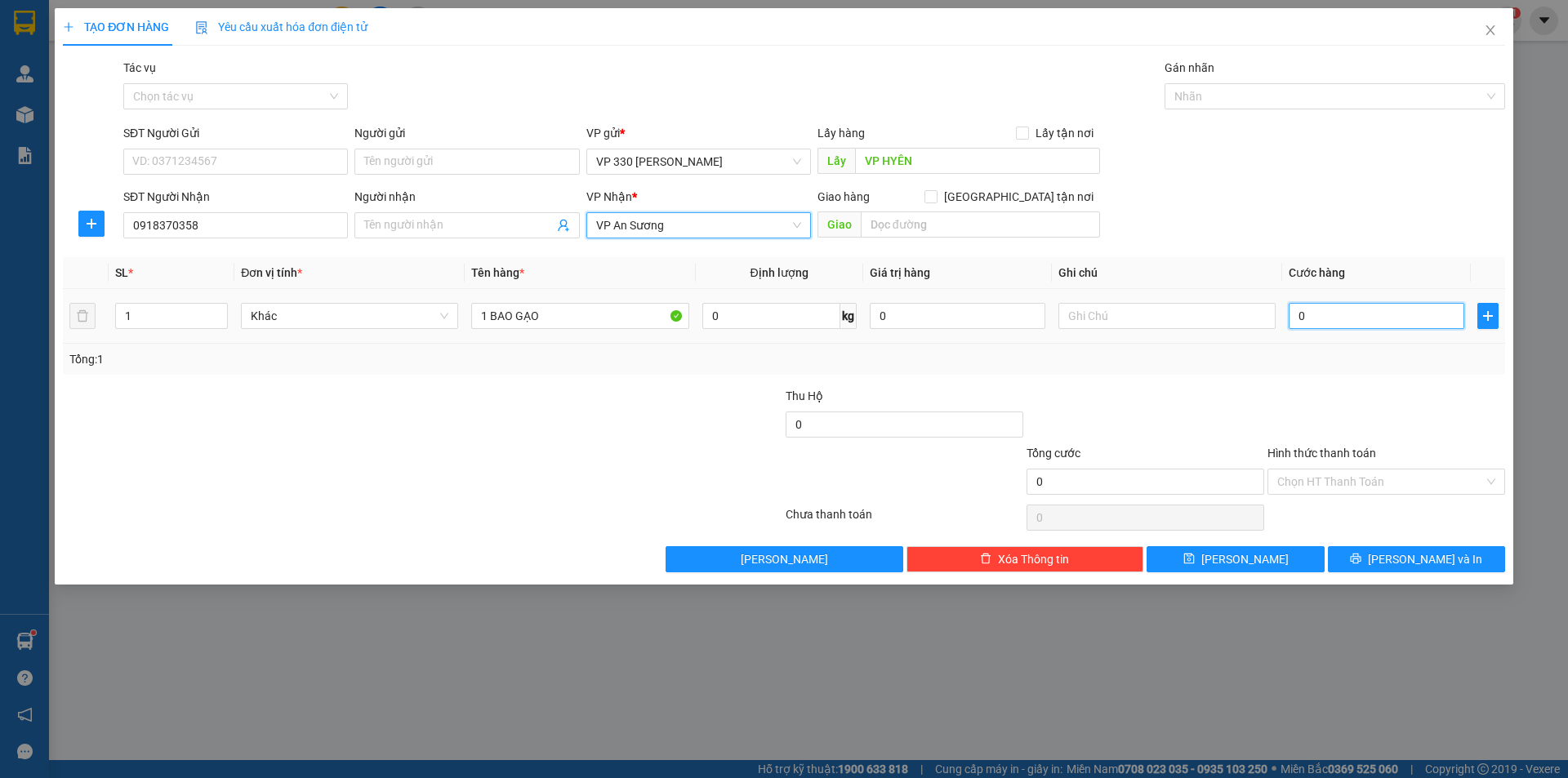
click at [1335, 305] on input "0" at bounding box center [1377, 316] width 176 height 26
type input "1"
type input "10"
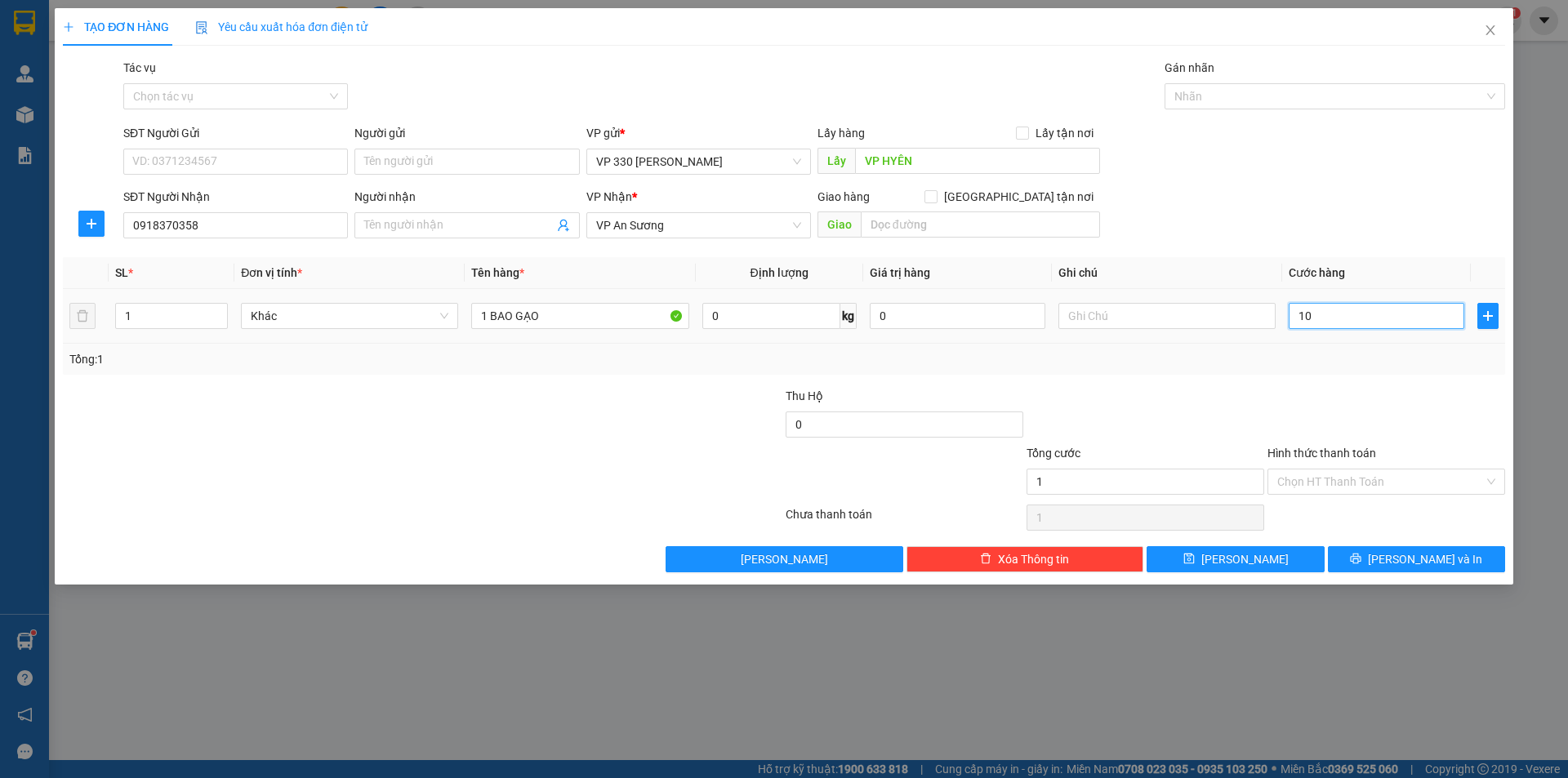
type input "10"
type input "100"
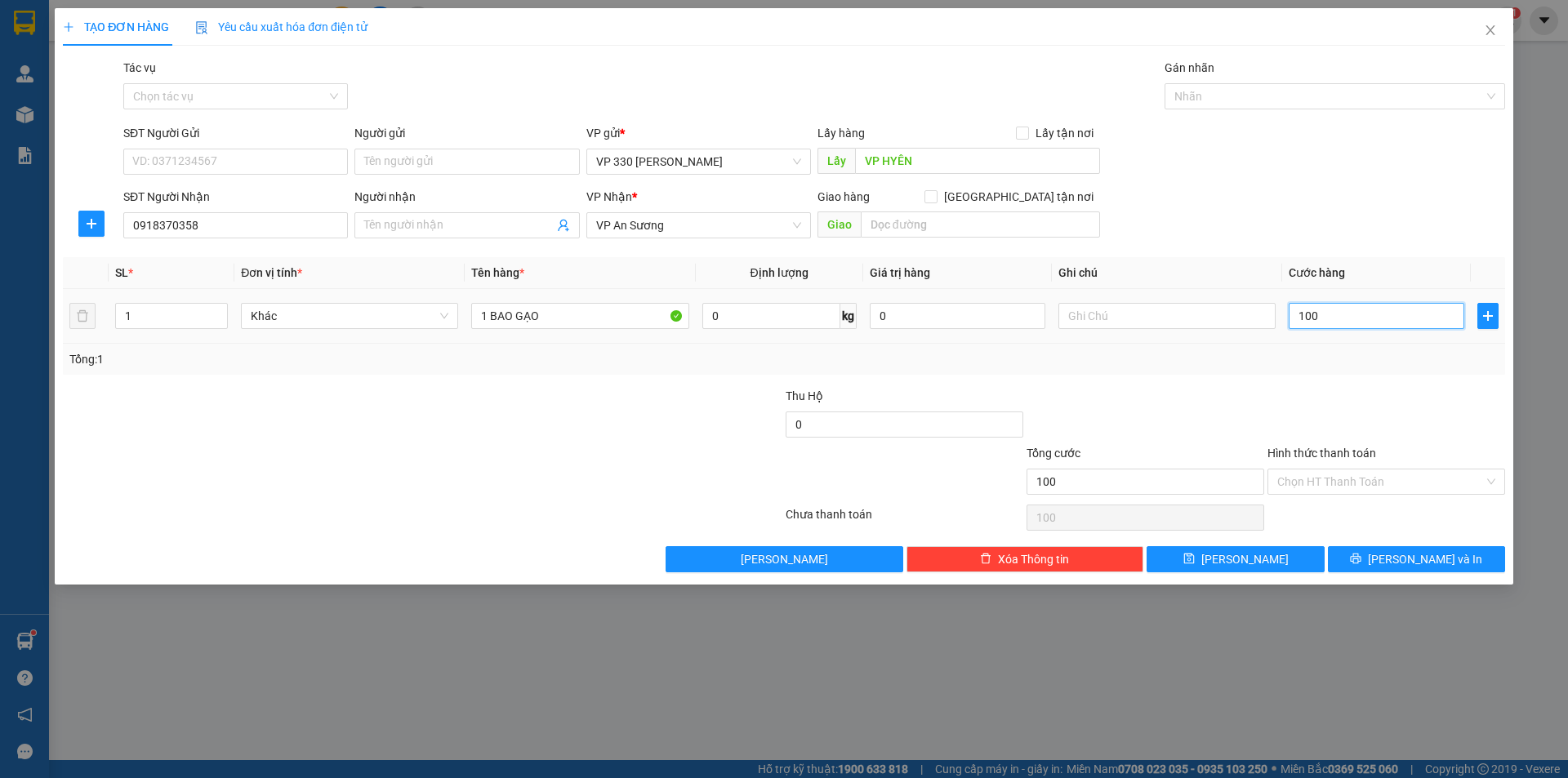
type input "1.000"
type input "10.000"
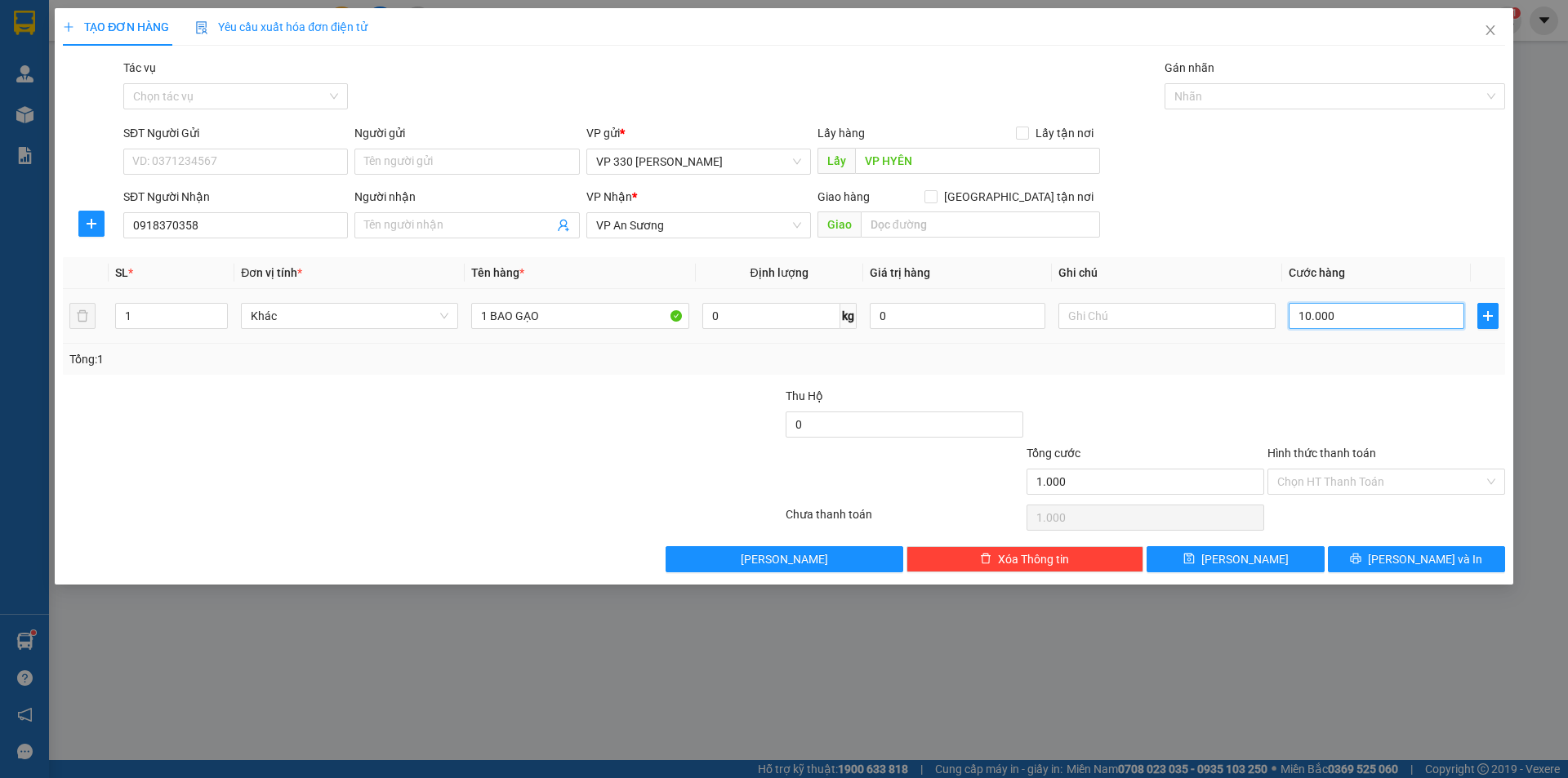
type input "10.000"
type input "100.000"
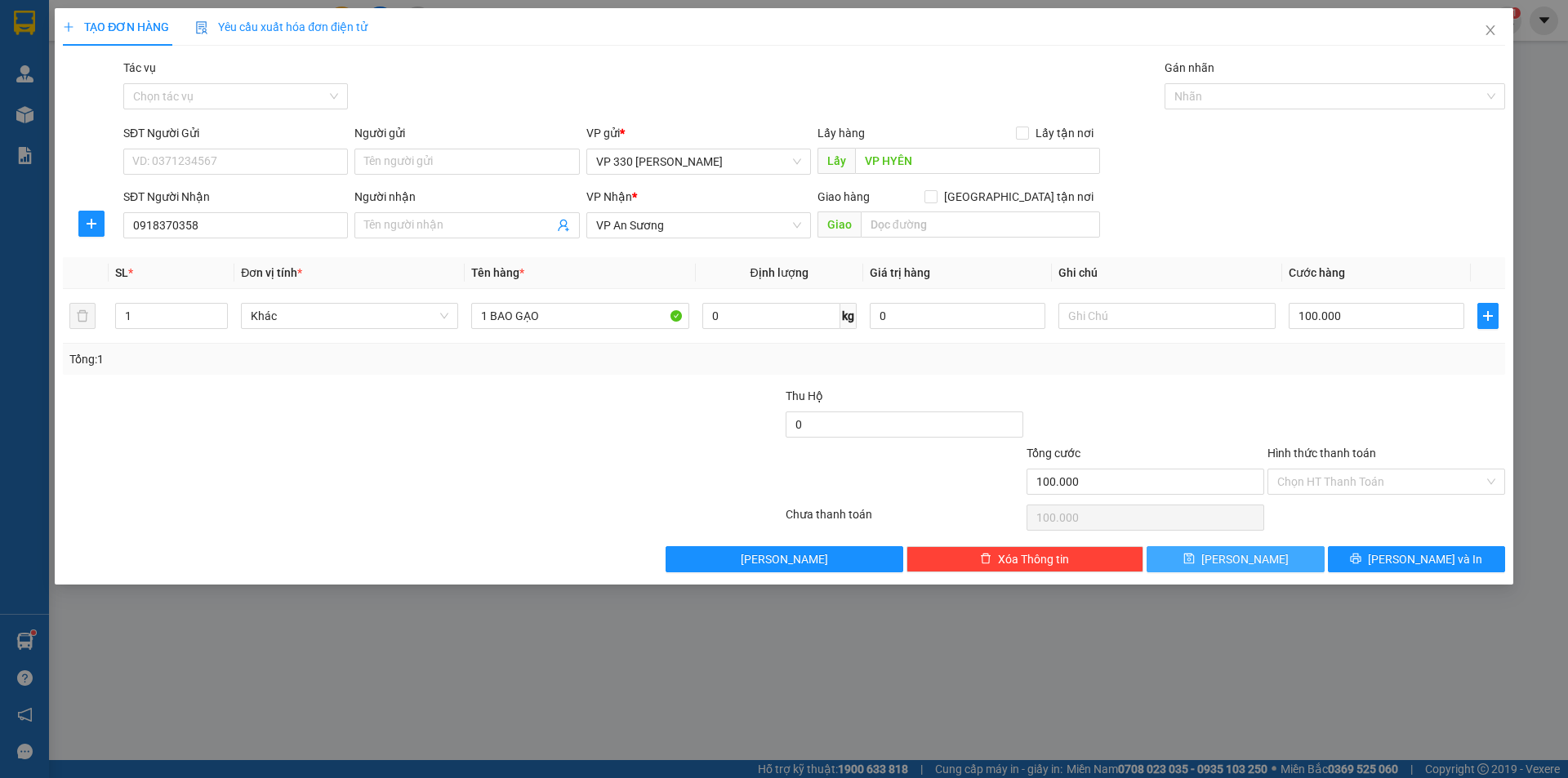
click at [1232, 563] on button "[PERSON_NAME]" at bounding box center [1235, 559] width 177 height 26
type input "0"
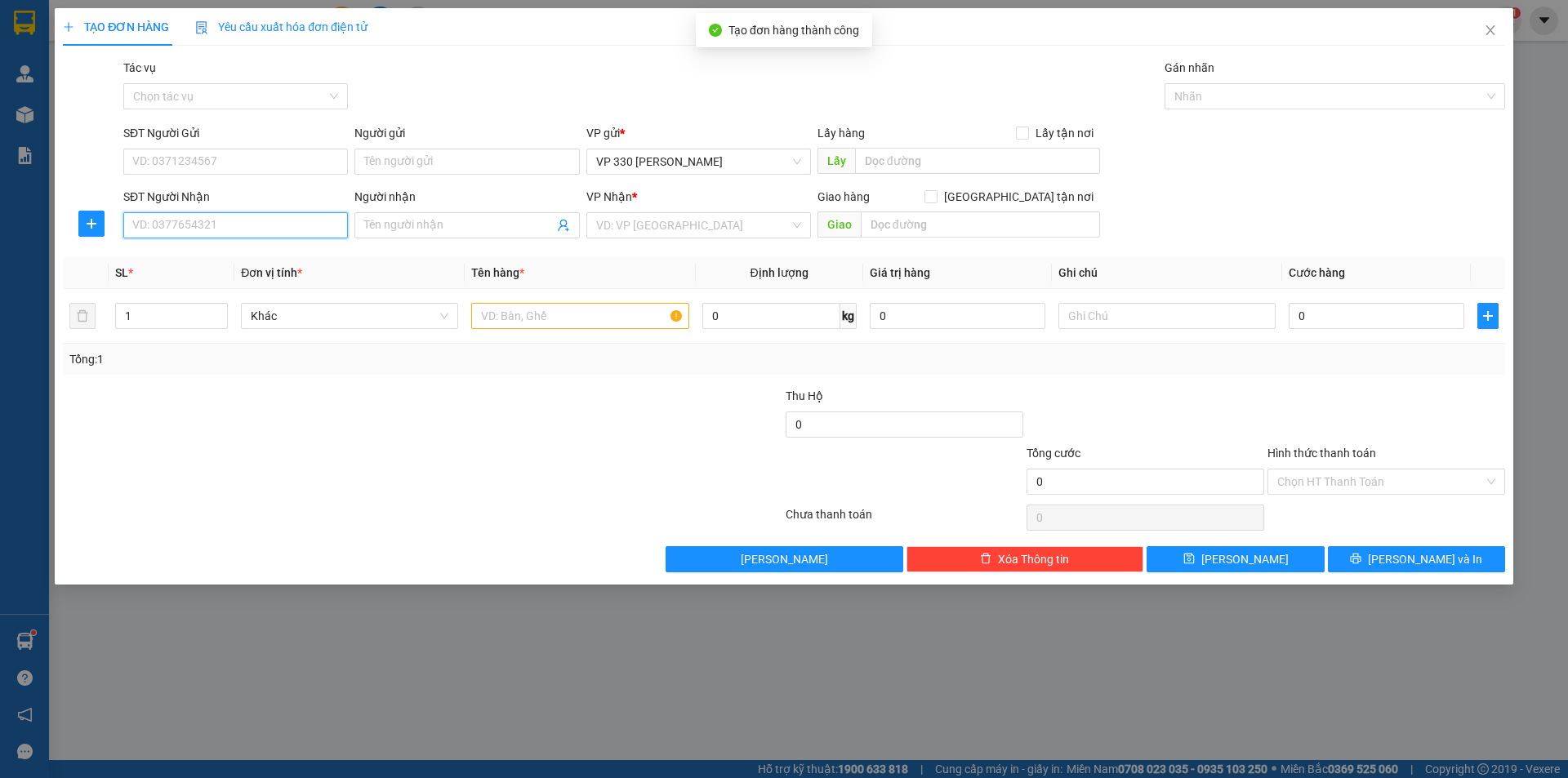
click at [220, 214] on input "SĐT Người Nhận" at bounding box center [235, 225] width 225 height 26
type input "0909242410"
click at [534, 311] on input "text" at bounding box center [579, 316] width 217 height 26
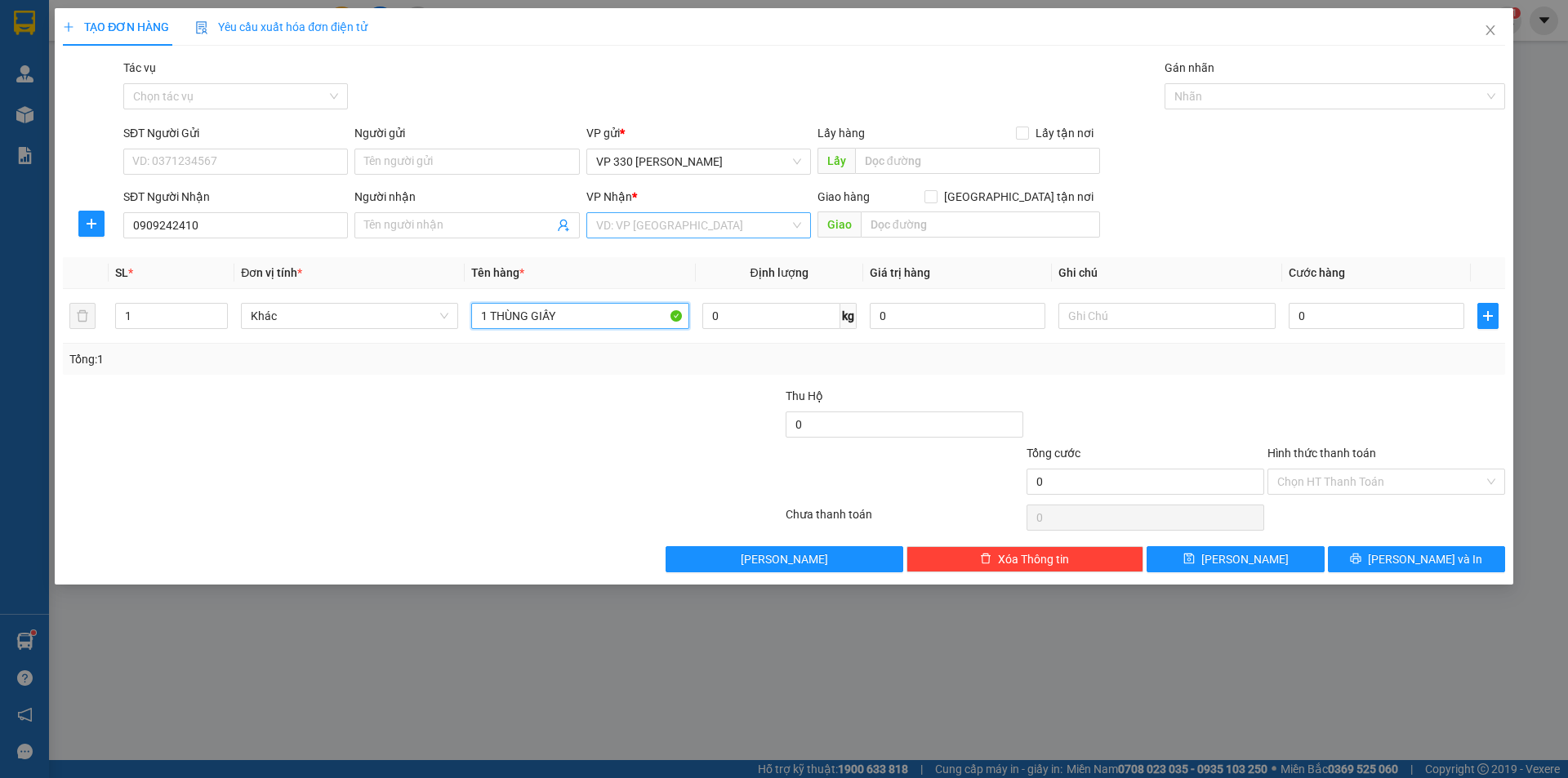
type input "1 THÙNG GIẤY"
click at [700, 223] on input "search" at bounding box center [693, 225] width 194 height 24
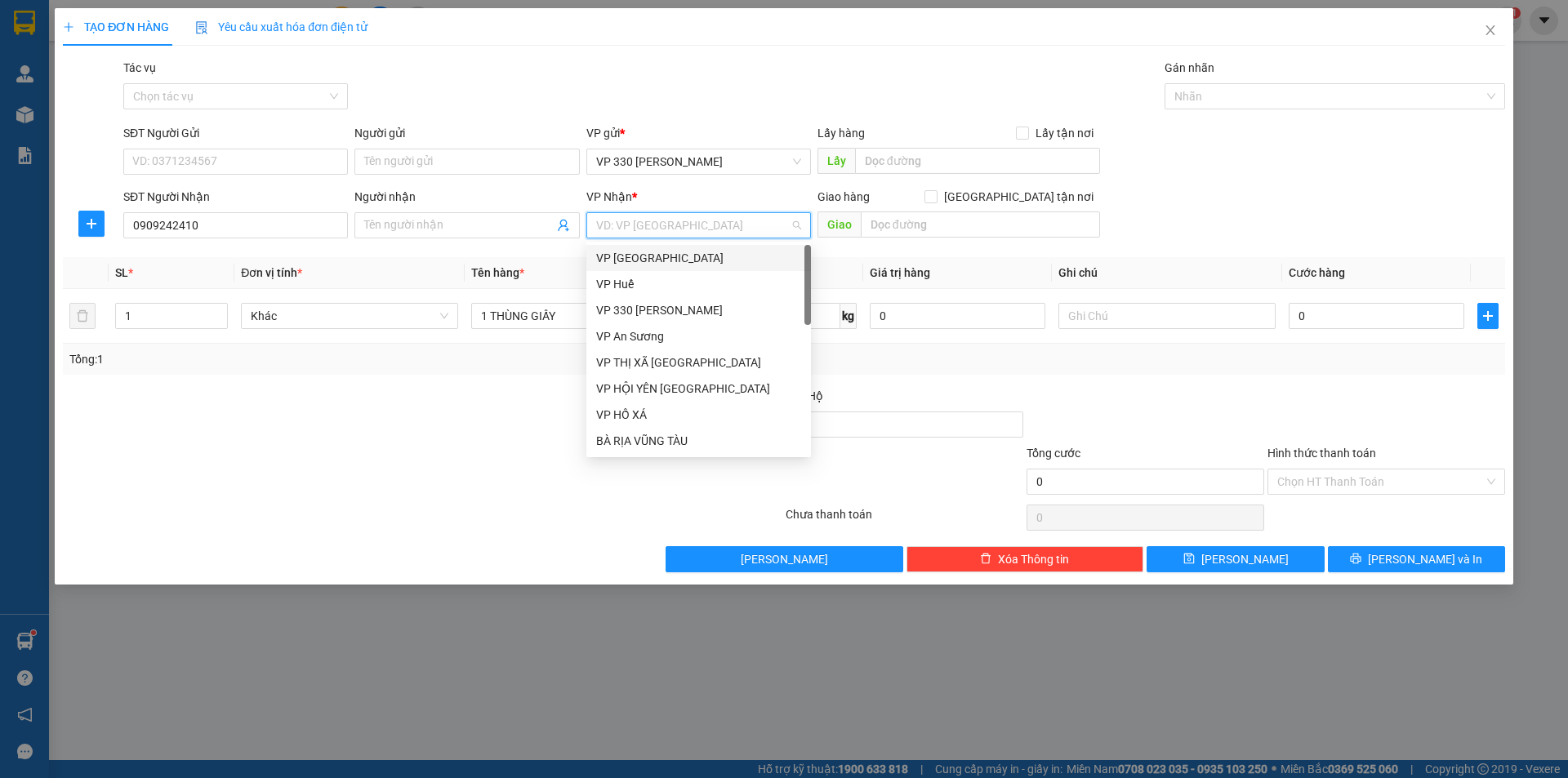
click at [673, 261] on div "VP [GEOGRAPHIC_DATA]" at bounding box center [698, 258] width 205 height 18
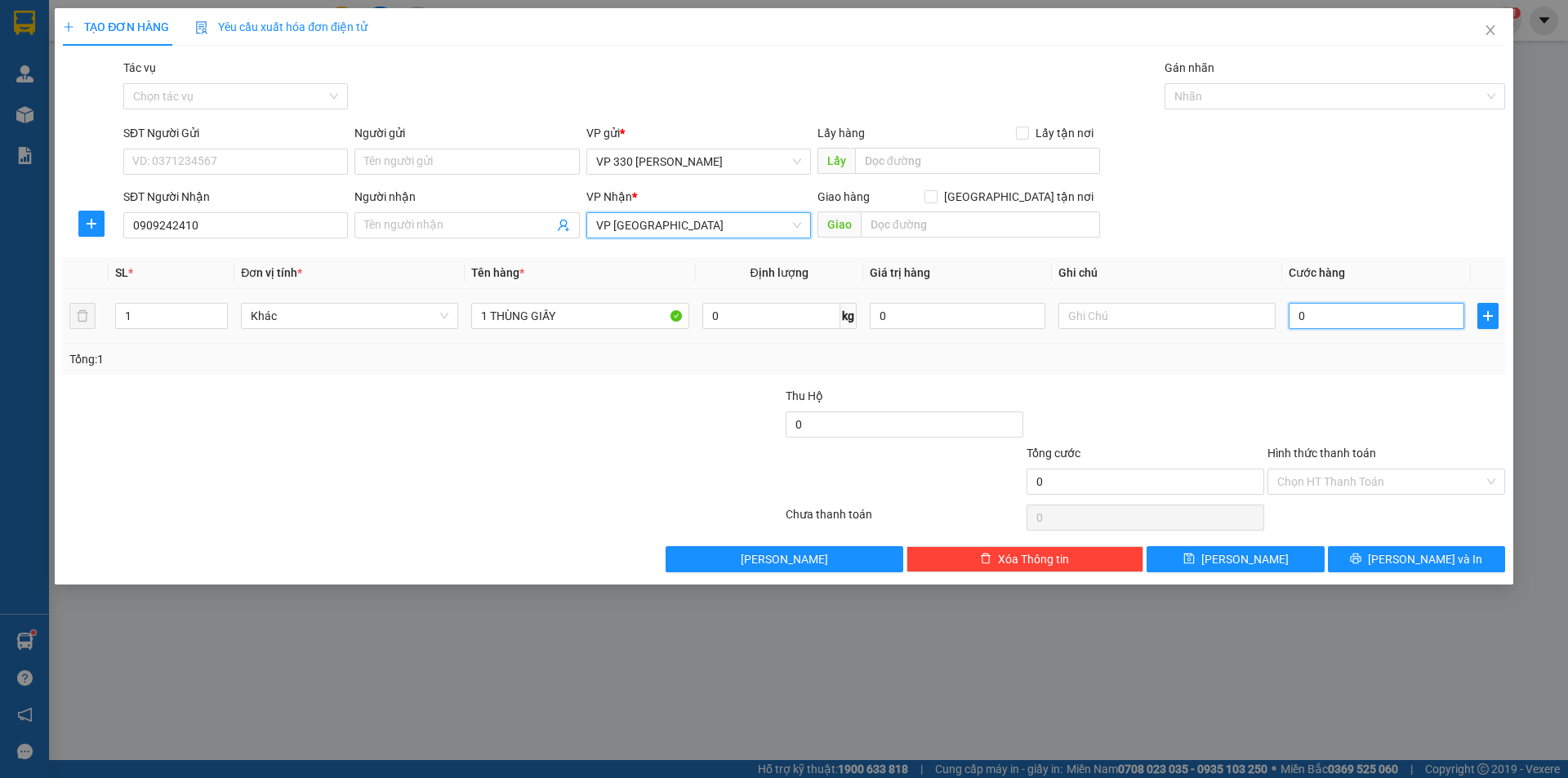
click at [1328, 325] on input "0" at bounding box center [1377, 316] width 176 height 26
type input "1"
type input "10"
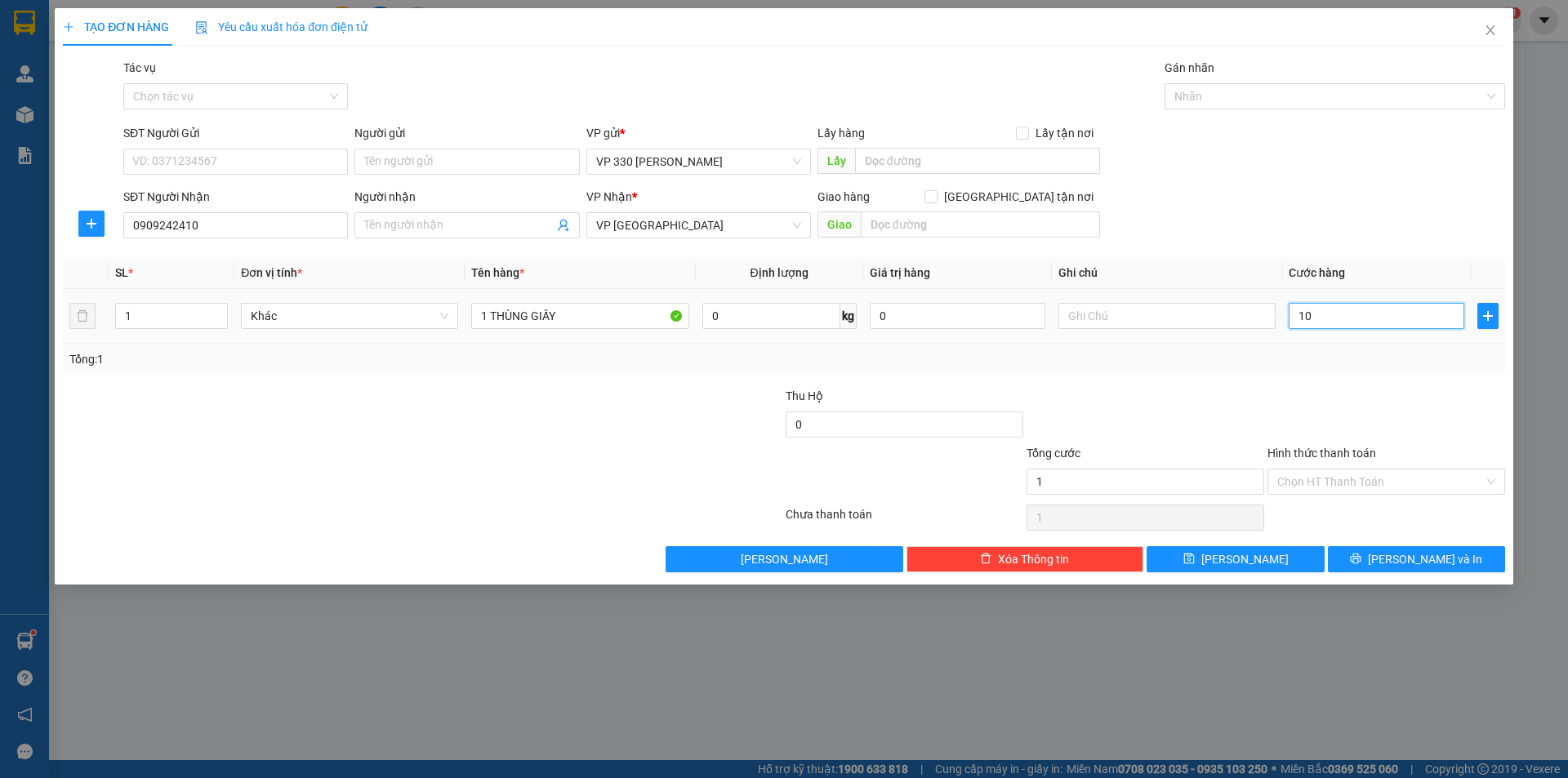
type input "10"
type input "100"
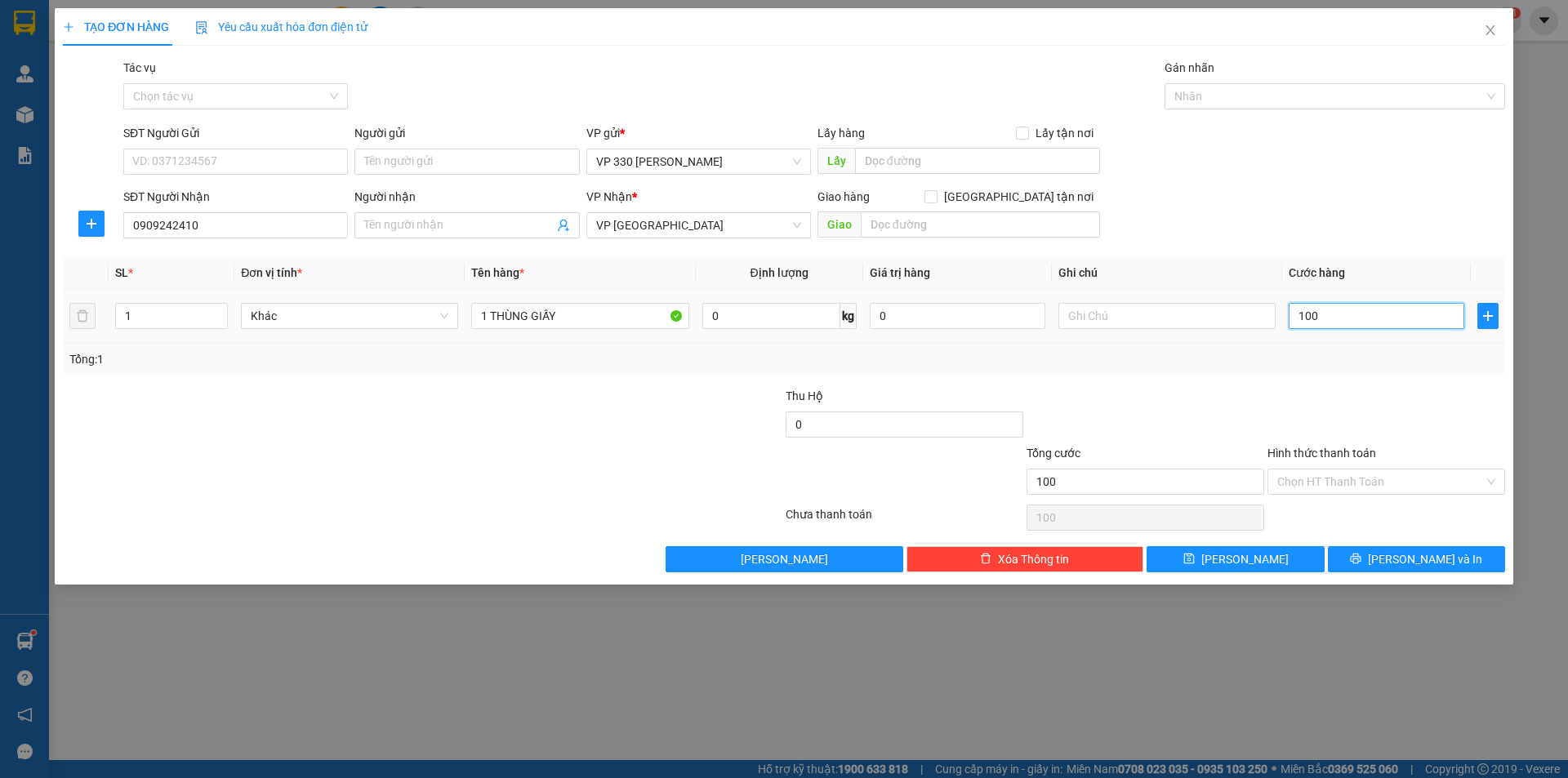
type input "1.000"
type input "10.000"
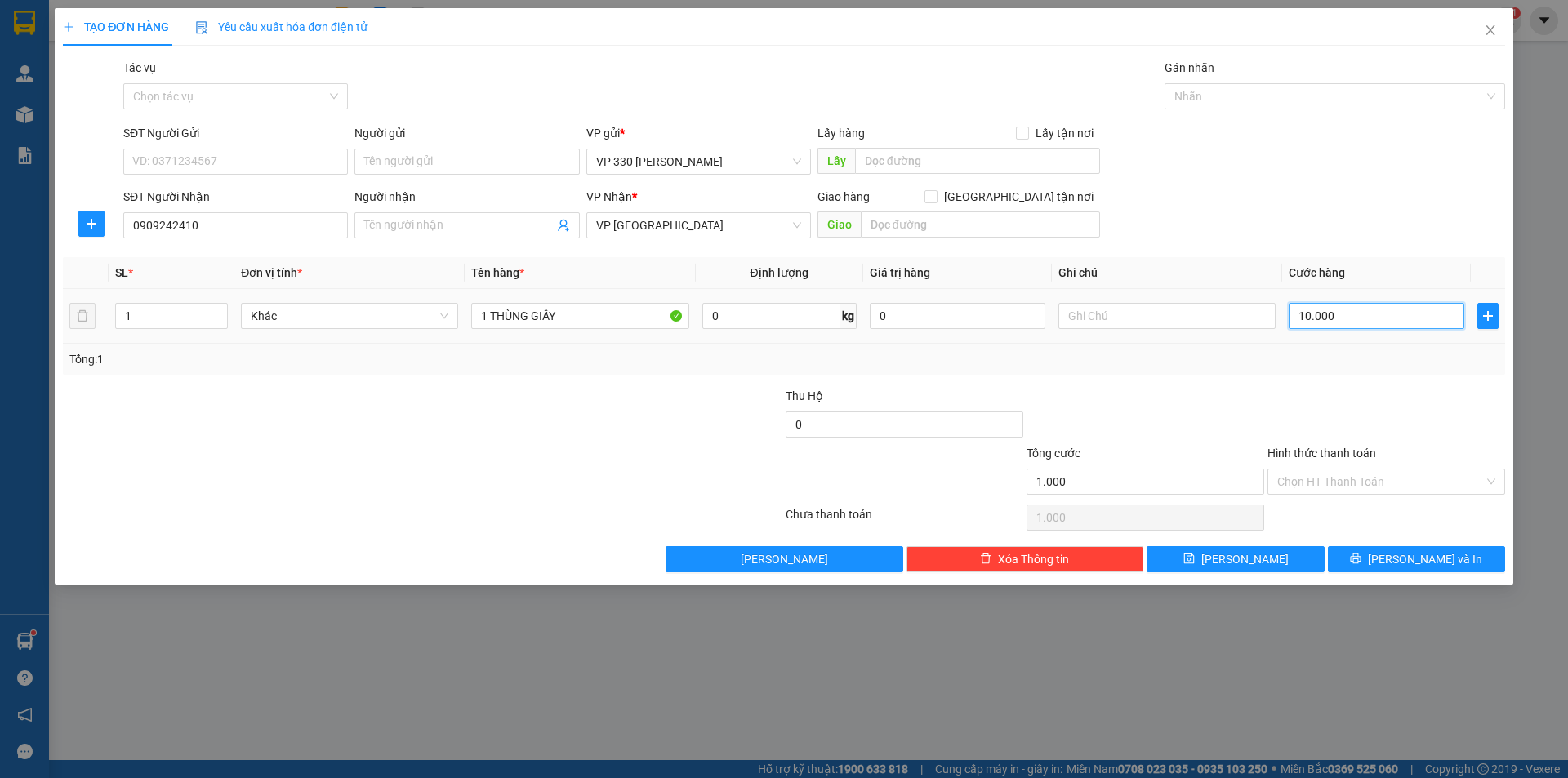
type input "10.000"
type input "100.000"
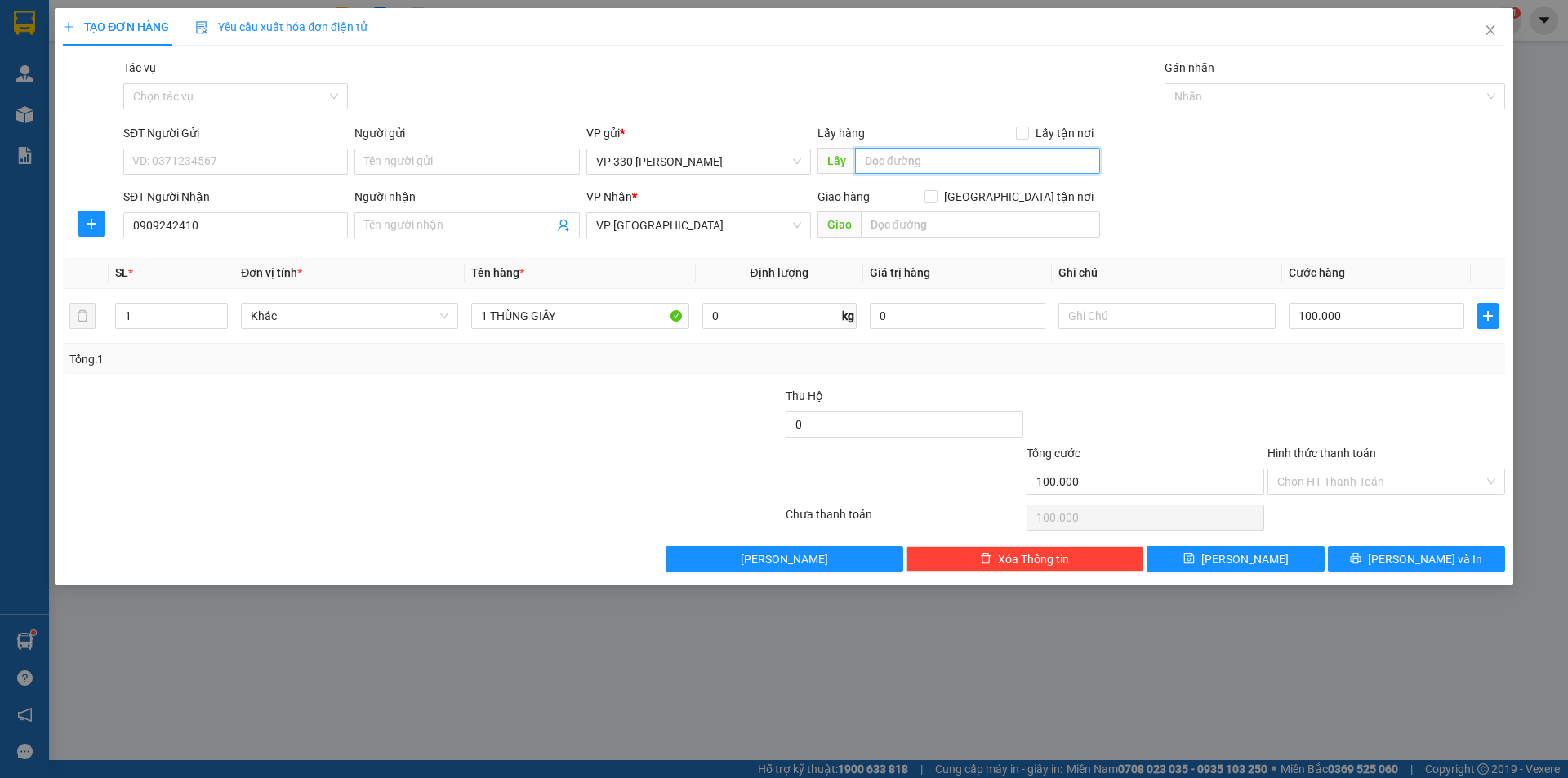
click at [898, 154] on input "text" at bounding box center [977, 161] width 245 height 26
type input "VP HYÊN"
click at [1369, 557] on button "[PERSON_NAME] và In" at bounding box center [1416, 559] width 177 height 26
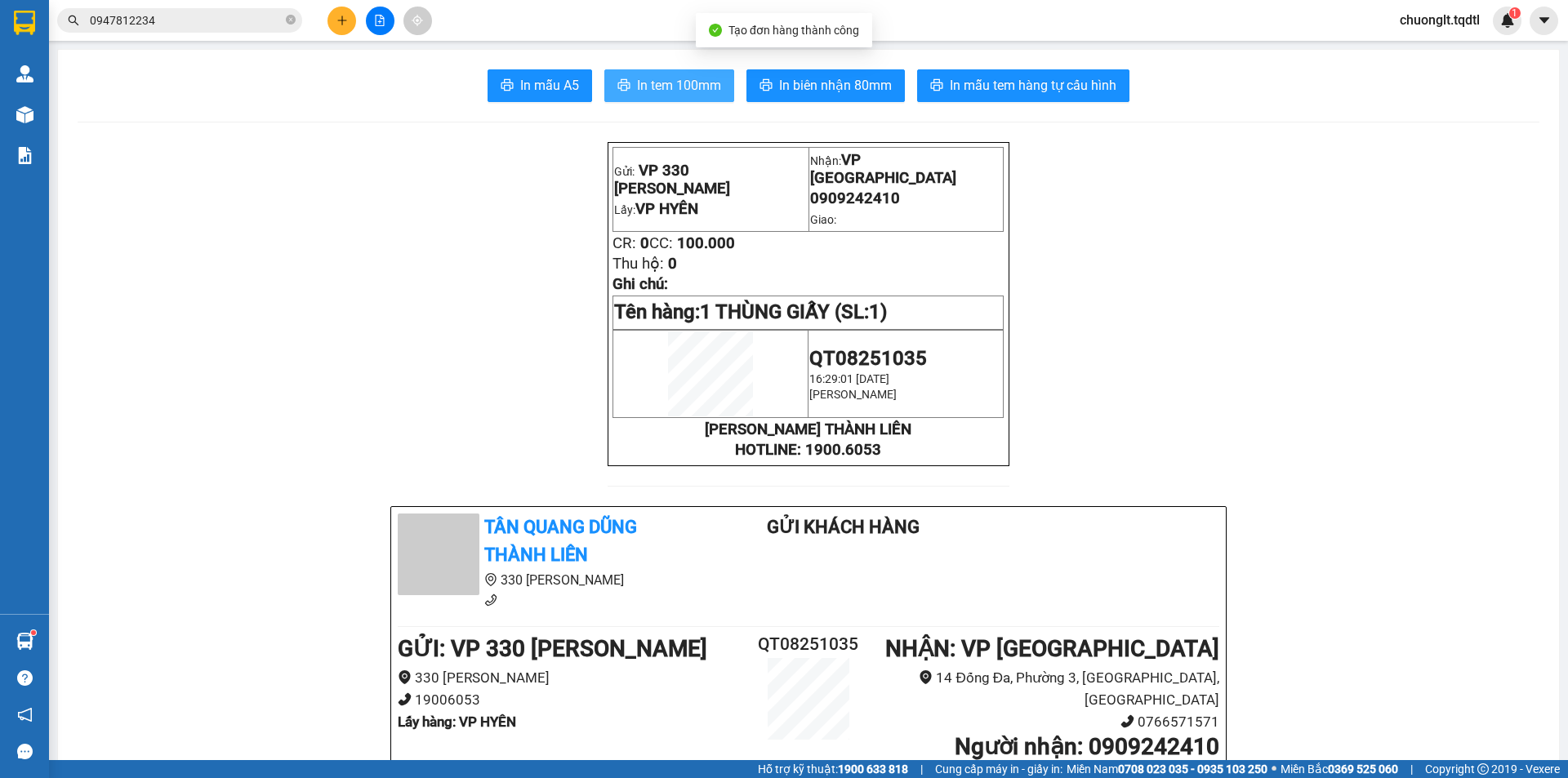
click at [669, 80] on span "In tem 100mm" at bounding box center [679, 85] width 84 height 20
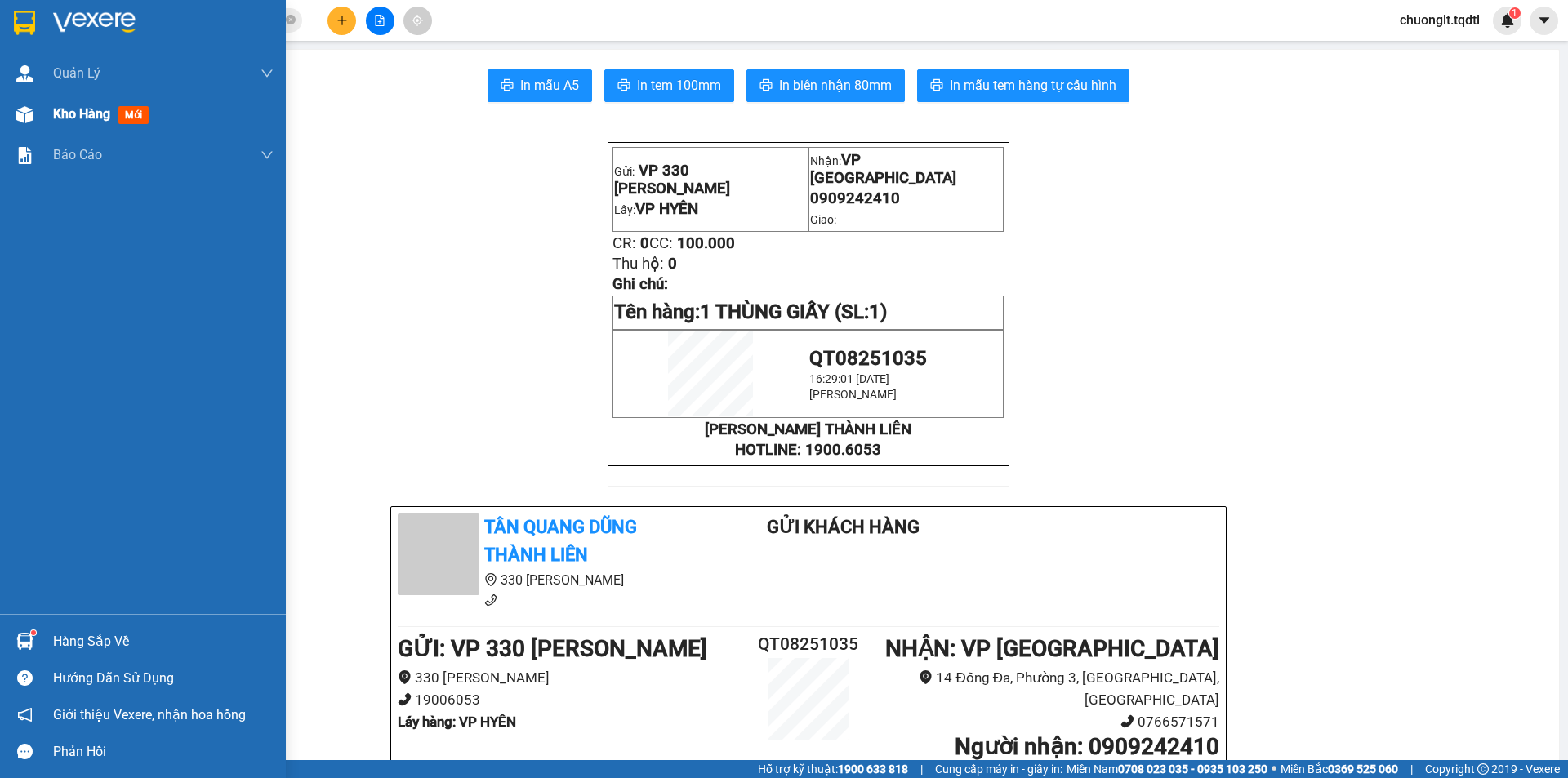
click at [80, 106] on span "Kho hàng" at bounding box center [81, 114] width 57 height 16
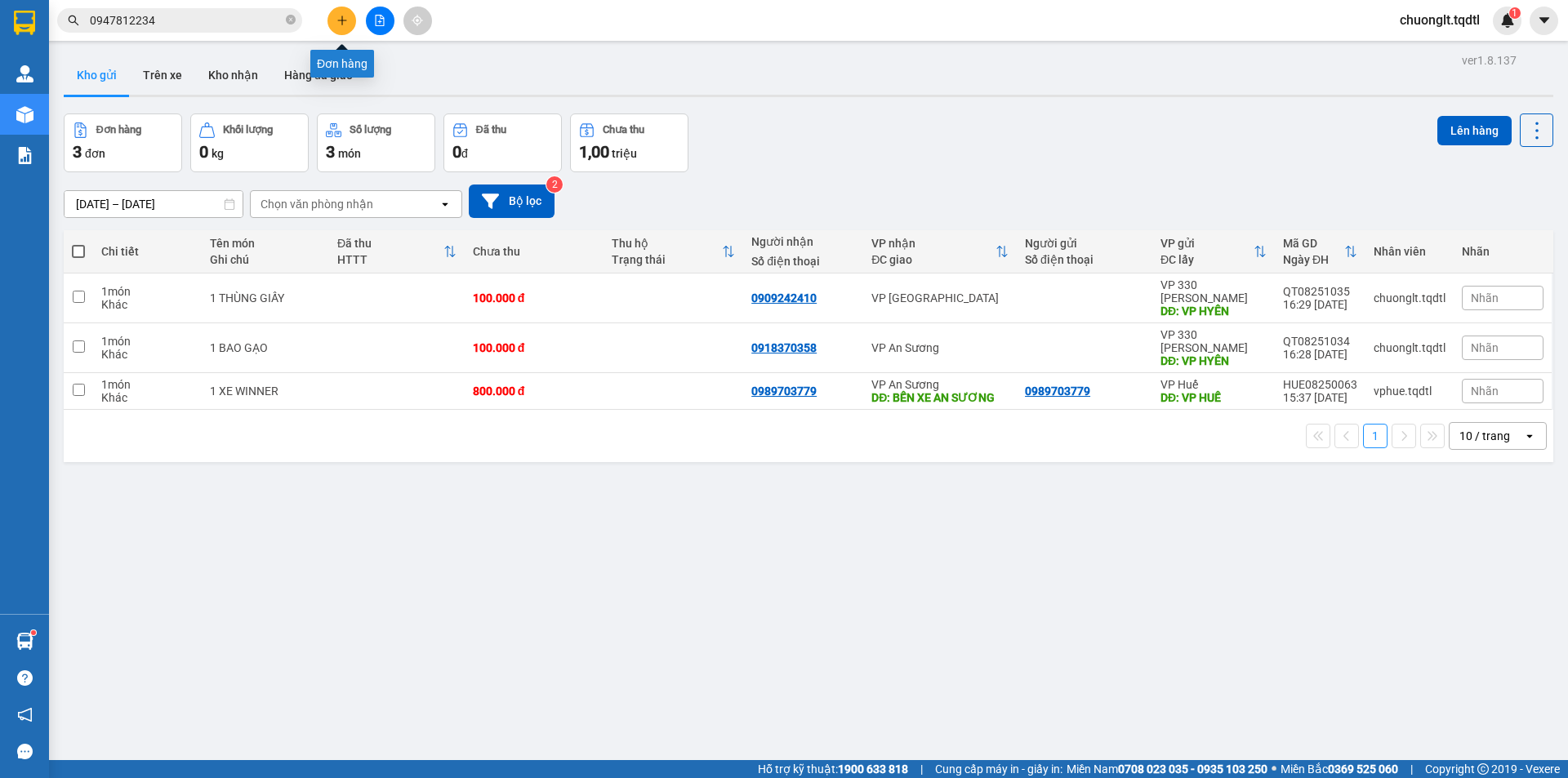
click at [347, 14] on button at bounding box center [341, 21] width 29 height 29
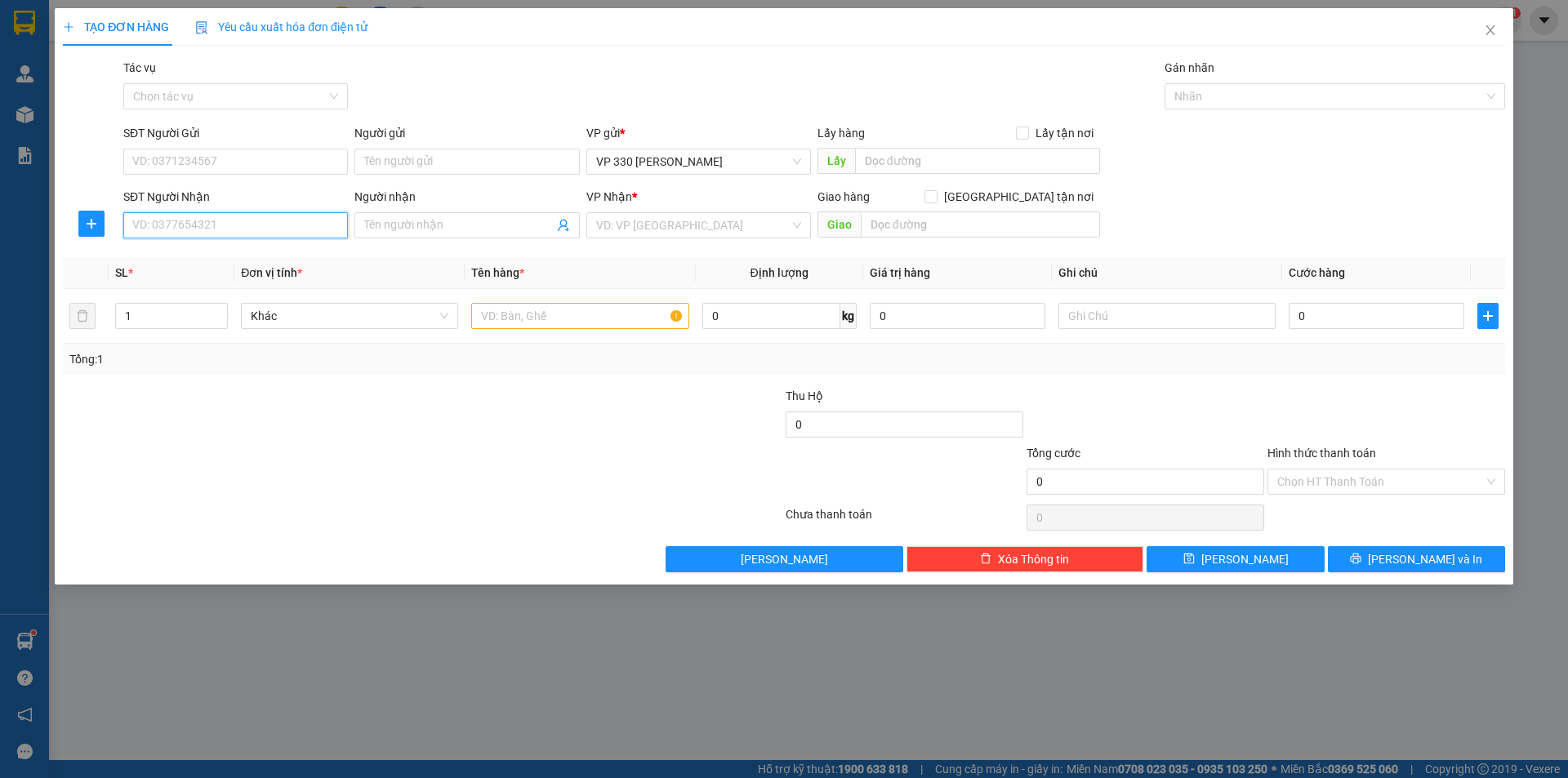
click at [185, 227] on input "SĐT Người Nhận" at bounding box center [235, 225] width 225 height 26
click at [194, 253] on div "0397961769" at bounding box center [235, 258] width 205 height 18
type input "0397961769"
type input "[DEMOGRAPHIC_DATA]"
type input "100.000"
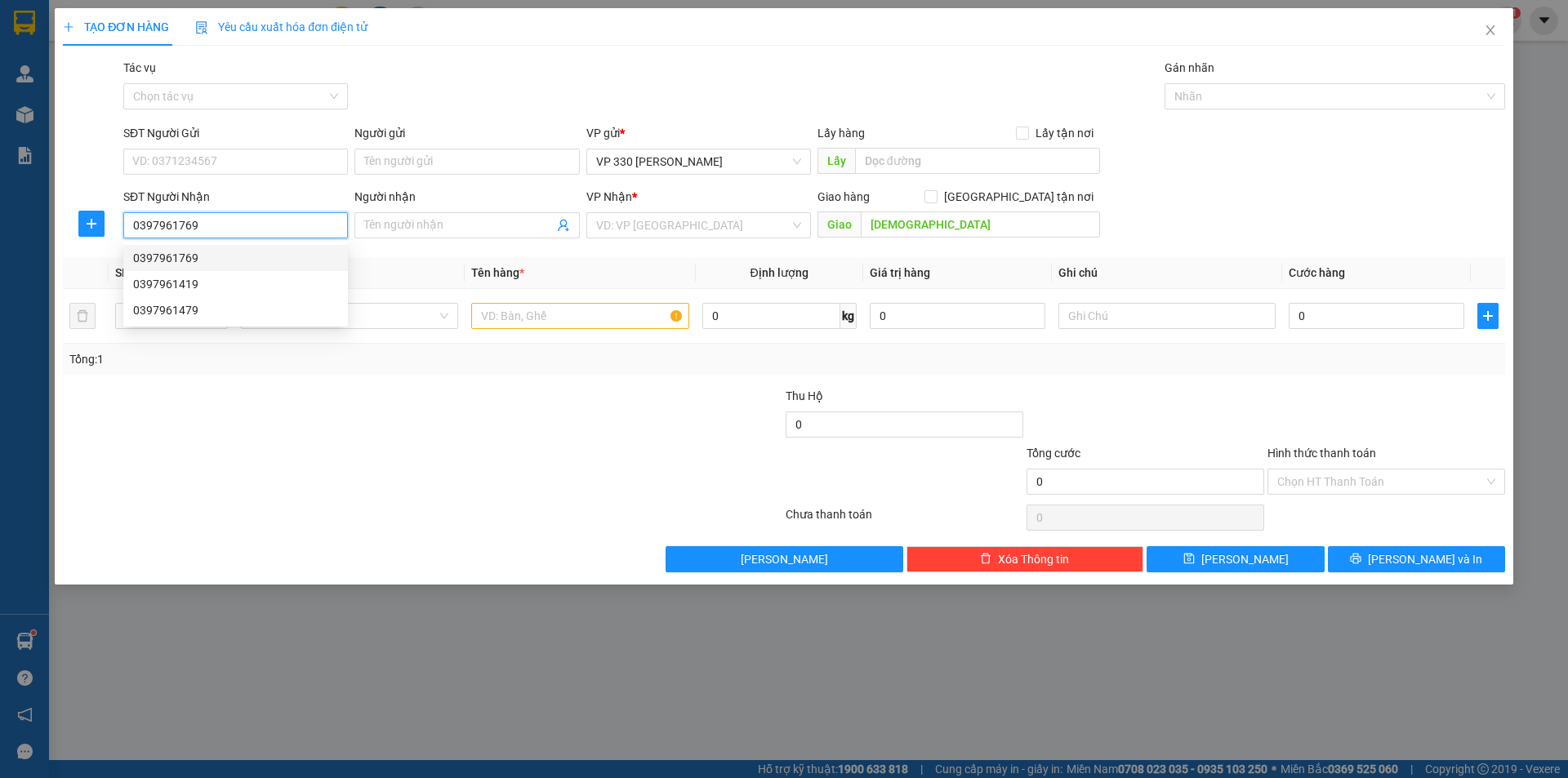
type input "100.000"
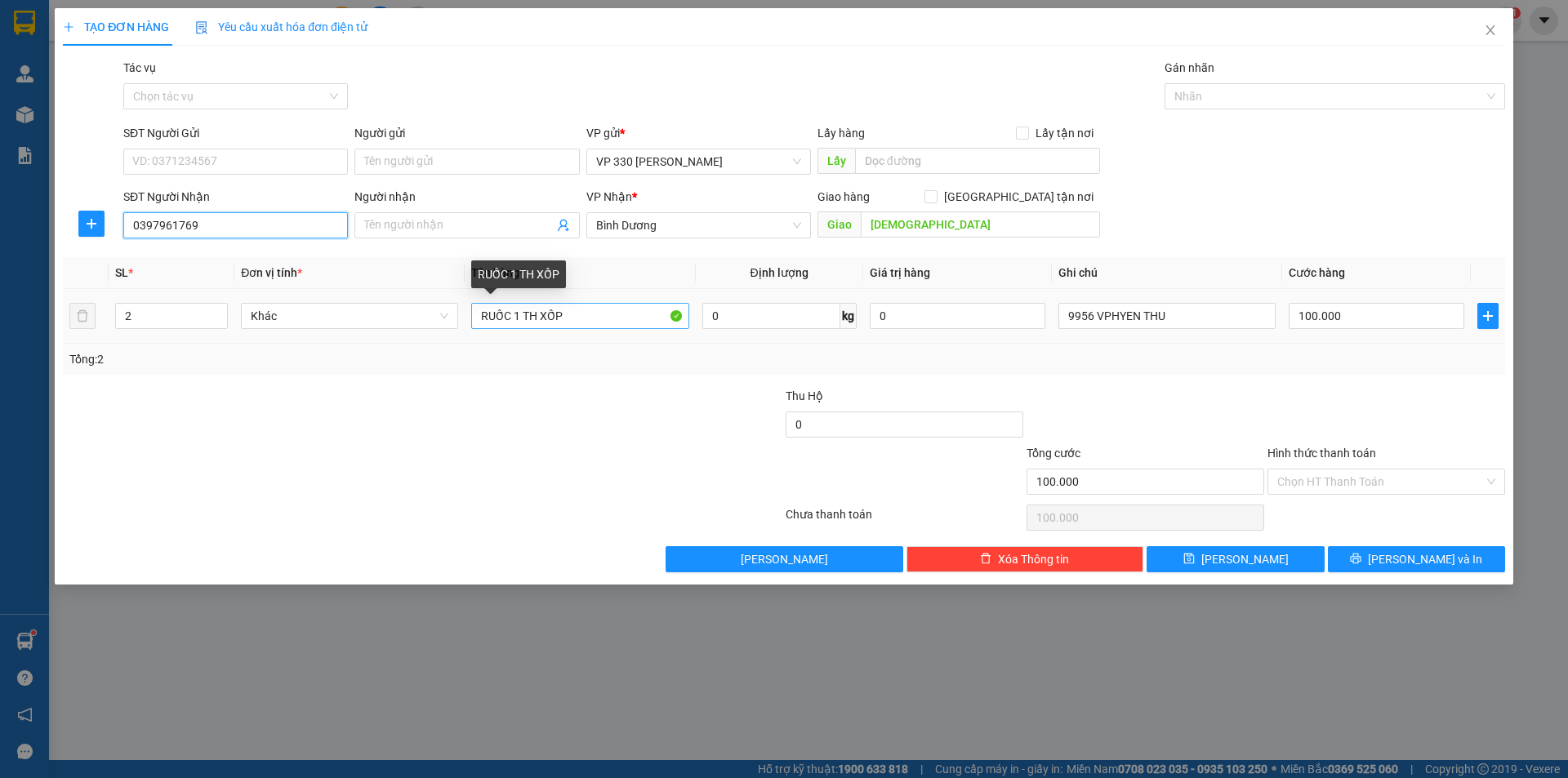
type input "0397961769"
click at [513, 312] on input "RUỐC 1 TH XỐP" at bounding box center [579, 316] width 217 height 26
click at [606, 320] on input "1 TH XỐP" at bounding box center [579, 316] width 217 height 26
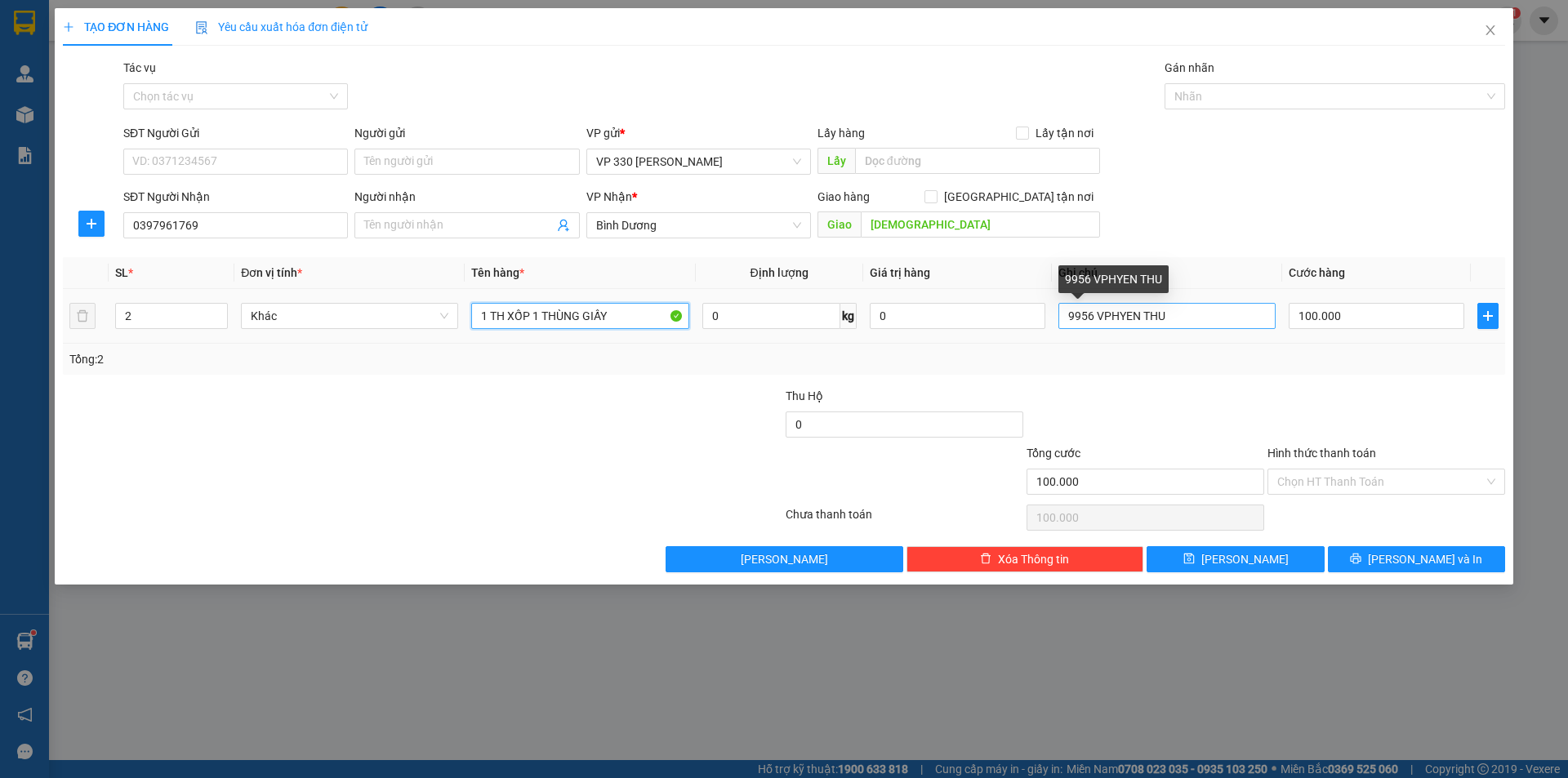
type input "1 TH XỐP 1 THÙNG GIẤY"
click at [1091, 317] on input "9956 VPHYEN THU" at bounding box center [1166, 316] width 217 height 26
type input "VPHYEN THU"
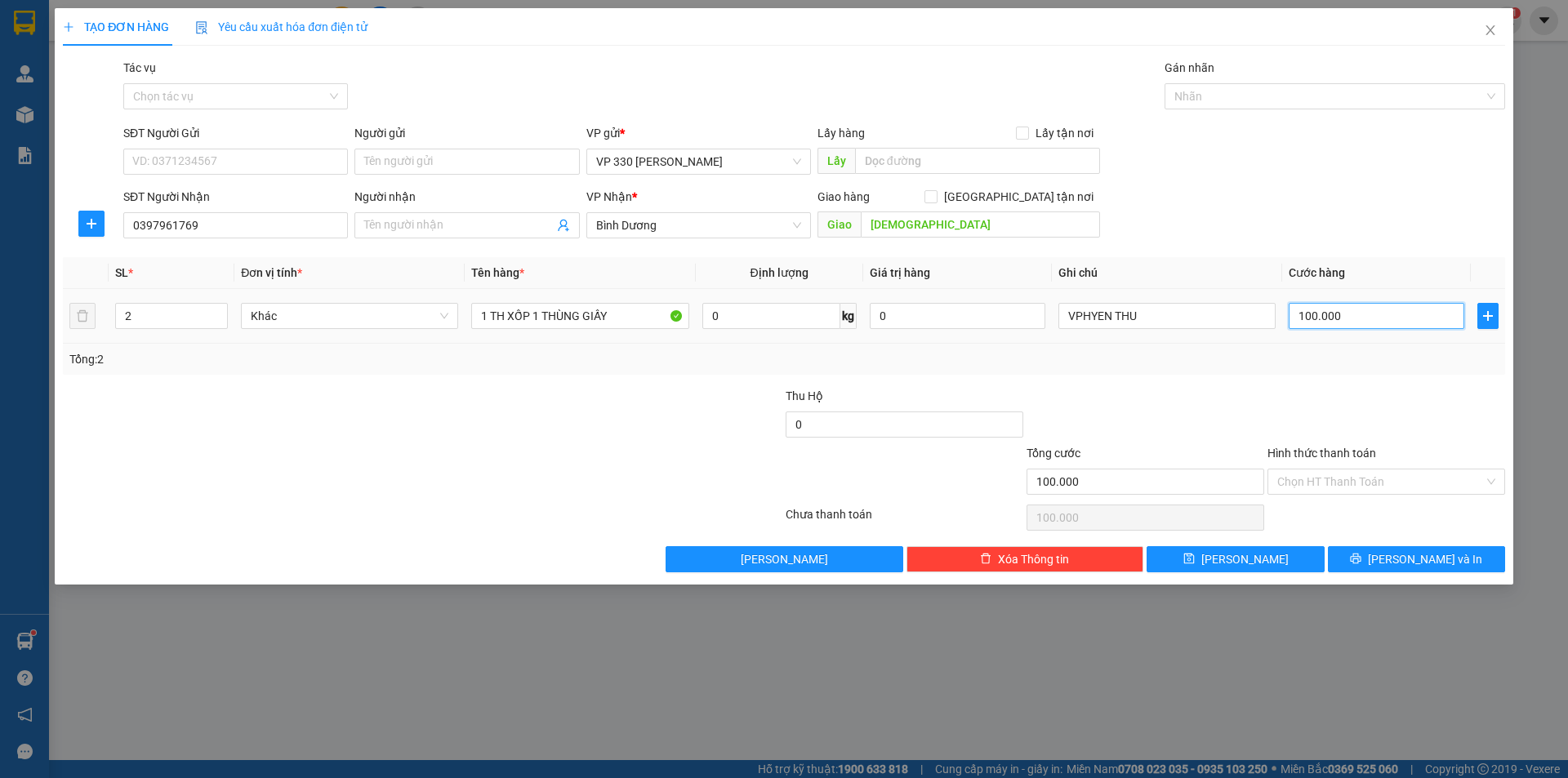
click at [1375, 311] on input "100.000" at bounding box center [1377, 316] width 176 height 26
type input "2"
type input "25"
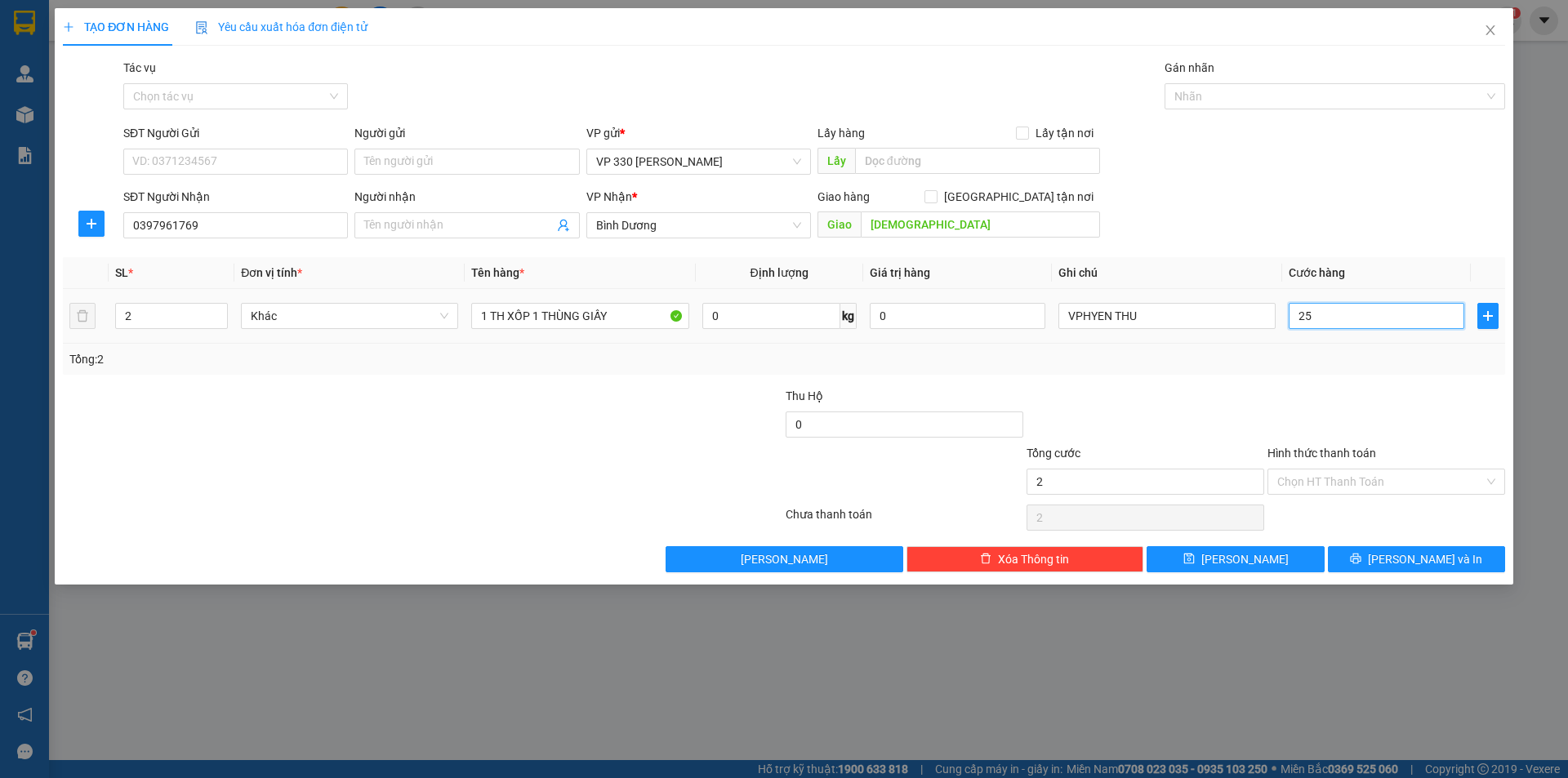
type input "25"
type input "250"
type input "2.500"
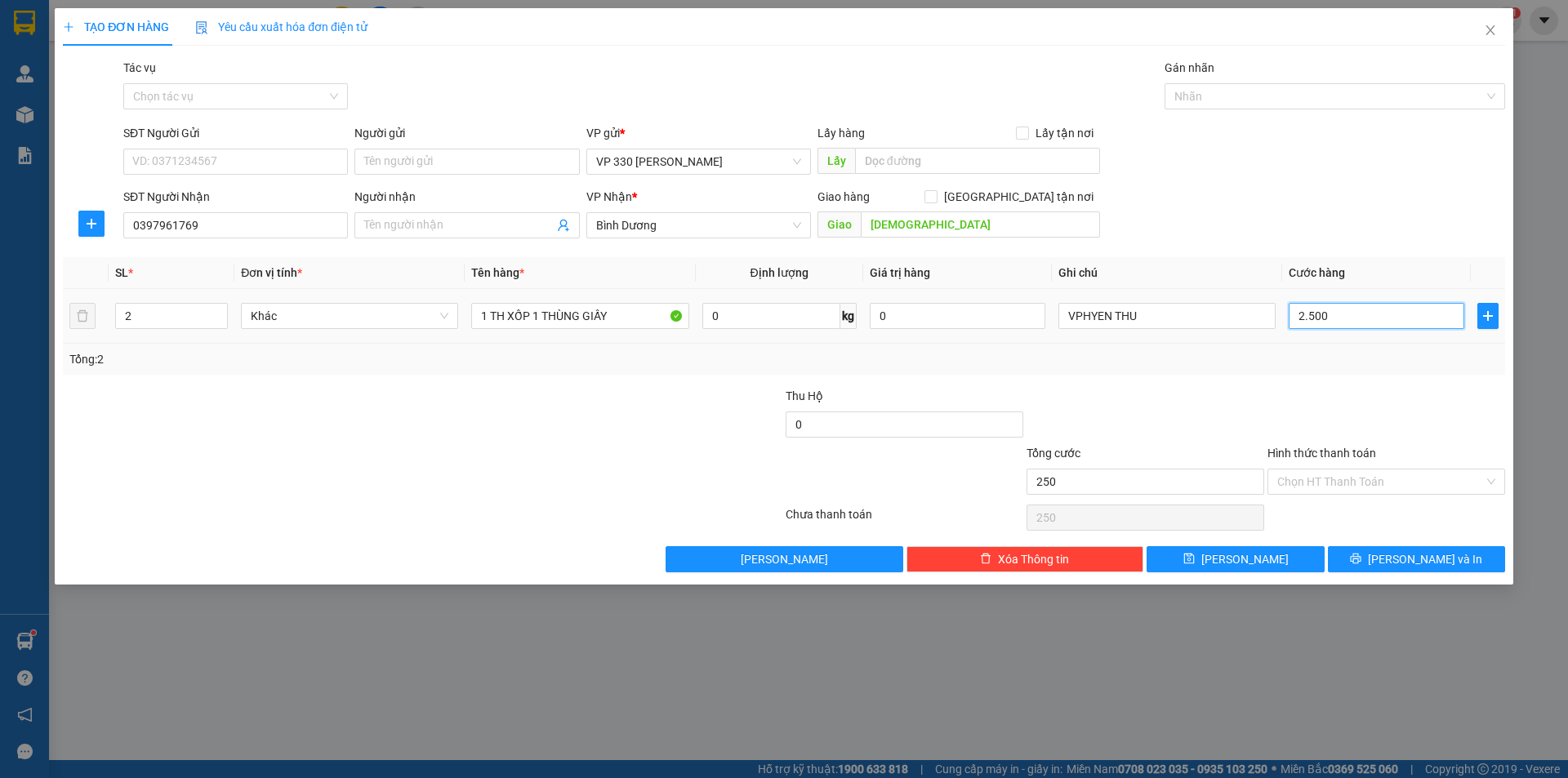
type input "2.500"
type input "25.000"
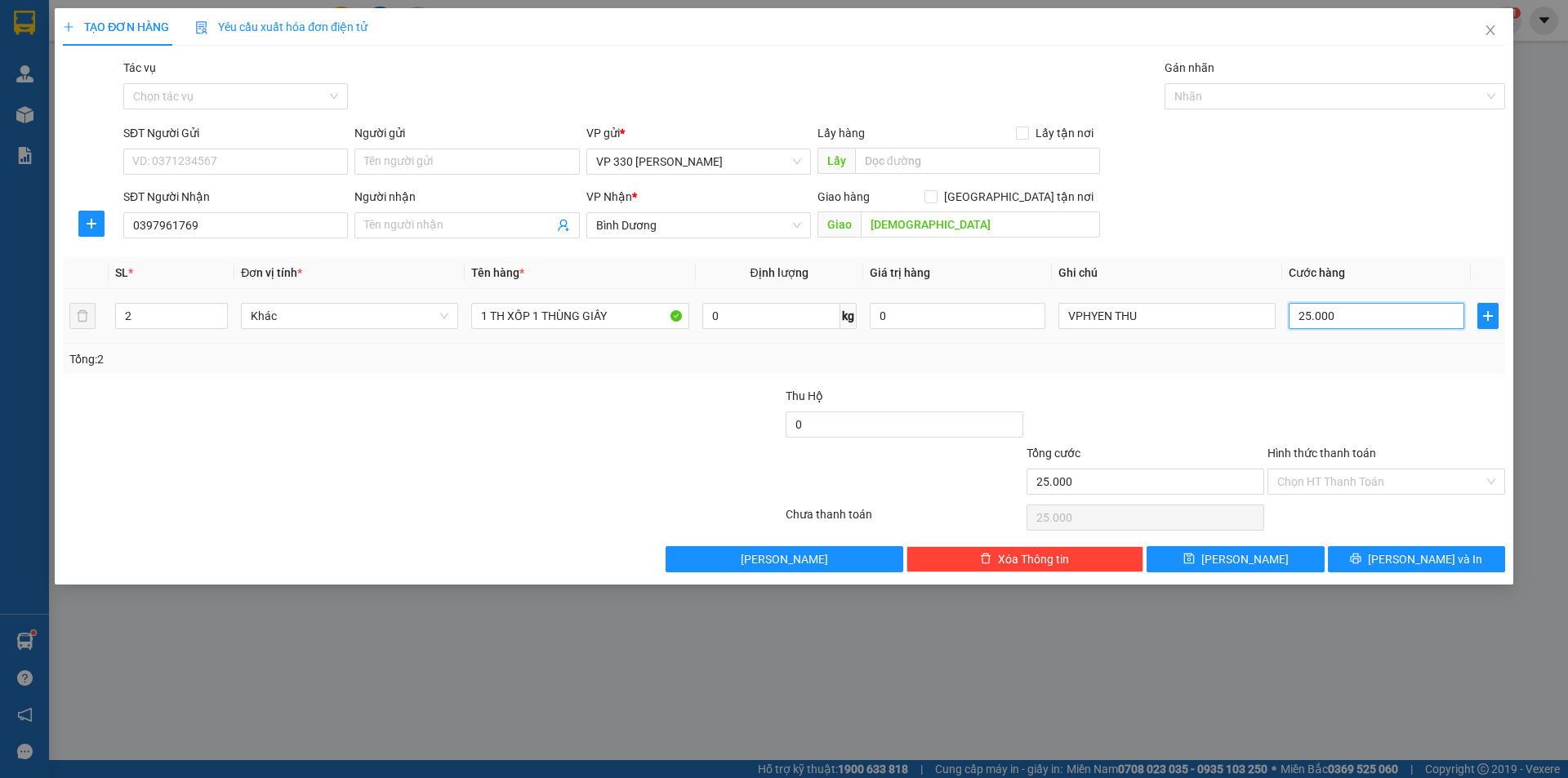
type input "250.000"
click at [956, 153] on input "text" at bounding box center [977, 161] width 245 height 26
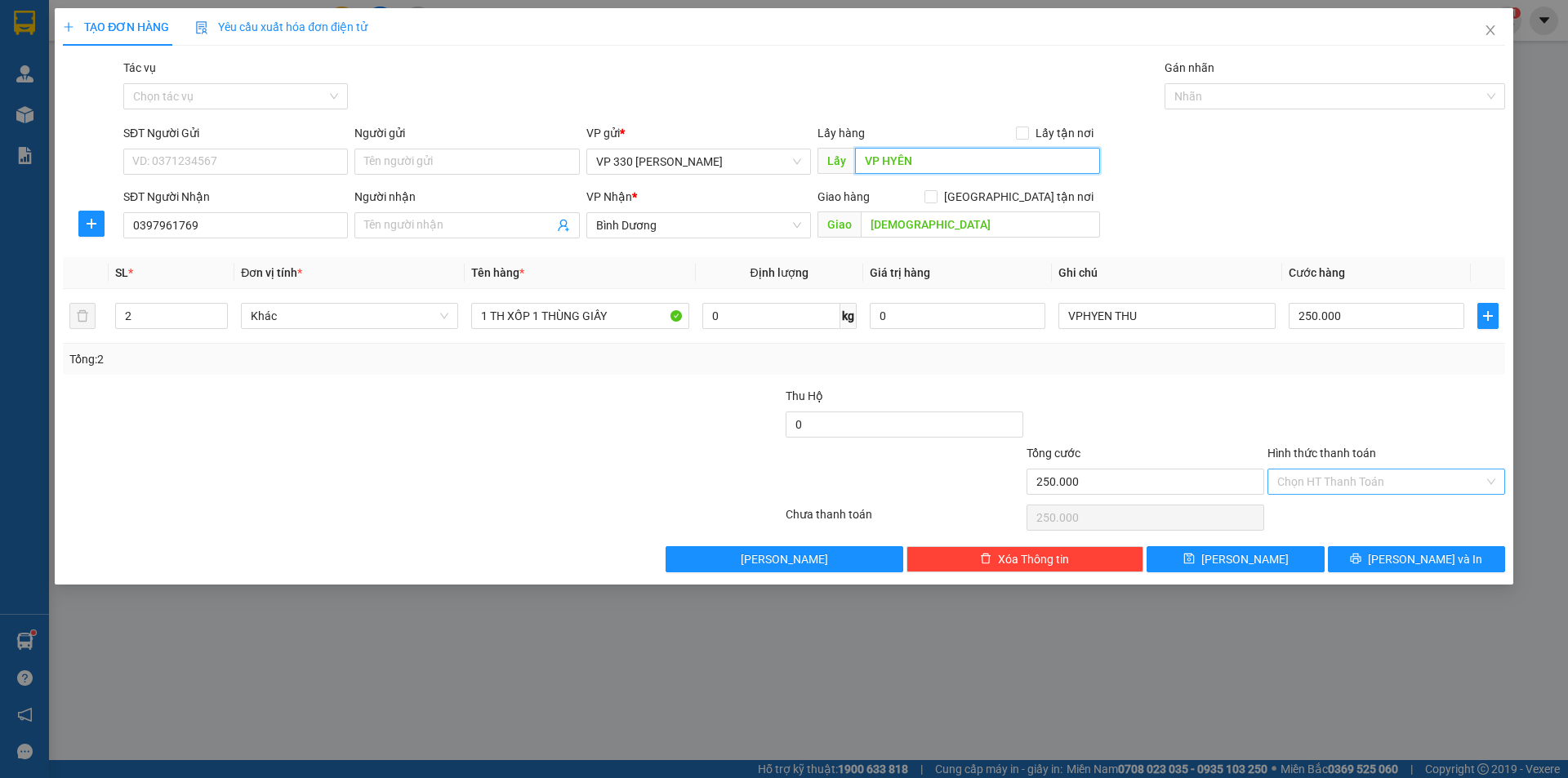
type input "VP HYÊN"
click at [1409, 477] on input "Hình thức thanh toán" at bounding box center [1380, 482] width 207 height 24
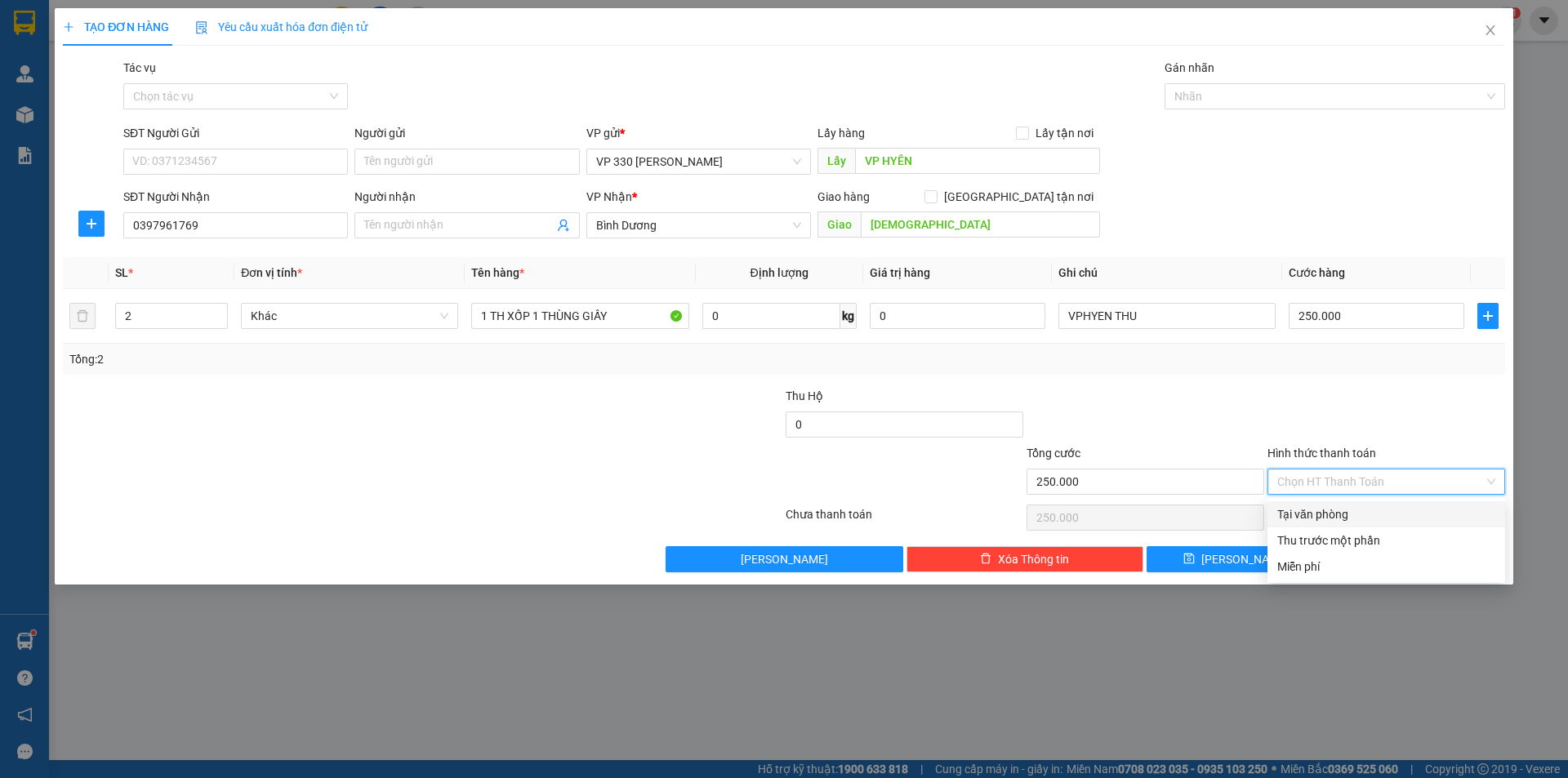
click at [1383, 510] on div "Tại văn phòng" at bounding box center [1386, 514] width 218 height 18
type input "0"
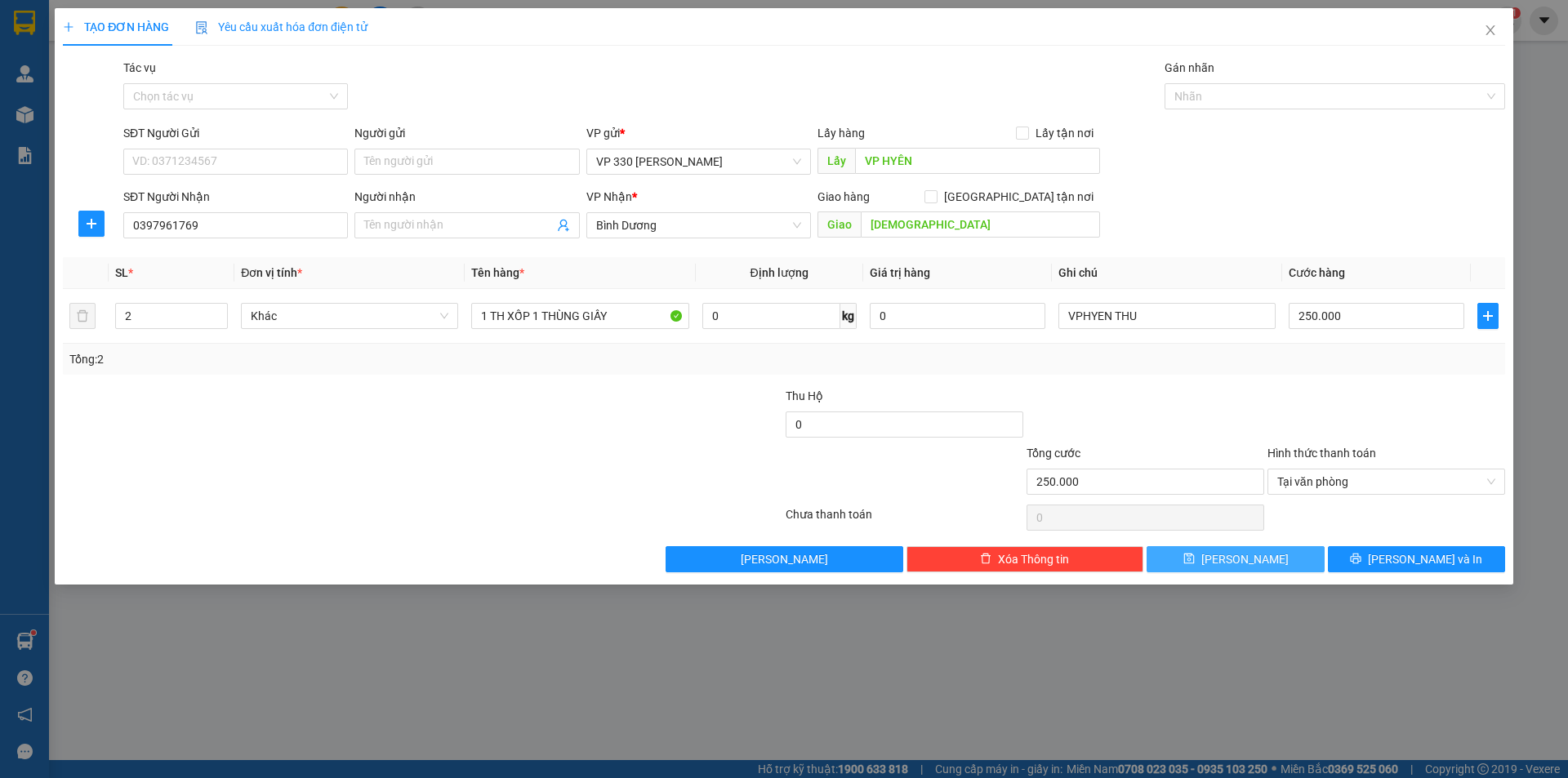
click at [1191, 557] on button "[PERSON_NAME]" at bounding box center [1235, 559] width 177 height 26
type input "0"
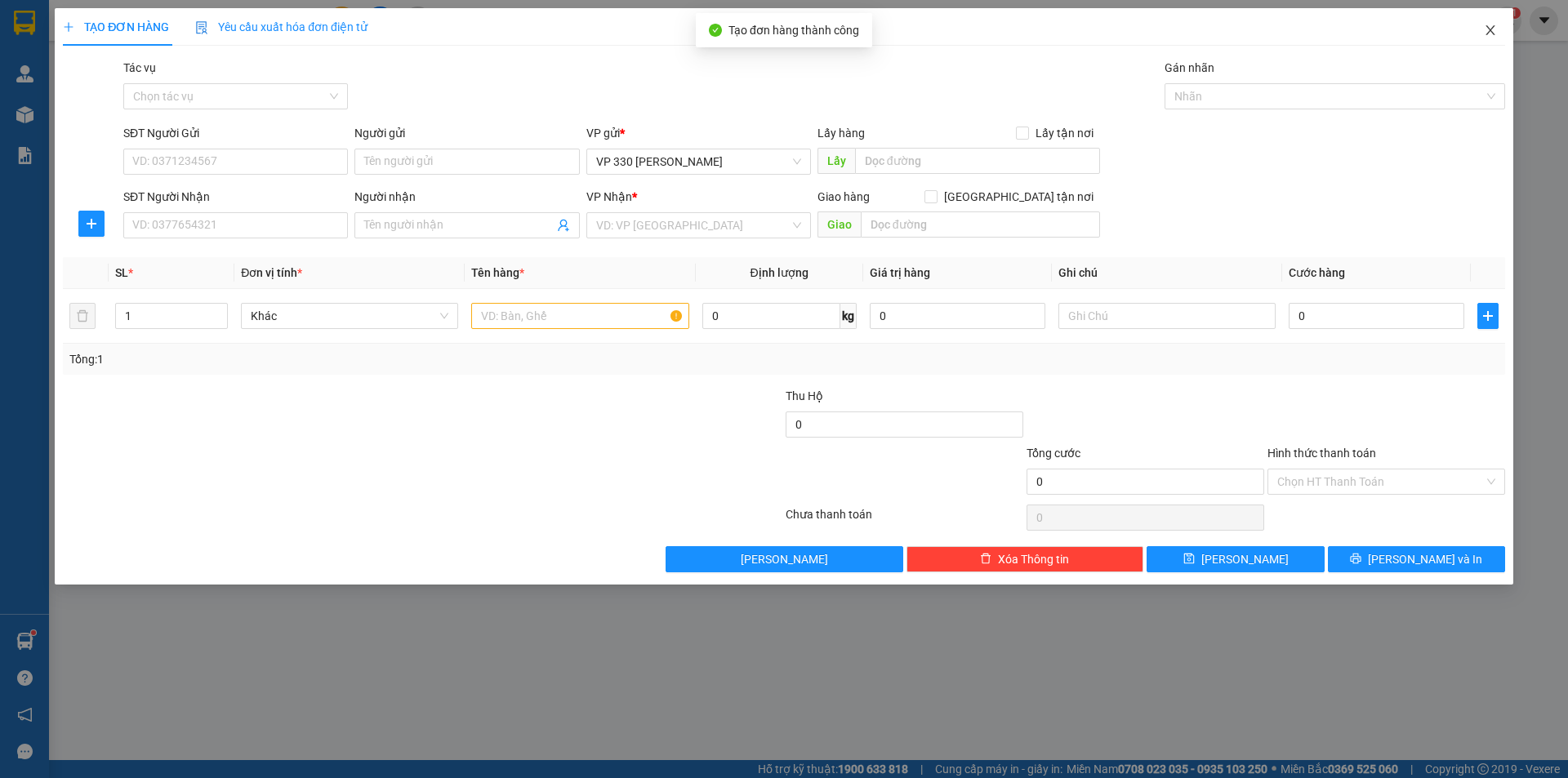
click at [1490, 29] on icon "close" at bounding box center [1490, 30] width 13 height 13
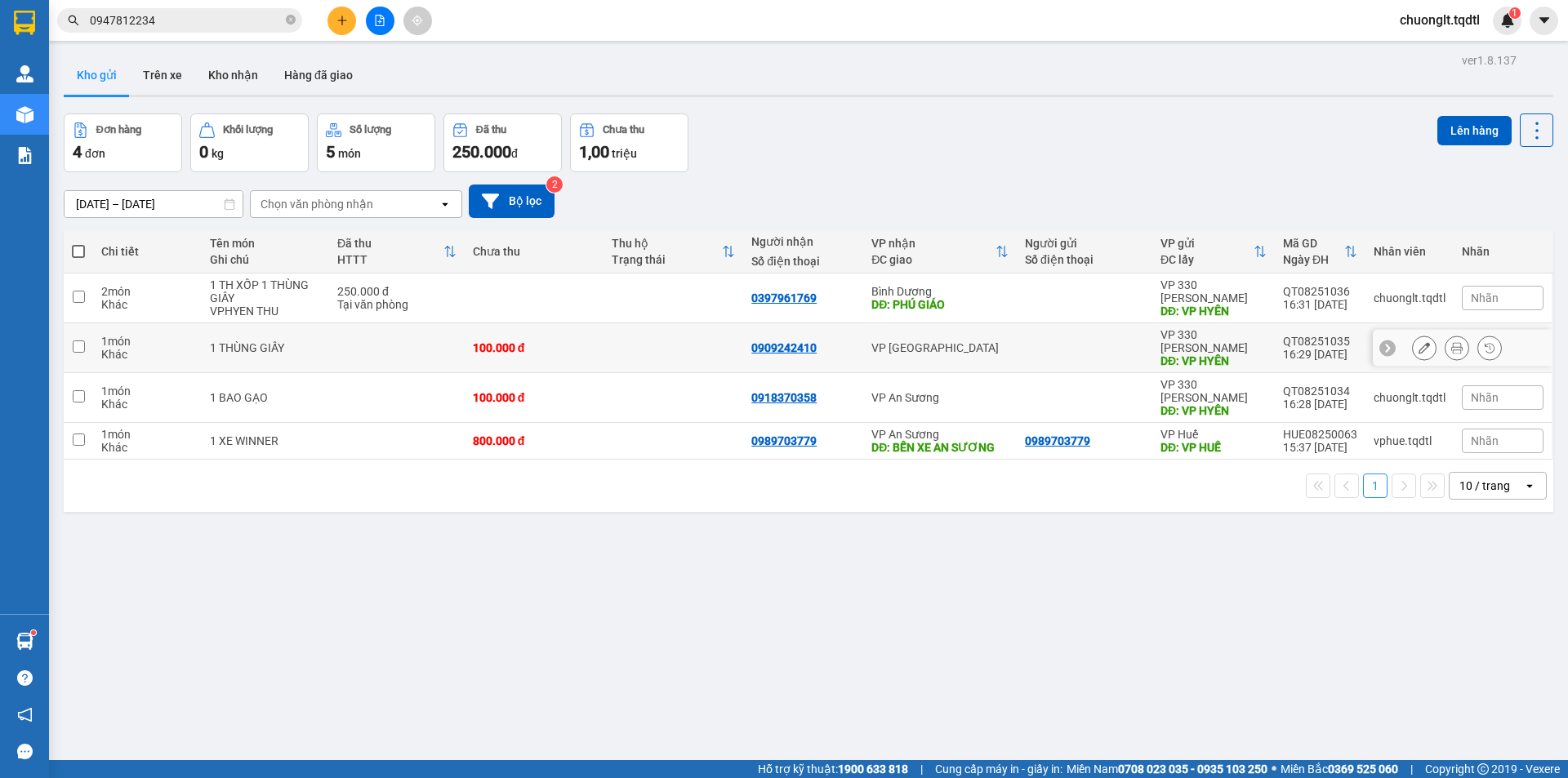
click at [85, 341] on td at bounding box center [78, 348] width 29 height 50
checkbox input "true"
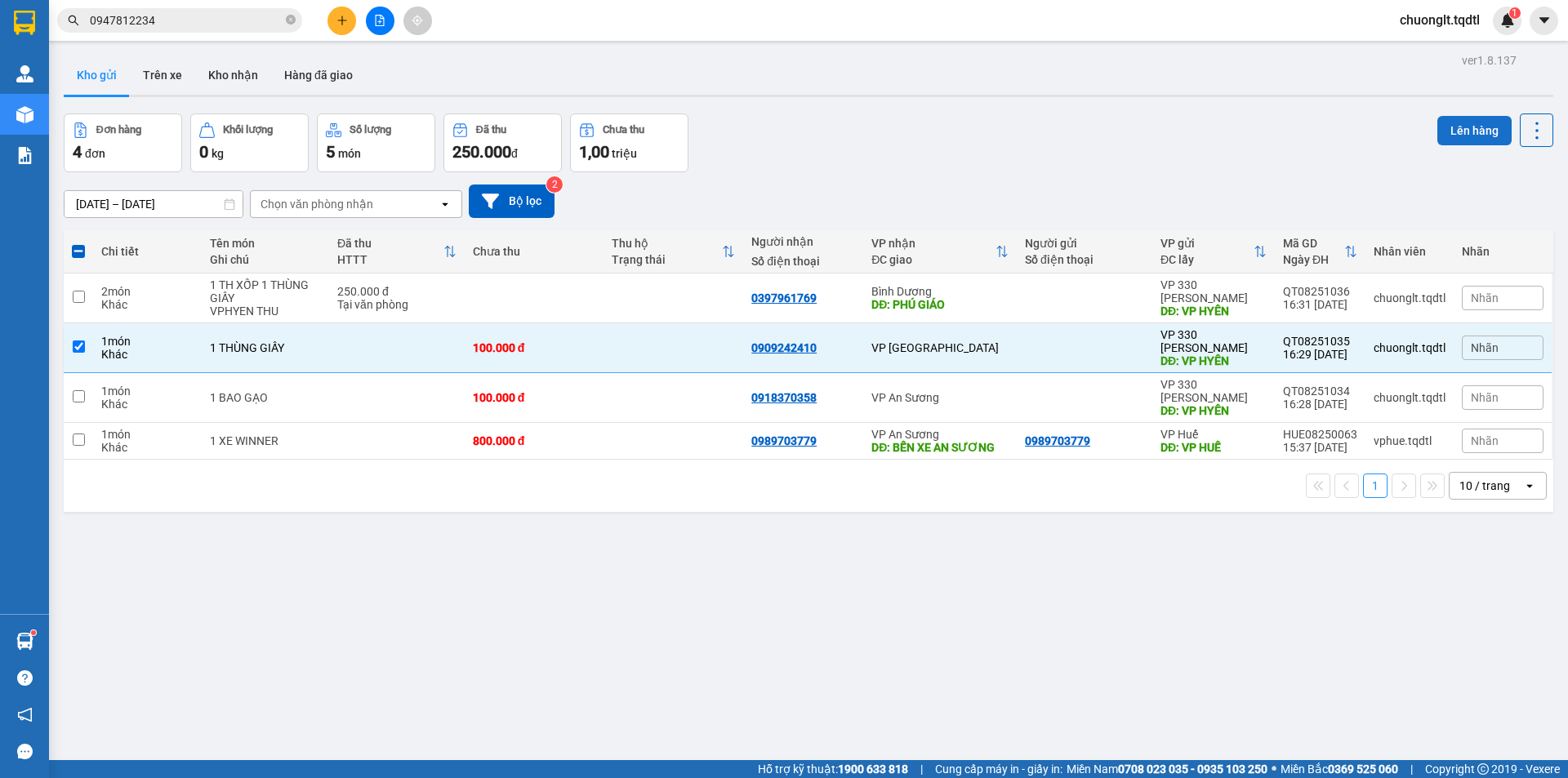
click at [1448, 122] on button "Lên hàng" at bounding box center [1474, 130] width 74 height 29
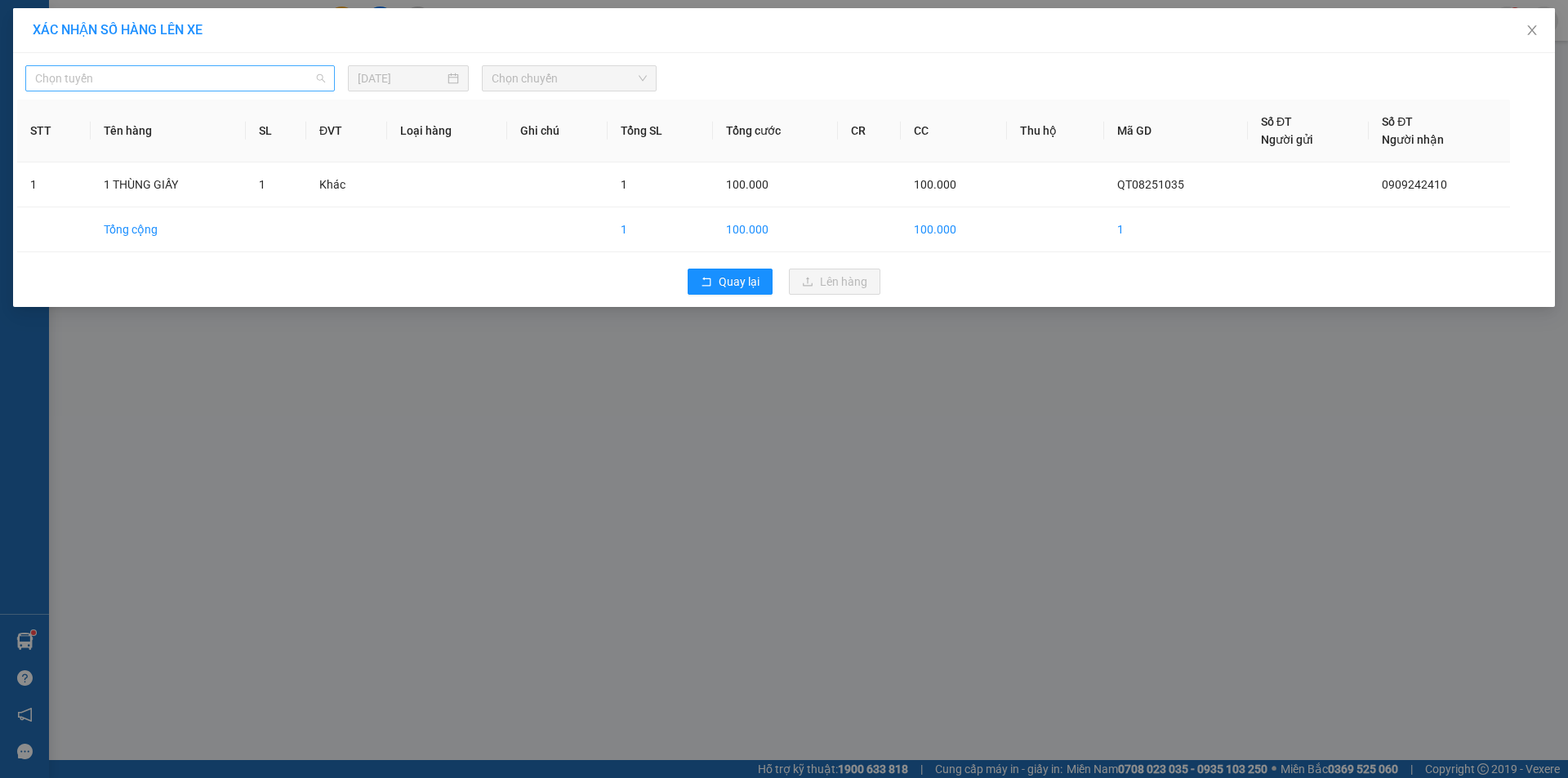
click at [283, 82] on span "Chọn tuyến" at bounding box center [180, 78] width 290 height 24
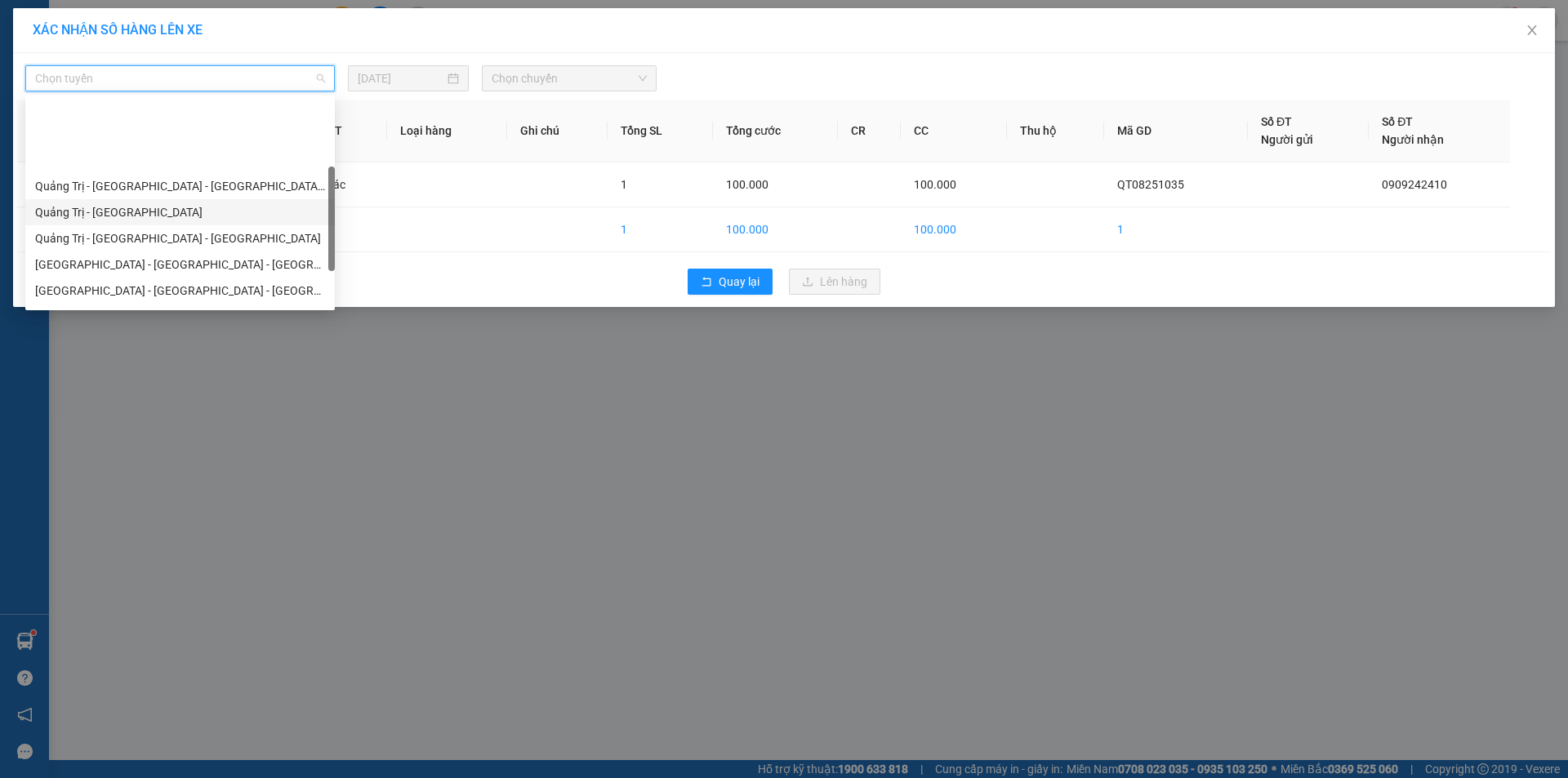
scroll to position [163, 0]
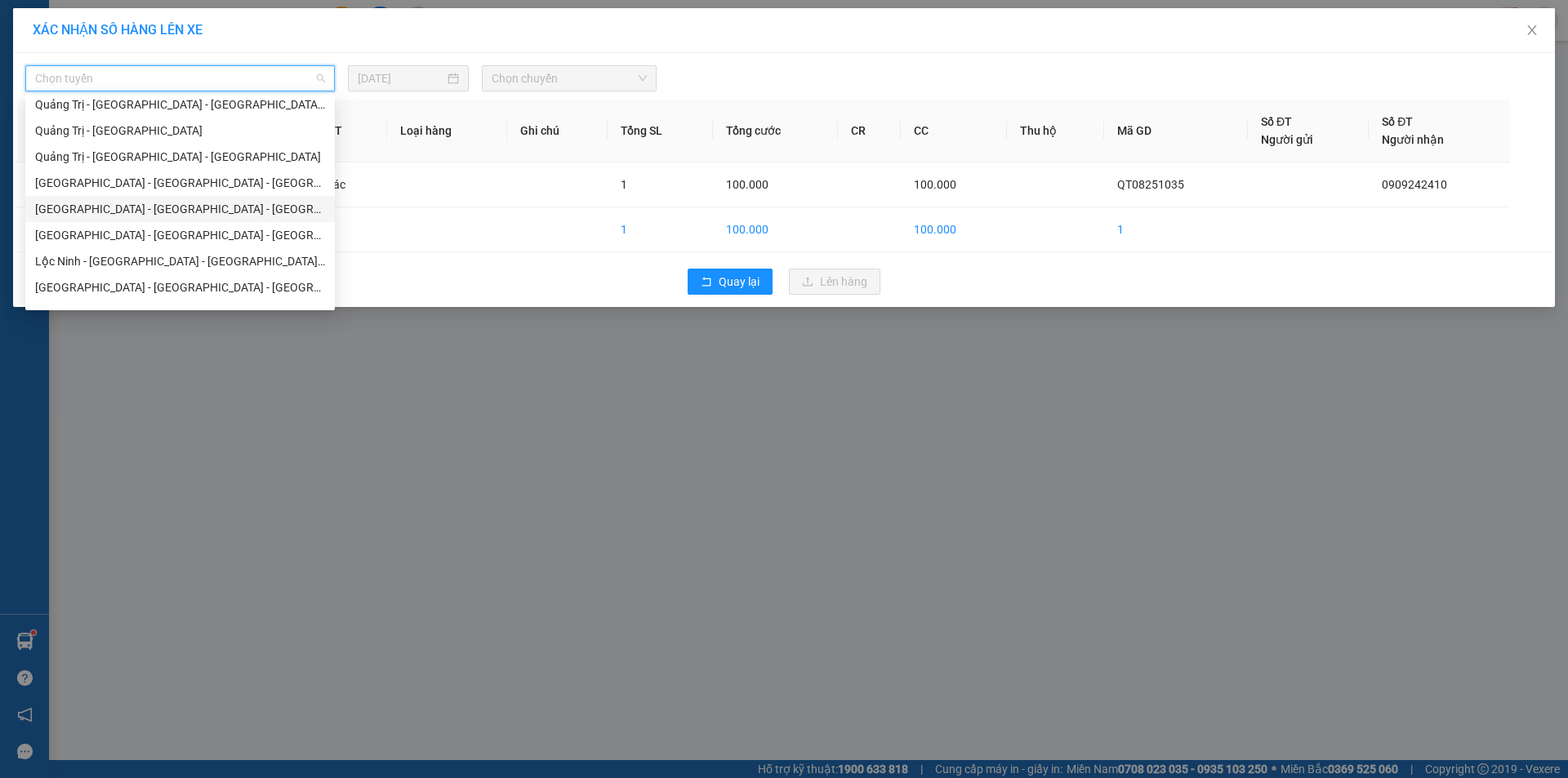
click at [176, 207] on div "[GEOGRAPHIC_DATA] - [GEOGRAPHIC_DATA] - [GEOGRAPHIC_DATA]" at bounding box center [180, 209] width 290 height 18
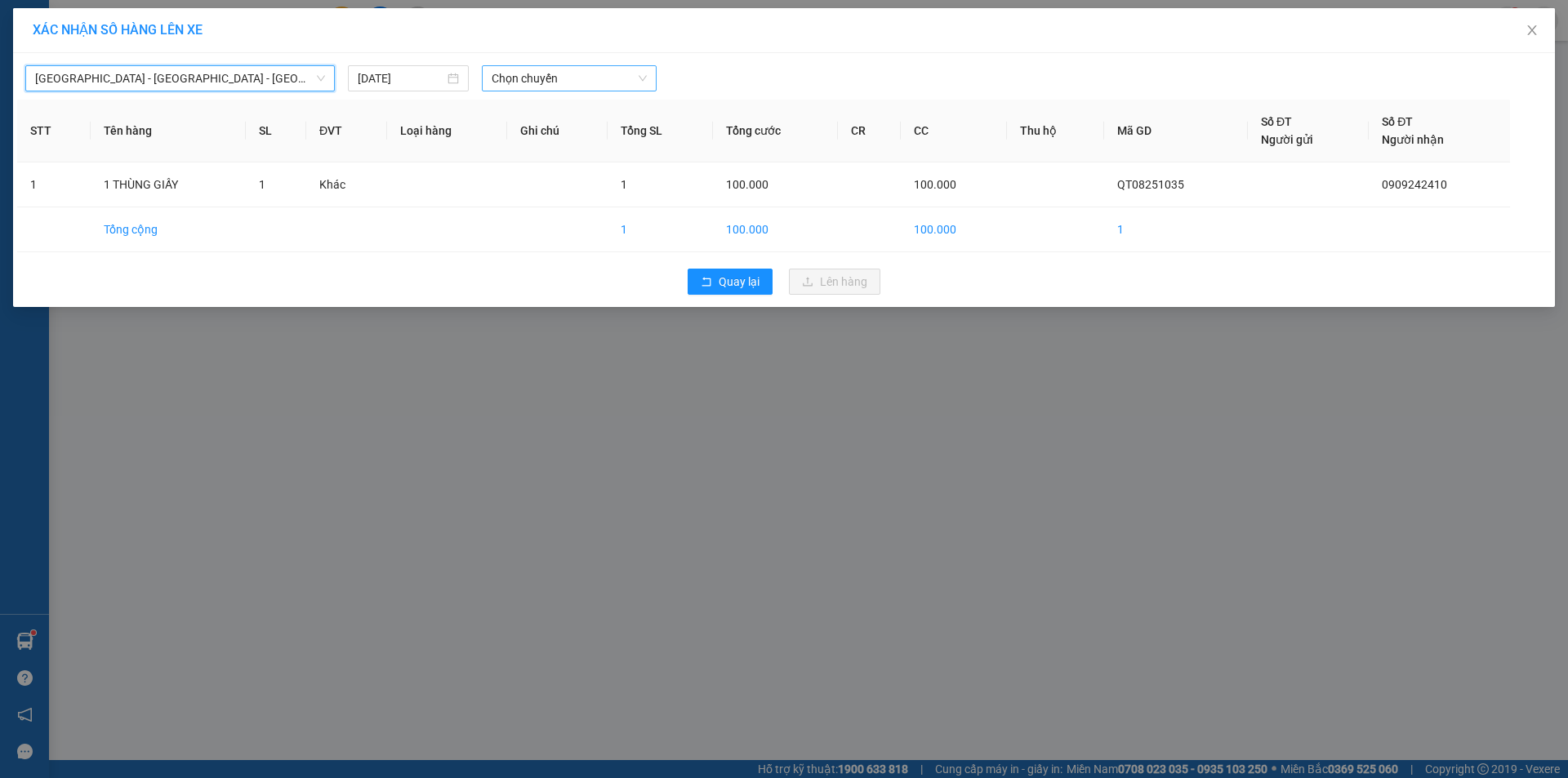
click at [629, 82] on span "Chọn chuyến" at bounding box center [569, 78] width 155 height 24
click at [590, 131] on div "18:45 - 74F-005.99" at bounding box center [555, 137] width 127 height 18
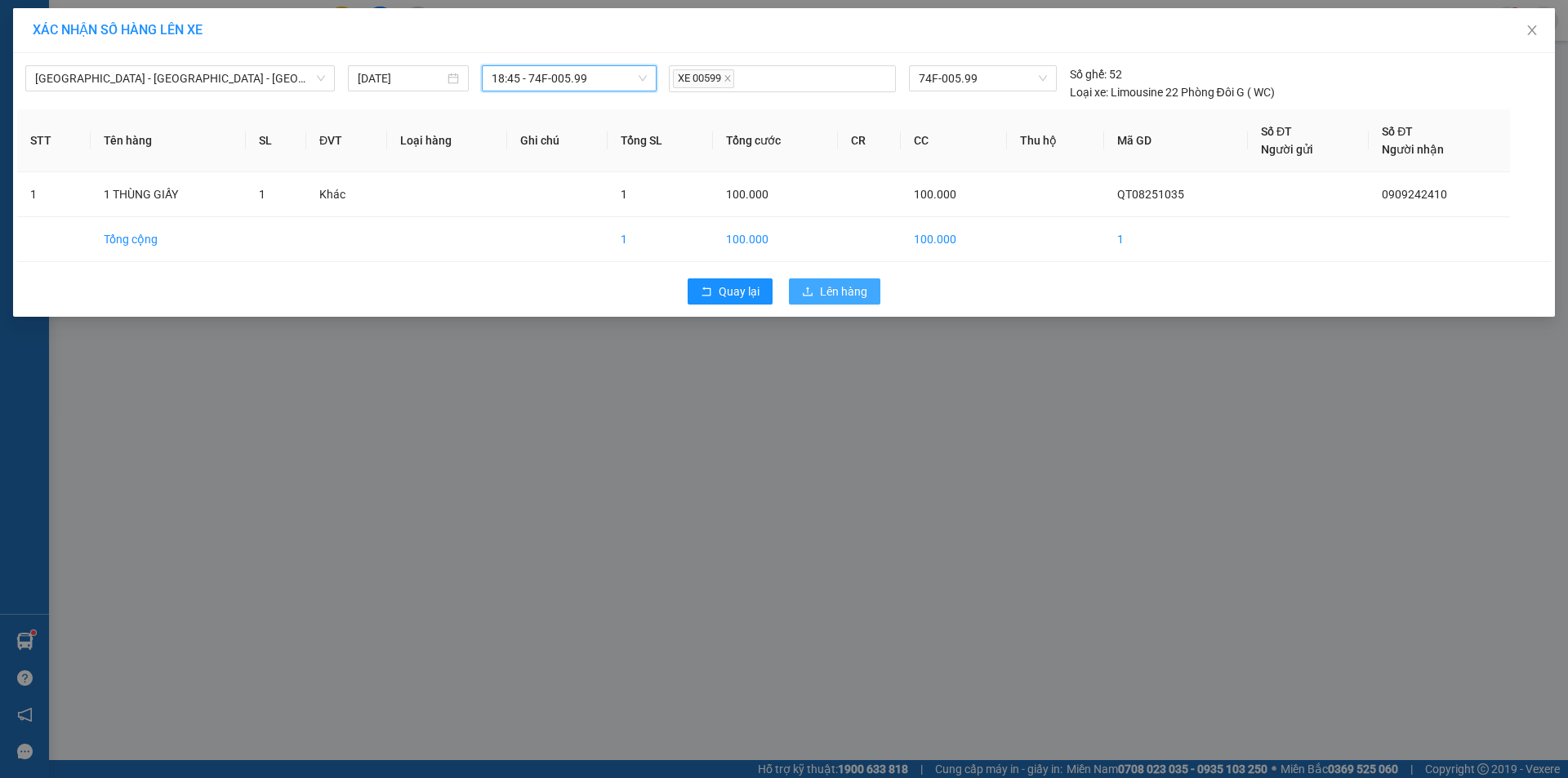
click at [826, 289] on span "Lên hàng" at bounding box center [843, 292] width 47 height 18
